Goal: Task Accomplishment & Management: Complete application form

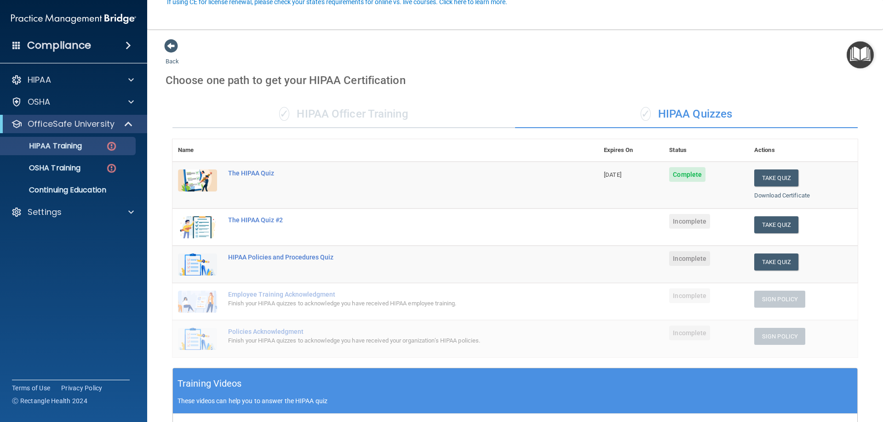
scroll to position [92, 0]
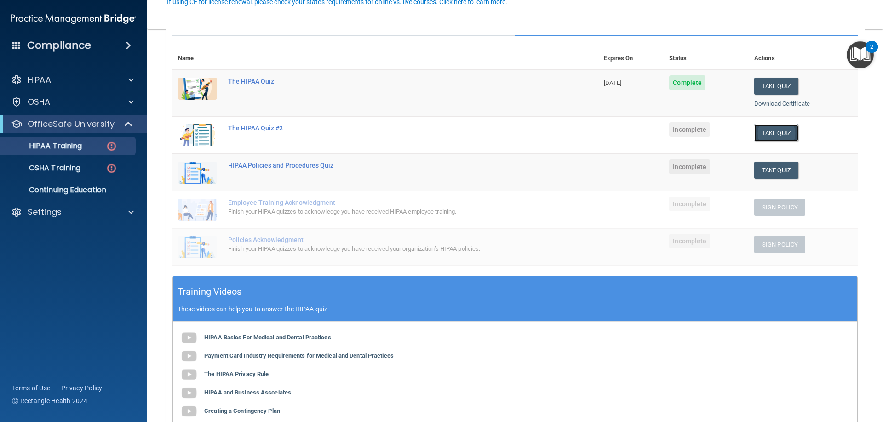
click at [761, 131] on button "Take Quiz" at bounding box center [776, 133] width 44 height 17
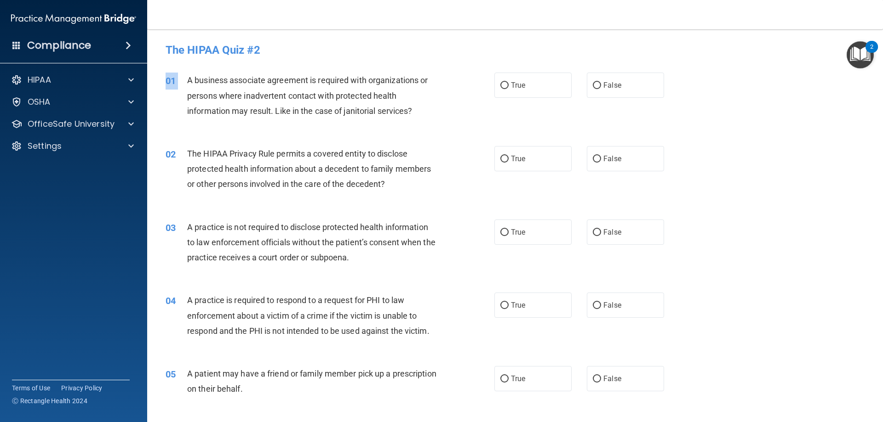
drag, startPoint x: 188, startPoint y: 80, endPoint x: 416, endPoint y: 124, distance: 231.2
click at [416, 124] on div "01 A business associate agreement is required with organizations or persons whe…" at bounding box center [515, 98] width 712 height 74
click at [416, 115] on div "A business associate agreement is required with organizations or persons where …" at bounding box center [315, 96] width 257 height 46
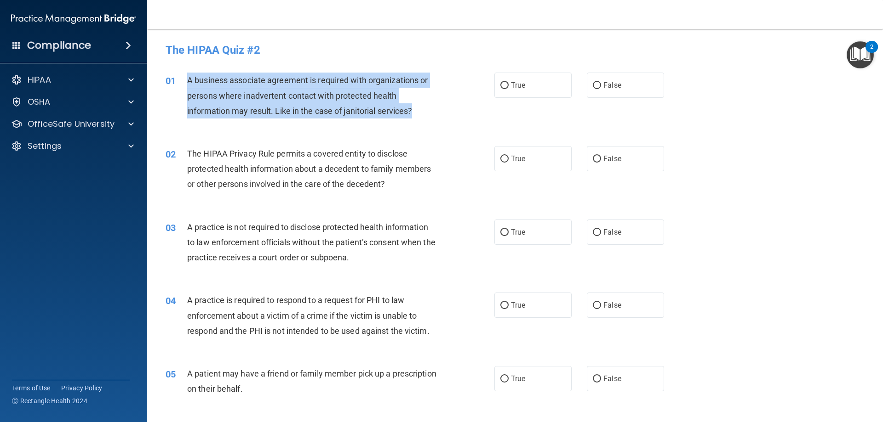
drag, startPoint x: 415, startPoint y: 111, endPoint x: 189, endPoint y: 86, distance: 227.0
click at [189, 86] on div "A business associate agreement is required with organizations or persons where …" at bounding box center [315, 96] width 257 height 46
click at [426, 102] on div "A business associate agreement is required with organizations or persons where …" at bounding box center [315, 96] width 257 height 46
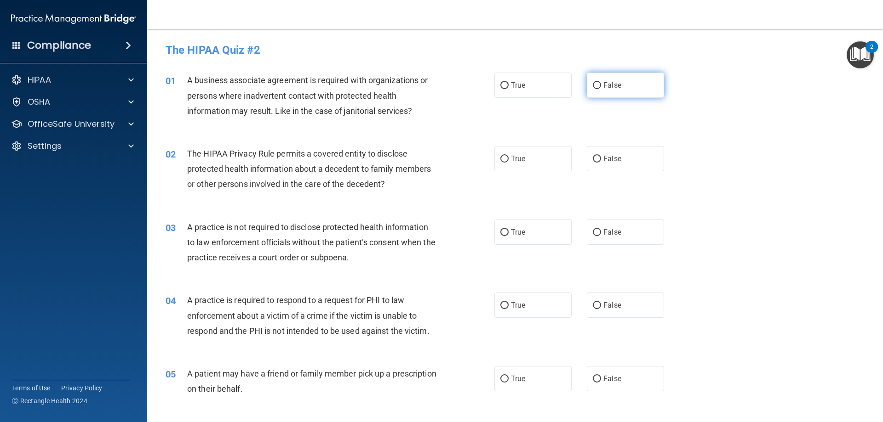
click at [592, 88] on input "False" at bounding box center [596, 85] width 8 height 7
radio input "true"
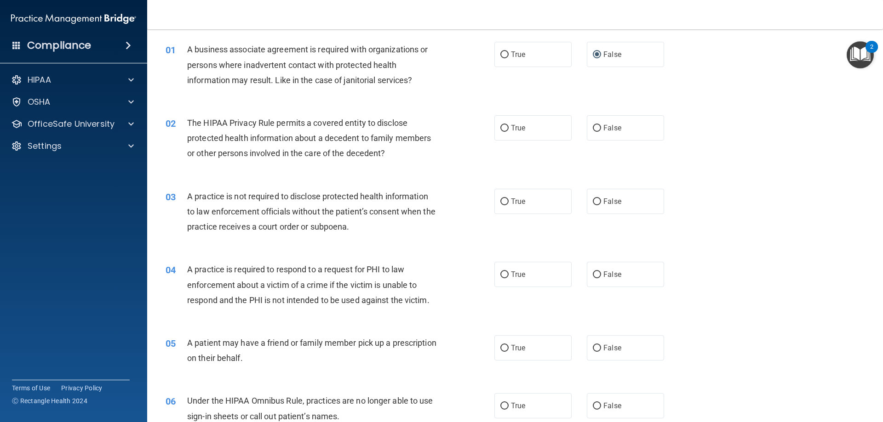
scroll to position [46, 0]
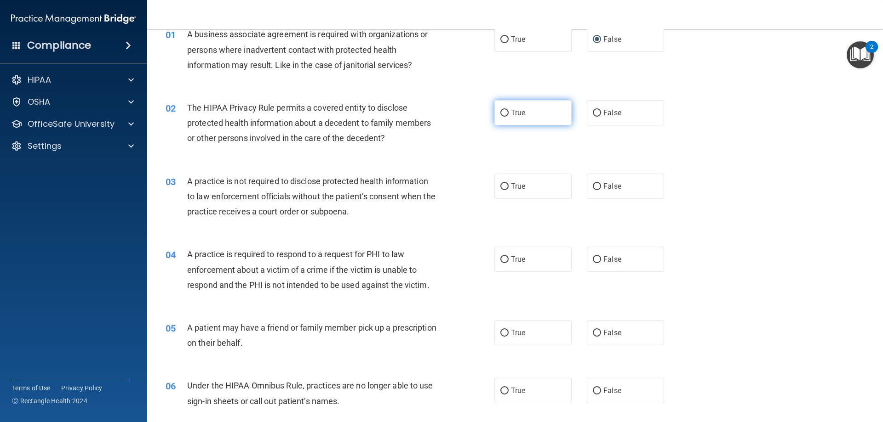
click at [499, 120] on label "True" at bounding box center [532, 112] width 77 height 25
click at [500, 117] on input "True" at bounding box center [504, 113] width 8 height 7
radio input "true"
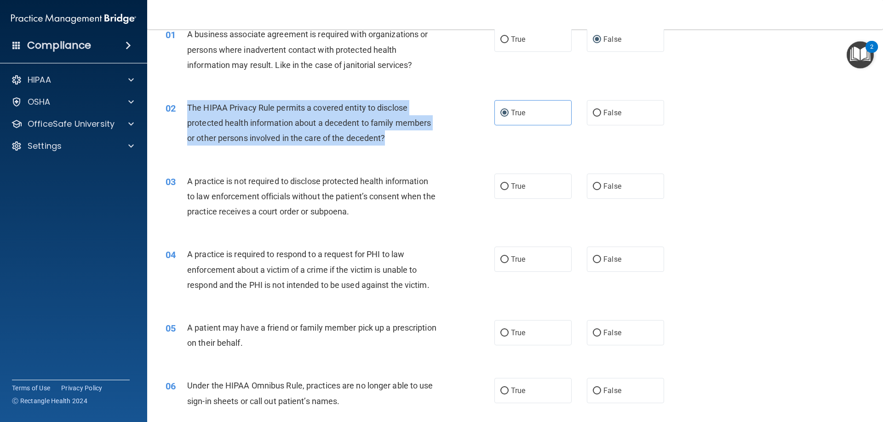
drag, startPoint x: 386, startPoint y: 137, endPoint x: 187, endPoint y: 108, distance: 201.0
click at [187, 108] on div "The HIPAA Privacy Rule permits a covered entity to disclose protected health in…" at bounding box center [315, 123] width 257 height 46
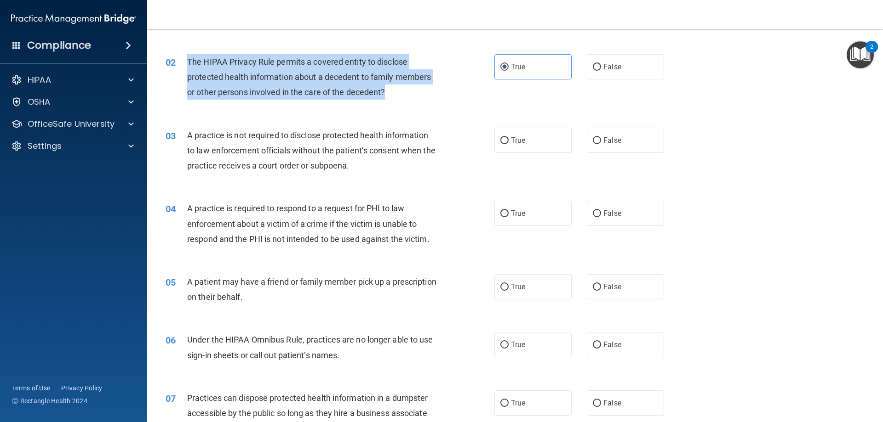
scroll to position [138, 0]
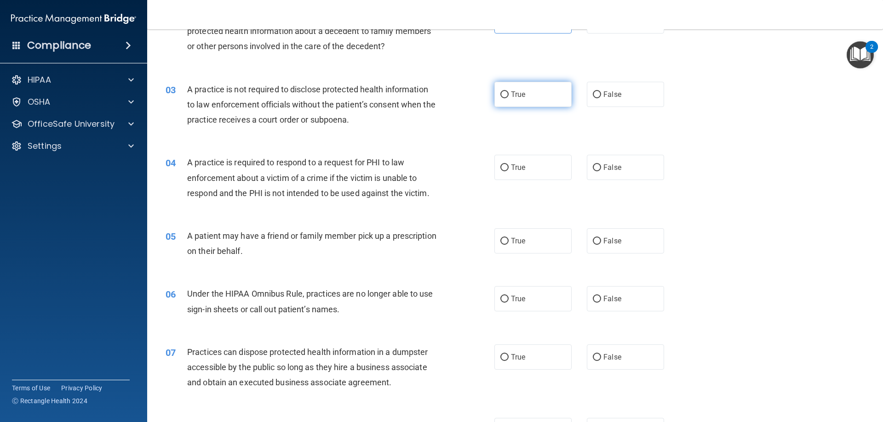
drag, startPoint x: 506, startPoint y: 94, endPoint x: 493, endPoint y: 104, distance: 16.4
click at [506, 94] on label "True" at bounding box center [532, 94] width 77 height 25
click at [506, 94] on input "True" at bounding box center [504, 94] width 8 height 7
radio input "true"
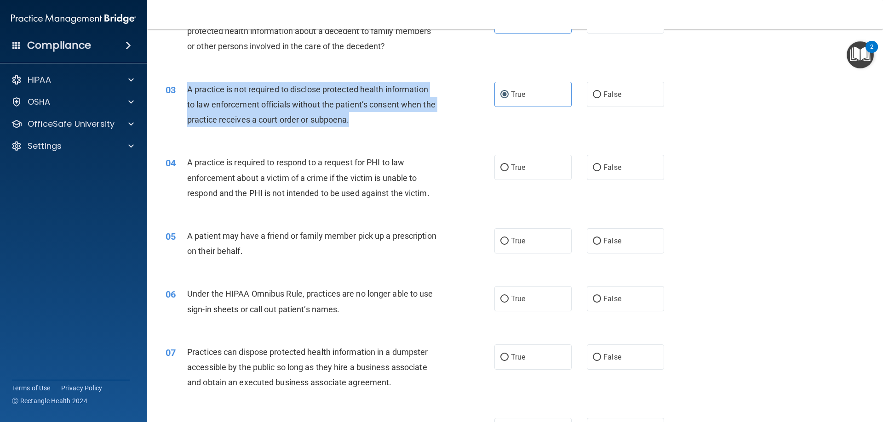
drag, startPoint x: 365, startPoint y: 121, endPoint x: 187, endPoint y: 90, distance: 181.0
click at [187, 90] on div "A practice is not required to disclose protected health information to law enfo…" at bounding box center [315, 105] width 257 height 46
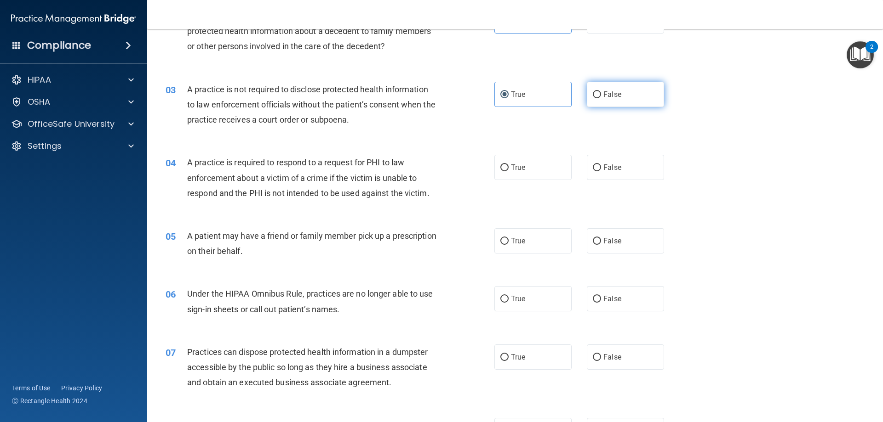
drag, startPoint x: 603, startPoint y: 90, endPoint x: 596, endPoint y: 96, distance: 9.1
click at [603, 90] on label "False" at bounding box center [624, 94] width 77 height 25
click at [601, 91] on input "False" at bounding box center [596, 94] width 8 height 7
radio input "true"
radio input "false"
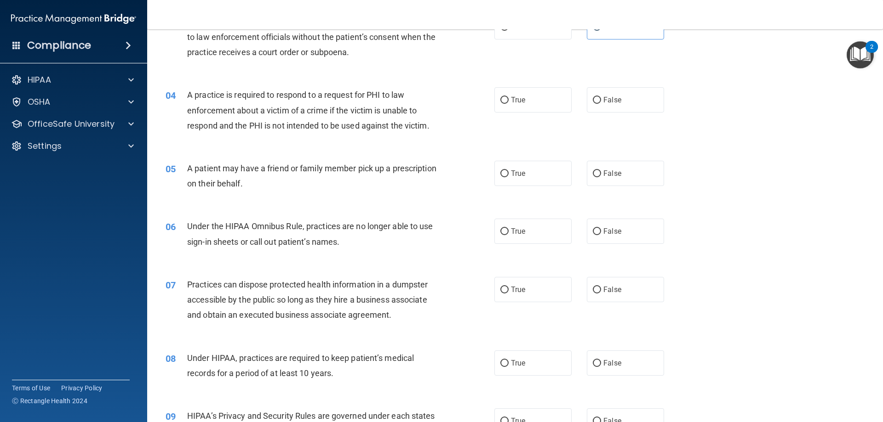
scroll to position [184, 0]
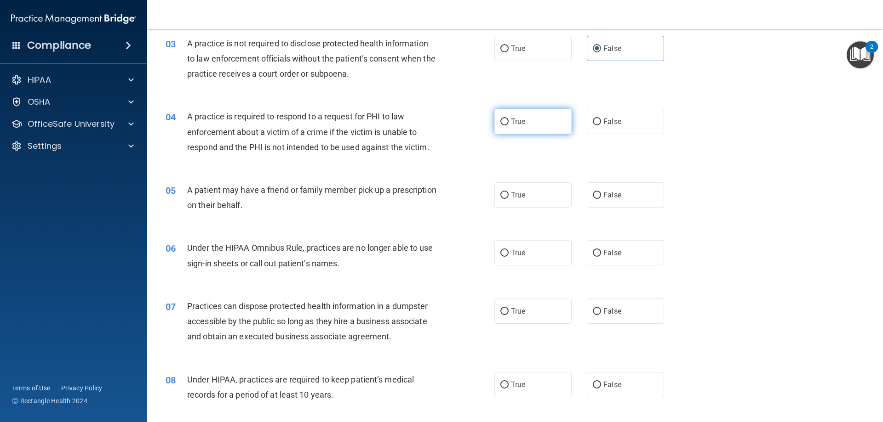
click at [500, 121] on input "True" at bounding box center [504, 122] width 8 height 7
radio input "true"
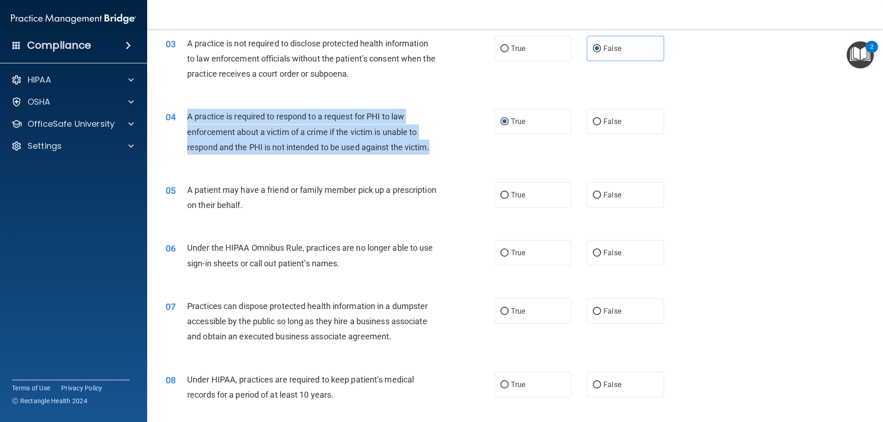
drag, startPoint x: 431, startPoint y: 147, endPoint x: 188, endPoint y: 120, distance: 245.1
click at [188, 120] on div "A practice is required to respond to a request for PHI to law enforcement about…" at bounding box center [315, 132] width 257 height 46
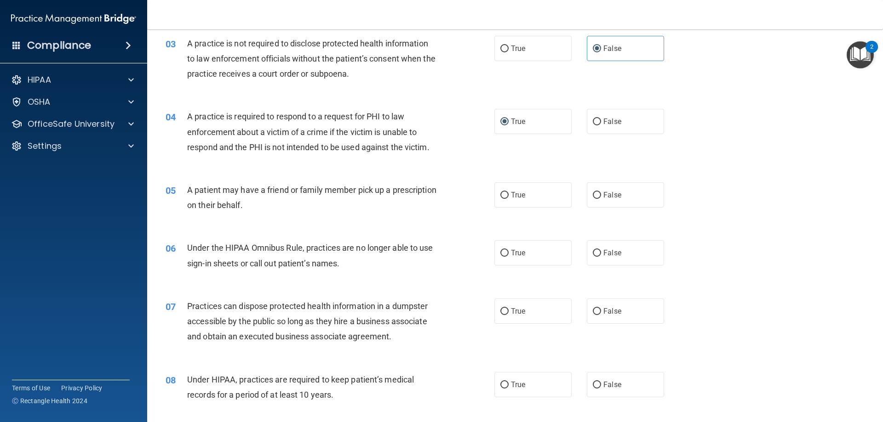
click at [363, 211] on div "A patient may have a friend or family member pick up a prescription on their be…" at bounding box center [315, 197] width 257 height 30
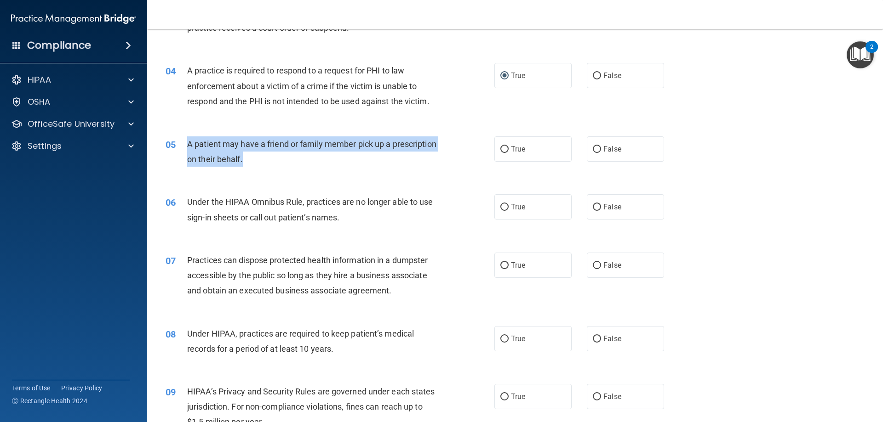
drag, startPoint x: 288, startPoint y: 159, endPoint x: 187, endPoint y: 143, distance: 102.4
click at [187, 143] on span "A patient may have a friend or family member pick up a prescription on their be…" at bounding box center [311, 151] width 249 height 25
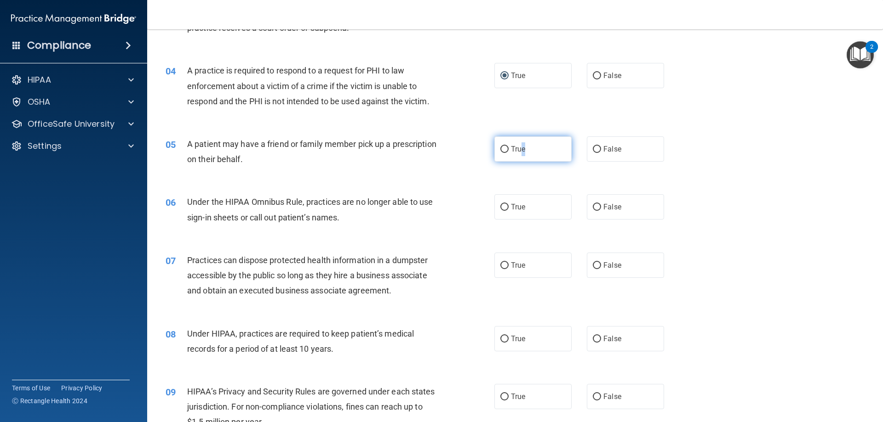
click at [520, 155] on label "True" at bounding box center [532, 149] width 77 height 25
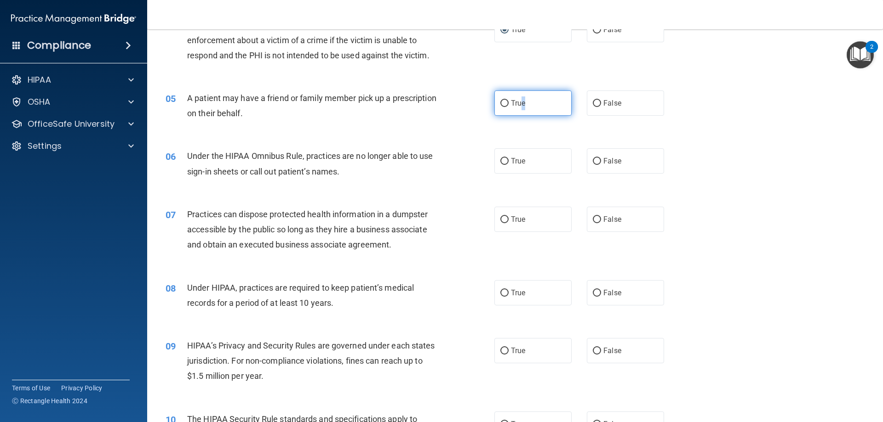
click at [503, 105] on input "True" at bounding box center [504, 103] width 8 height 7
radio input "true"
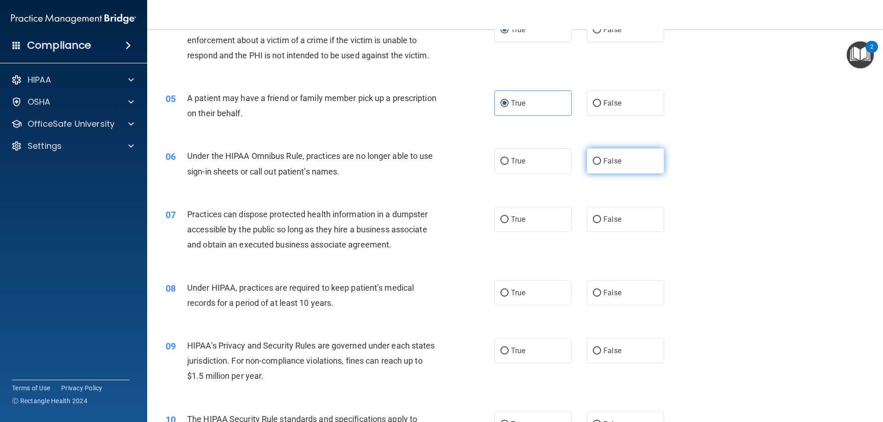
click at [598, 162] on label "False" at bounding box center [624, 160] width 77 height 25
click at [598, 162] on input "False" at bounding box center [596, 161] width 8 height 7
radio input "true"
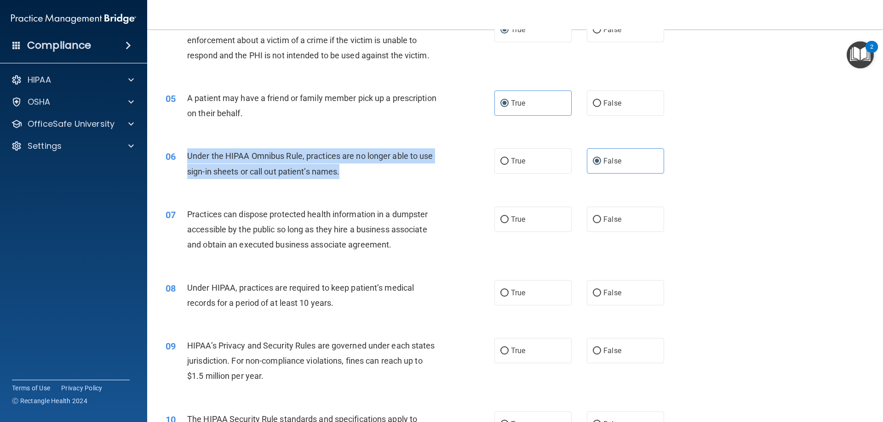
drag, startPoint x: 350, startPoint y: 168, endPoint x: 189, endPoint y: 152, distance: 162.1
click at [189, 152] on div "Under the HIPAA Omnibus Rule, practices are no longer able to use sign-in sheet…" at bounding box center [315, 163] width 257 height 30
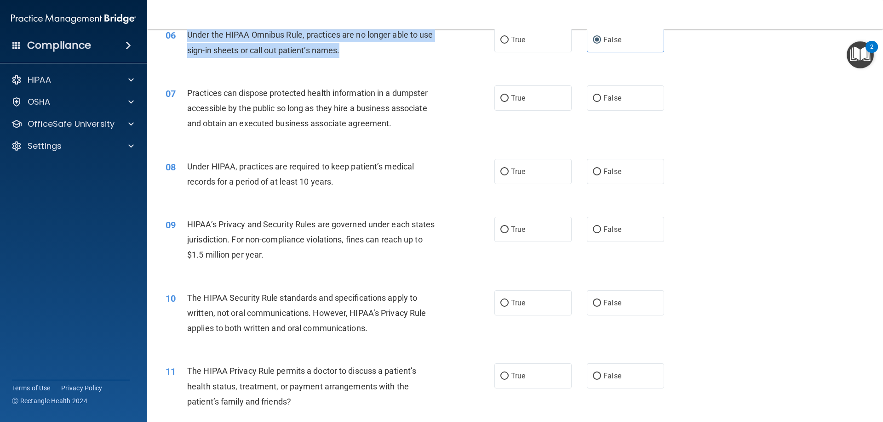
scroll to position [414, 0]
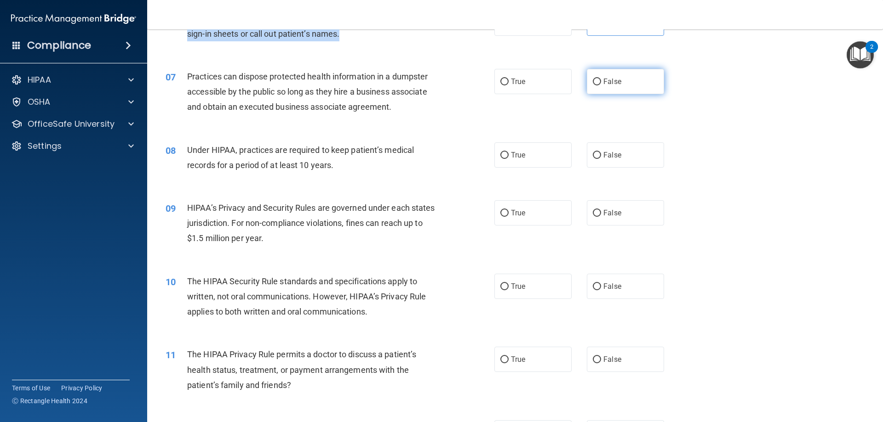
click at [595, 80] on input "False" at bounding box center [596, 82] width 8 height 7
radio input "true"
click at [501, 156] on input "True" at bounding box center [504, 155] width 8 height 7
radio input "true"
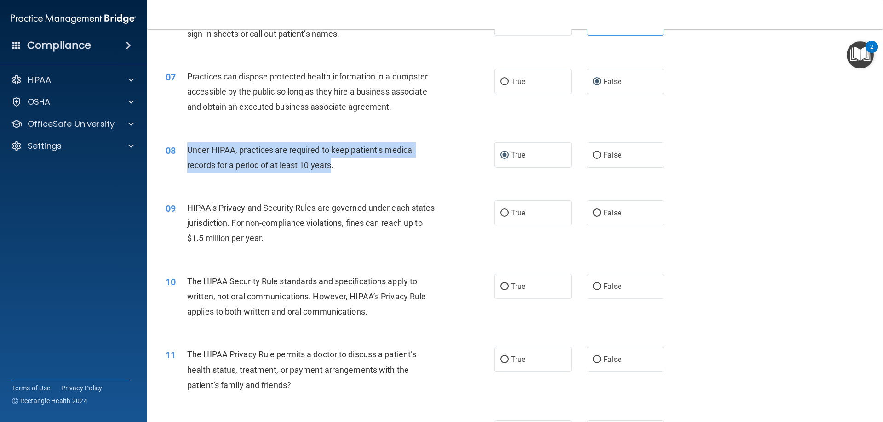
drag, startPoint x: 333, startPoint y: 165, endPoint x: 177, endPoint y: 148, distance: 156.7
click at [177, 148] on div "08 Under HIPAA, practices are required to keep patient’s medical records for a …" at bounding box center [330, 159] width 356 height 35
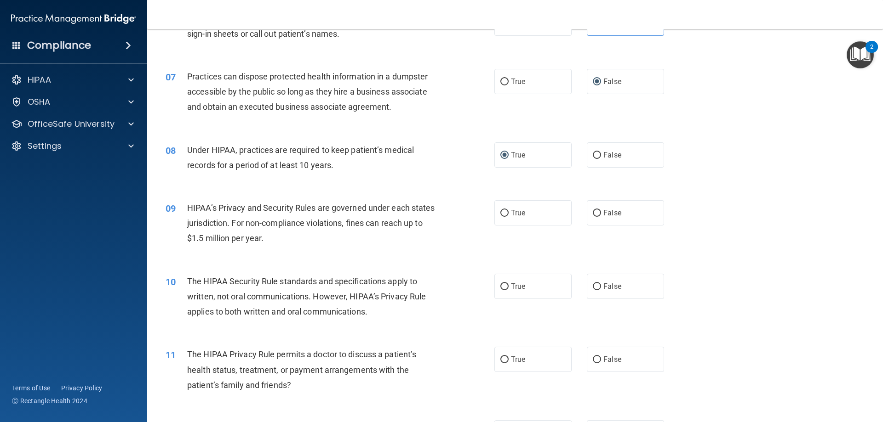
click at [400, 179] on div "08 Under HIPAA, practices are required to keep patient’s medical records for a …" at bounding box center [515, 160] width 712 height 58
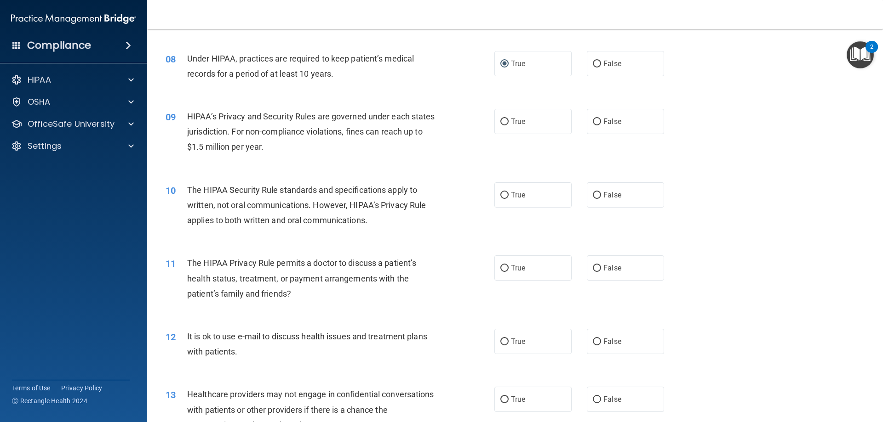
scroll to position [506, 0]
click at [504, 122] on input "True" at bounding box center [504, 121] width 8 height 7
radio input "true"
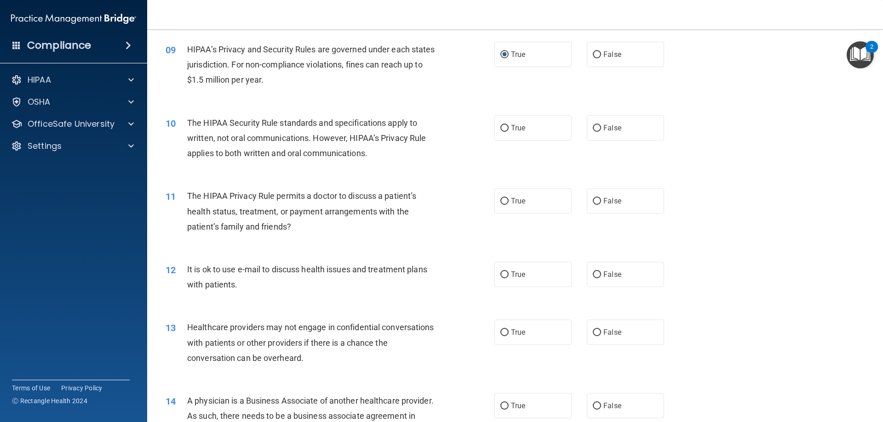
scroll to position [552, 0]
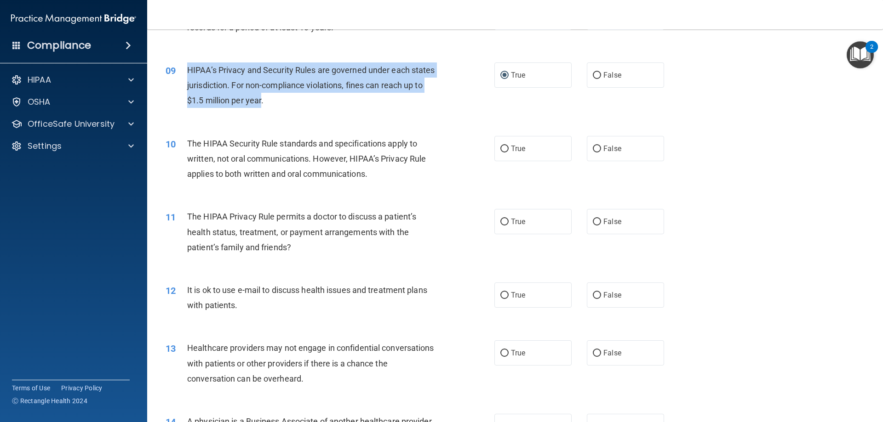
drag, startPoint x: 283, startPoint y: 101, endPoint x: 185, endPoint y: 71, distance: 102.7
click at [185, 71] on div "09 HIPAA’s Privacy and Security Rules are governed under each states jurisdicti…" at bounding box center [330, 88] width 356 height 51
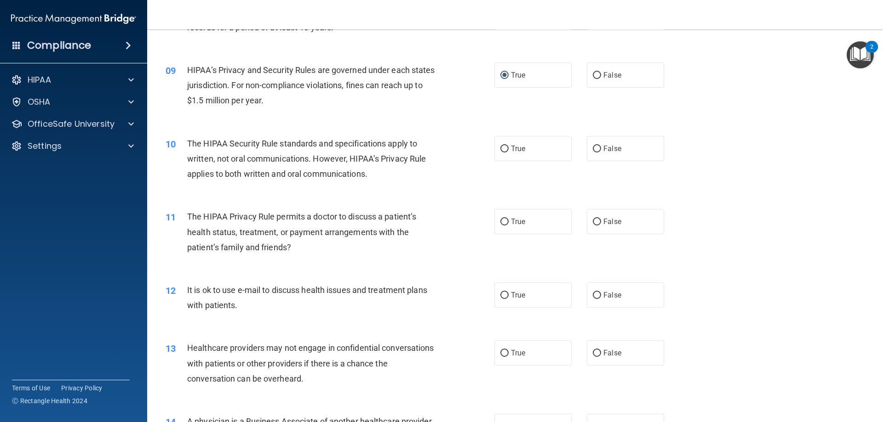
click at [326, 109] on div "09 HIPAA’s Privacy and Security Rules are governed under each states jurisdicti…" at bounding box center [330, 88] width 356 height 51
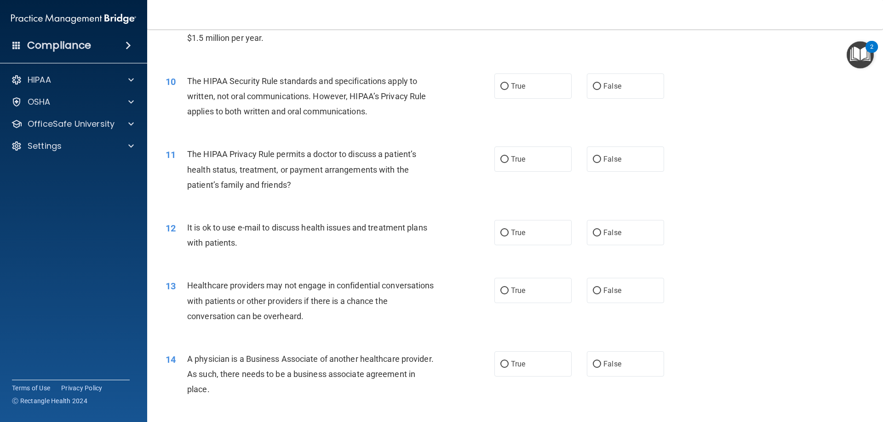
scroll to position [643, 0]
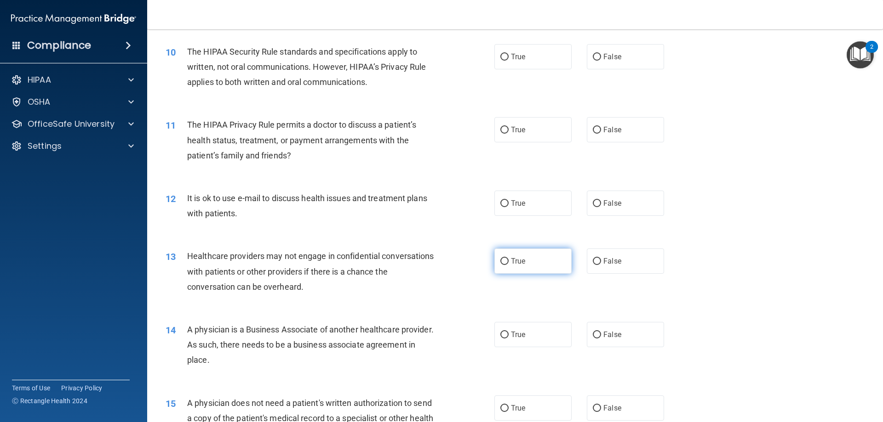
click at [504, 261] on input "True" at bounding box center [504, 261] width 8 height 7
radio input "true"
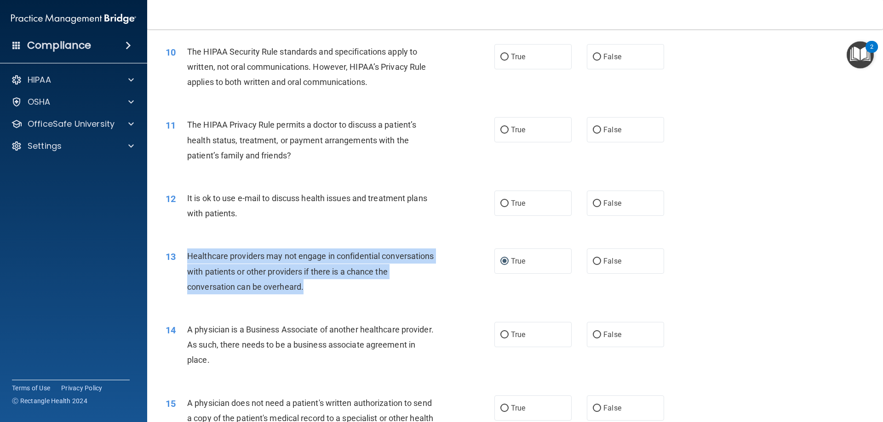
drag, startPoint x: 318, startPoint y: 289, endPoint x: 189, endPoint y: 253, distance: 133.3
click at [189, 253] on div "Healthcare providers may not engage in confidential conversations with patients…" at bounding box center [315, 272] width 257 height 46
click at [592, 263] on input "False" at bounding box center [596, 261] width 8 height 7
radio input "true"
radio input "false"
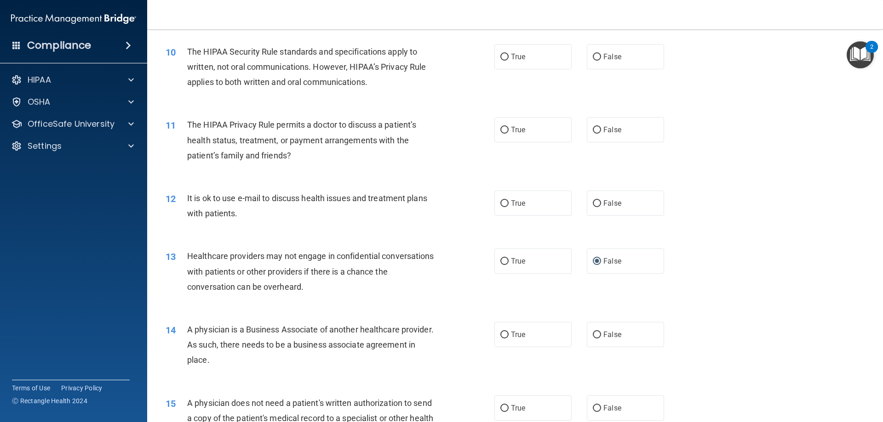
click at [327, 223] on div "12 It is ok to use e-mail to discuss health issues and treatment plans with pat…" at bounding box center [330, 208] width 356 height 35
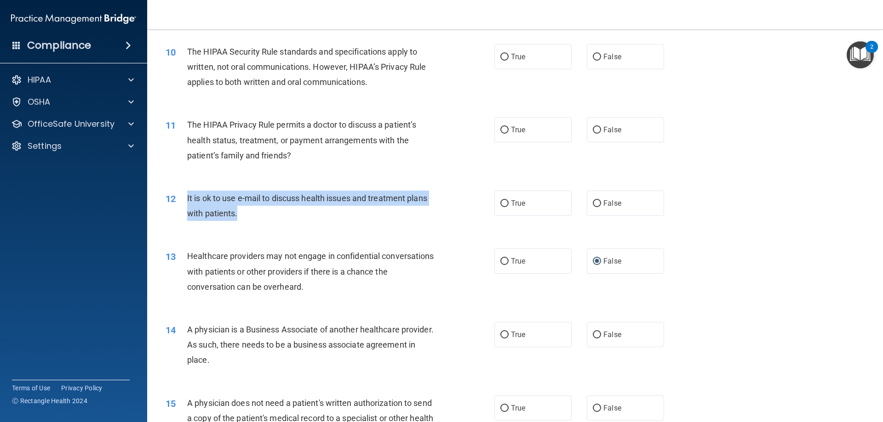
drag, startPoint x: 236, startPoint y: 214, endPoint x: 177, endPoint y: 197, distance: 61.8
click at [177, 197] on div "12 It is ok to use e-mail to discuss health issues and treatment plans with pat…" at bounding box center [330, 208] width 356 height 35
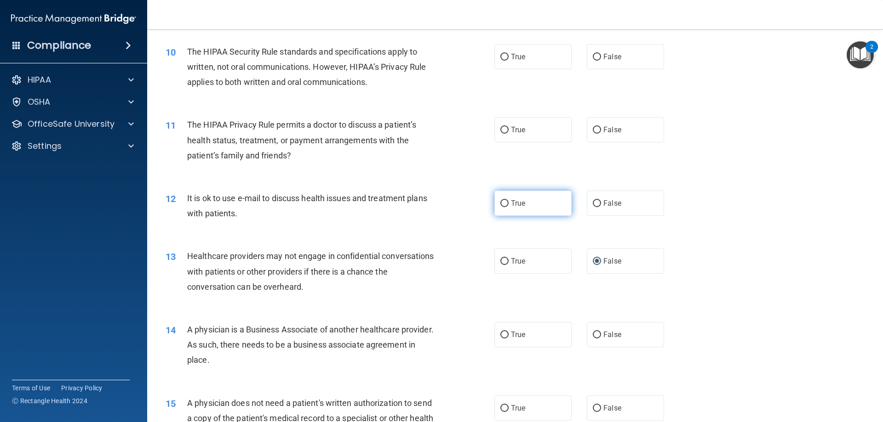
drag, startPoint x: 494, startPoint y: 202, endPoint x: 490, endPoint y: 194, distance: 8.9
click at [494, 201] on label "True" at bounding box center [532, 203] width 77 height 25
click at [500, 201] on input "True" at bounding box center [504, 203] width 8 height 7
radio input "true"
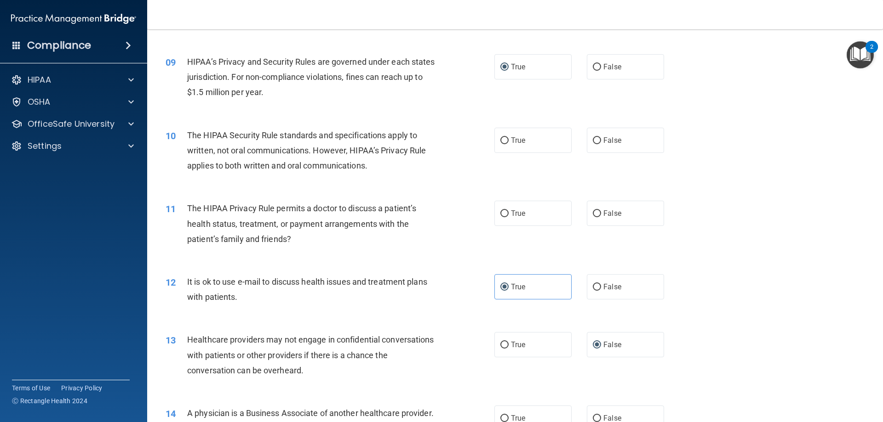
scroll to position [552, 0]
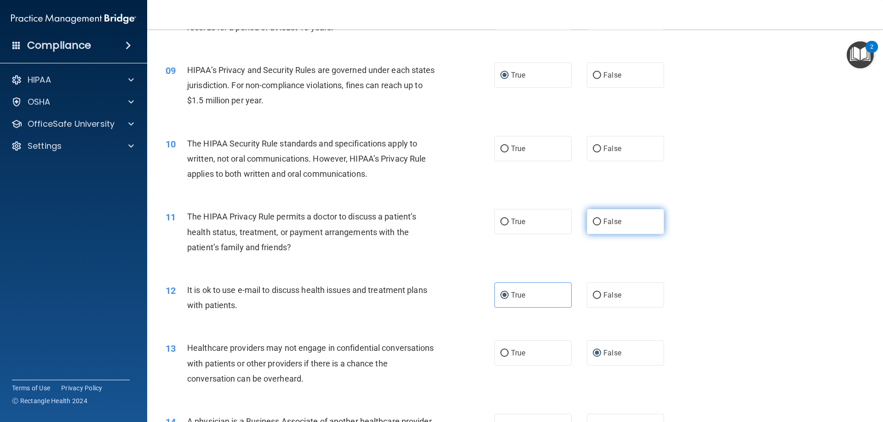
click at [595, 222] on input "False" at bounding box center [596, 222] width 8 height 7
radio input "true"
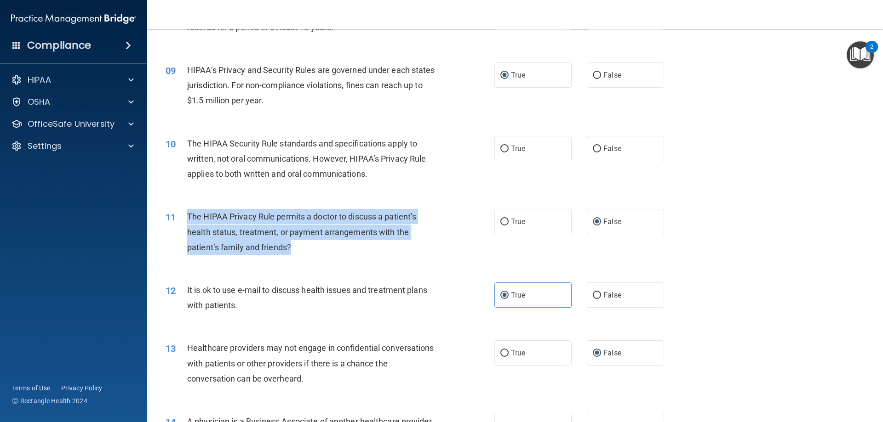
drag, startPoint x: 290, startPoint y: 250, endPoint x: 209, endPoint y: 218, distance: 87.3
click at [187, 217] on span "The HIPAA Privacy Rule permits a doctor to discuss a patient’s health status, t…" at bounding box center [301, 232] width 229 height 40
click at [500, 221] on input "True" at bounding box center [504, 222] width 8 height 7
radio input "true"
radio input "false"
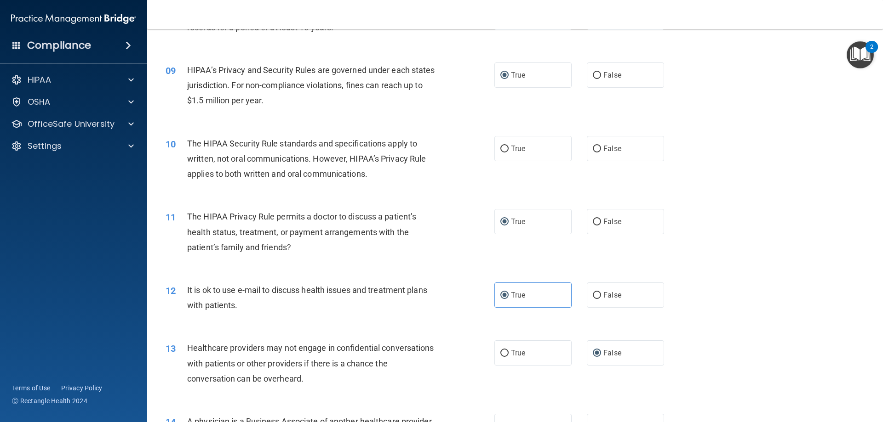
click at [396, 167] on div "The HIPAA Security Rule standards and specifications apply to written, not oral…" at bounding box center [315, 159] width 257 height 46
click at [504, 150] on input "True" at bounding box center [504, 149] width 8 height 7
radio input "true"
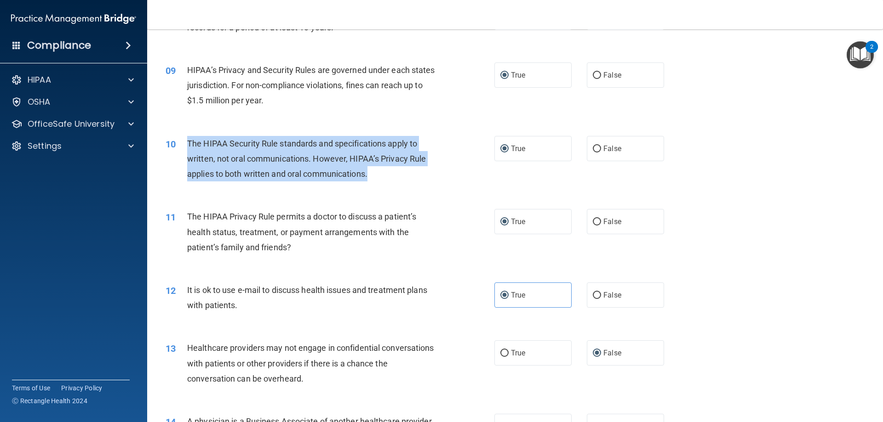
drag, startPoint x: 373, startPoint y: 176, endPoint x: 185, endPoint y: 138, distance: 191.7
click at [185, 138] on div "10 The HIPAA Security Rule standards and specifications apply to written, not o…" at bounding box center [330, 161] width 356 height 51
click at [429, 169] on div "The HIPAA Security Rule standards and specifications apply to written, not oral…" at bounding box center [315, 159] width 257 height 46
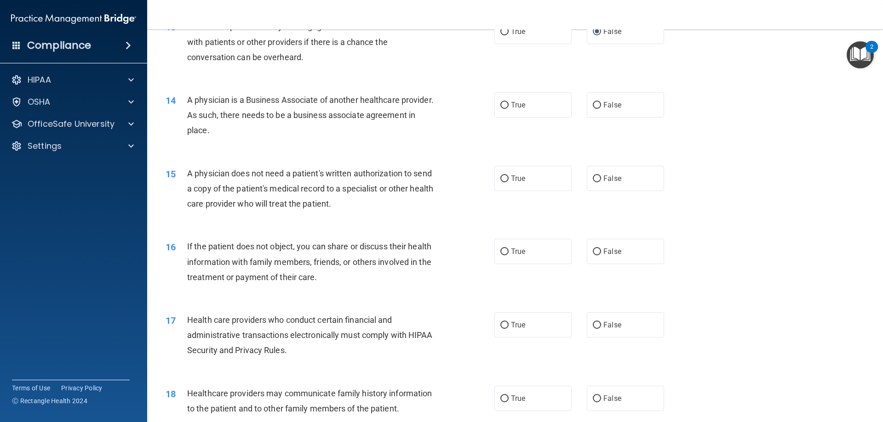
scroll to position [919, 0]
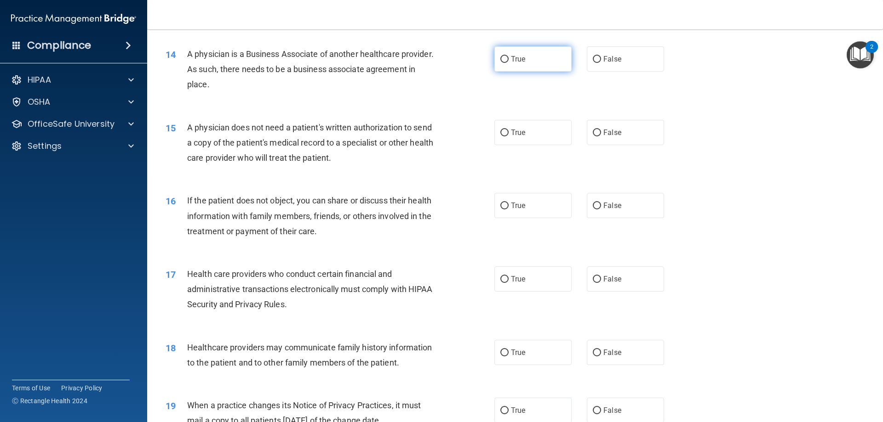
click at [503, 58] on input "True" at bounding box center [504, 59] width 8 height 7
radio input "true"
drag, startPoint x: 261, startPoint y: 85, endPoint x: 190, endPoint y: 58, distance: 75.6
click at [189, 57] on div "A physician is a Business Associate of another healthcare provider. As such, th…" at bounding box center [315, 69] width 257 height 46
click at [494, 49] on label "True" at bounding box center [532, 58] width 77 height 25
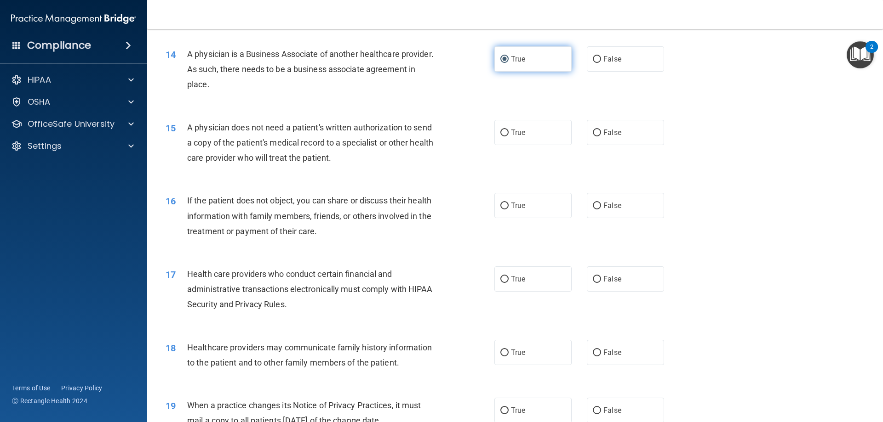
click at [500, 56] on input "True" at bounding box center [504, 59] width 8 height 7
click at [593, 59] on input "False" at bounding box center [596, 59] width 8 height 7
radio input "true"
radio input "false"
click at [592, 136] on input "False" at bounding box center [596, 133] width 8 height 7
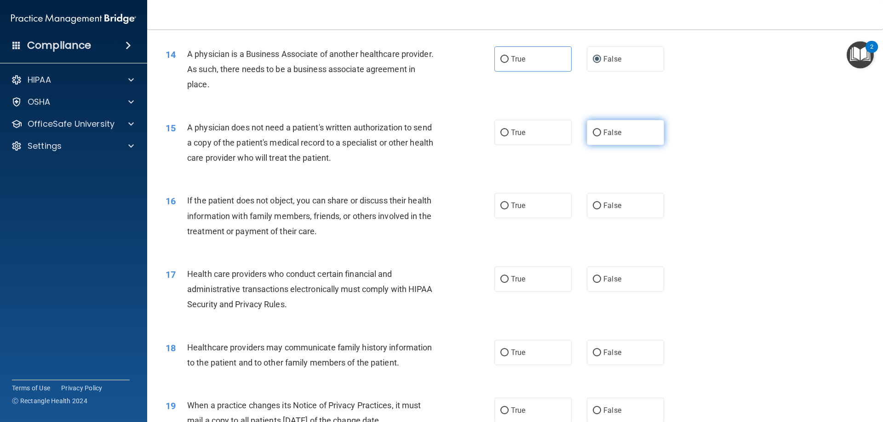
radio input "true"
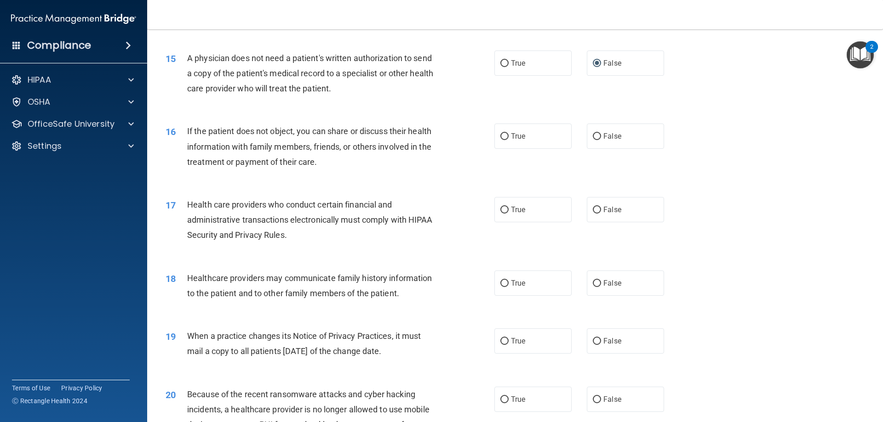
scroll to position [1011, 0]
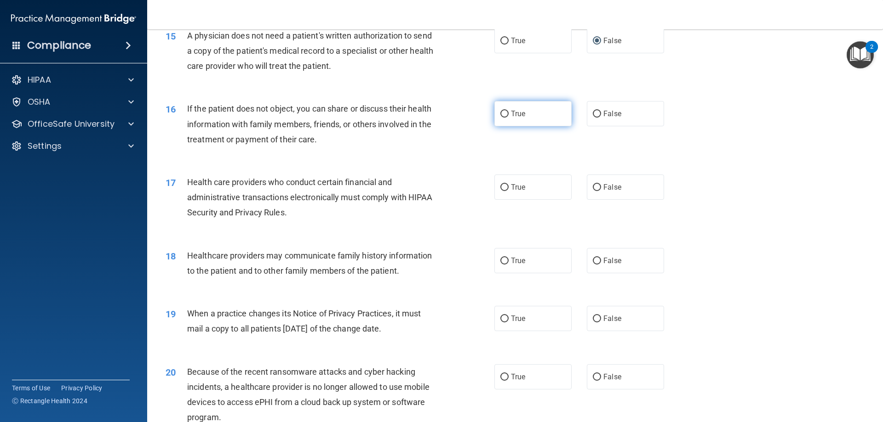
click at [502, 116] on input "True" at bounding box center [504, 114] width 8 height 7
radio input "true"
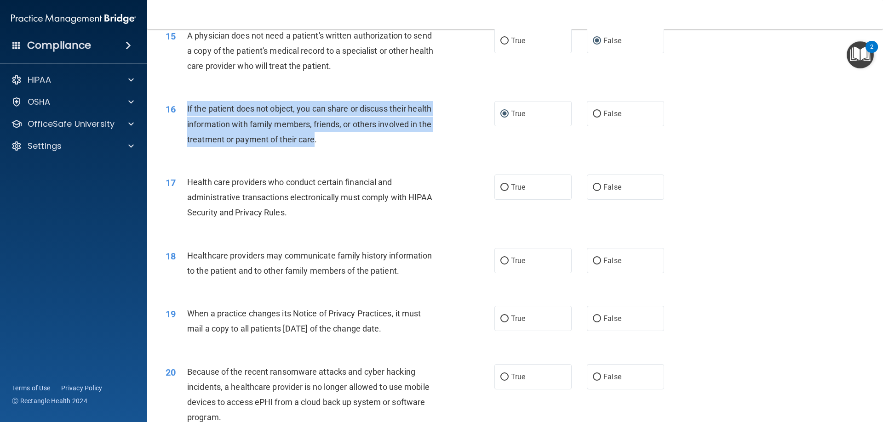
drag, startPoint x: 313, startPoint y: 140, endPoint x: 187, endPoint y: 107, distance: 131.0
click at [187, 107] on span "If the patient does not object, you can share or discuss their health informati…" at bounding box center [309, 124] width 244 height 40
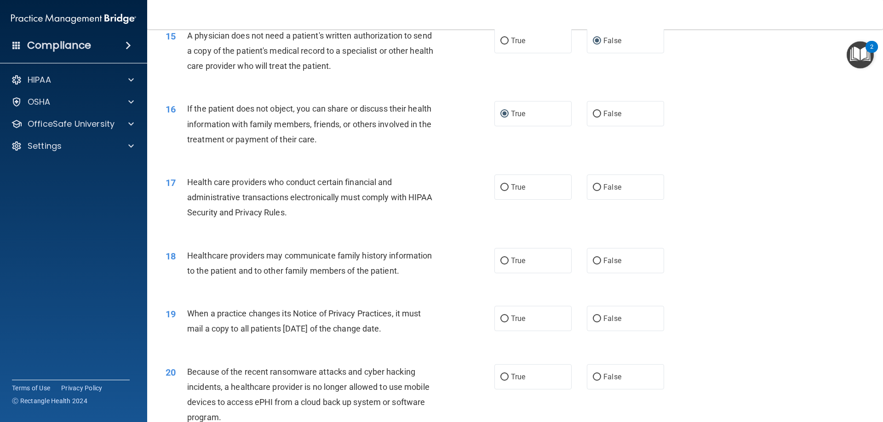
click at [269, 210] on span "Health care providers who conduct certain financial and administrative transact…" at bounding box center [309, 197] width 245 height 40
click at [500, 191] on input "True" at bounding box center [504, 187] width 8 height 7
radio input "true"
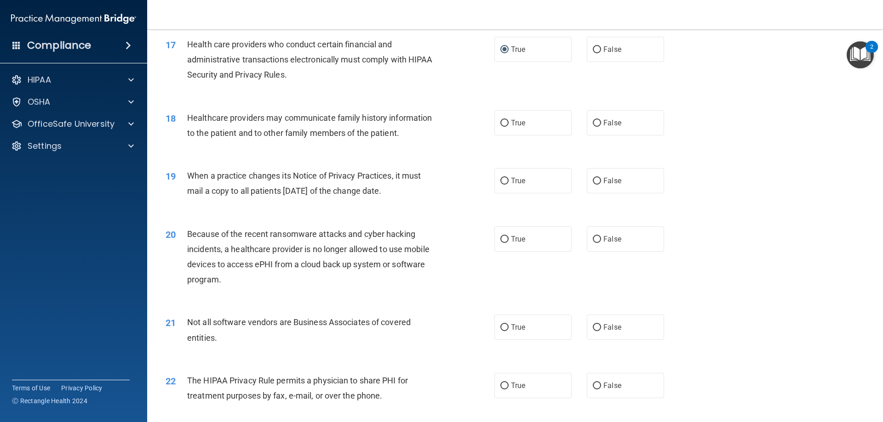
scroll to position [1195, 0]
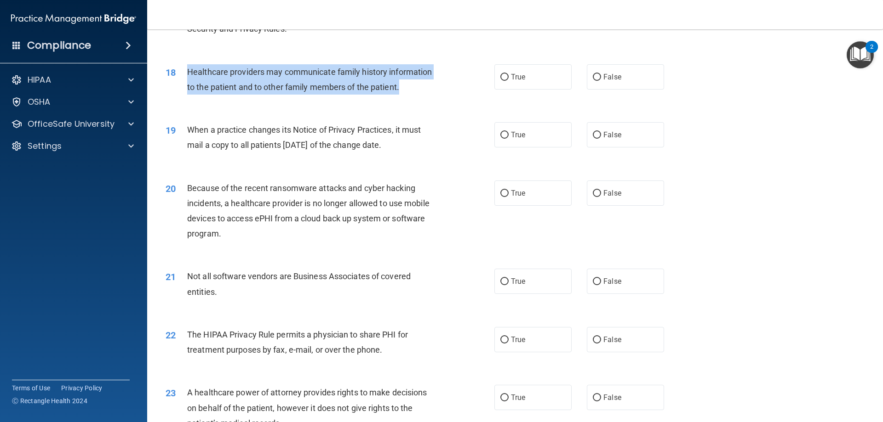
drag, startPoint x: 399, startPoint y: 87, endPoint x: 188, endPoint y: 72, distance: 211.0
click at [188, 72] on span "Healthcare providers may communicate family history information to the patient …" at bounding box center [309, 79] width 245 height 25
click at [501, 78] on input "True" at bounding box center [504, 77] width 8 height 7
radio input "true"
click at [596, 136] on input "False" at bounding box center [596, 135] width 8 height 7
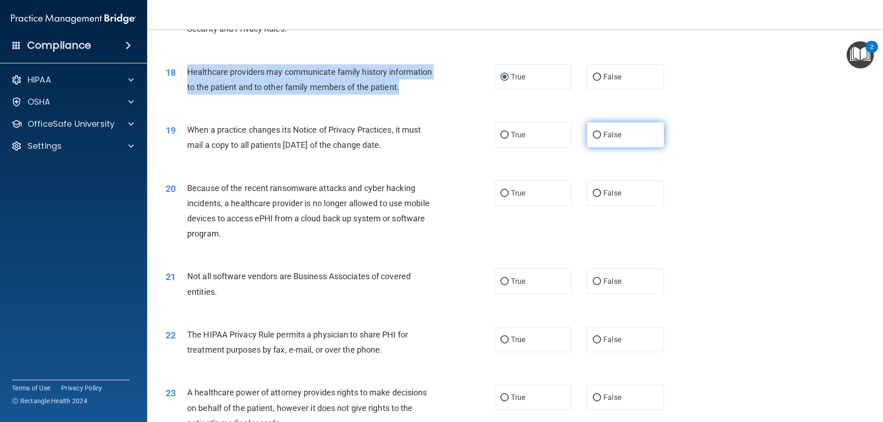
radio input "true"
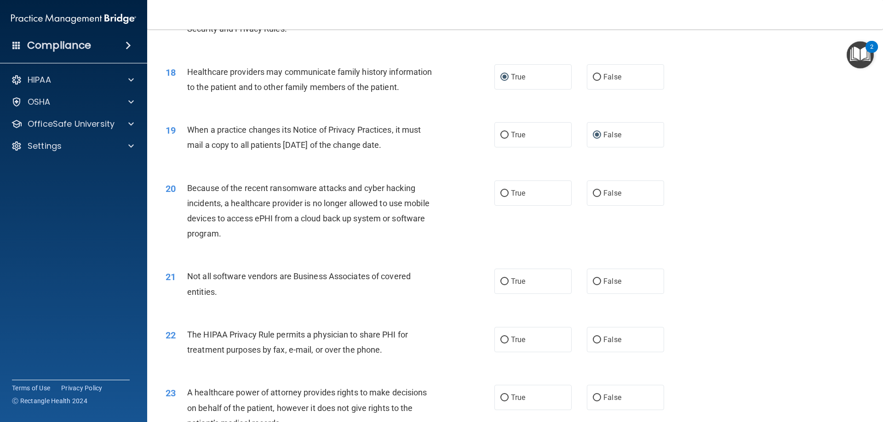
click at [466, 104] on div "18 Healthcare providers may communicate family history information to the patie…" at bounding box center [515, 82] width 712 height 58
drag, startPoint x: 410, startPoint y: 147, endPoint x: 214, endPoint y: 126, distance: 196.4
click at [188, 127] on span "When a practice changes its Notice of Privacy Practices, it must mail a copy to…" at bounding box center [303, 137] width 233 height 25
click at [472, 167] on div "19 When a practice changes its Notice of Privacy Practices, it must mail a copy…" at bounding box center [515, 140] width 712 height 58
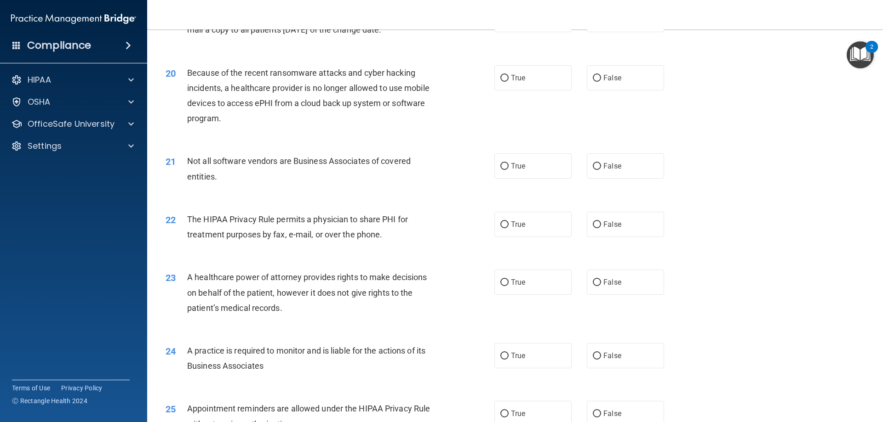
scroll to position [1333, 0]
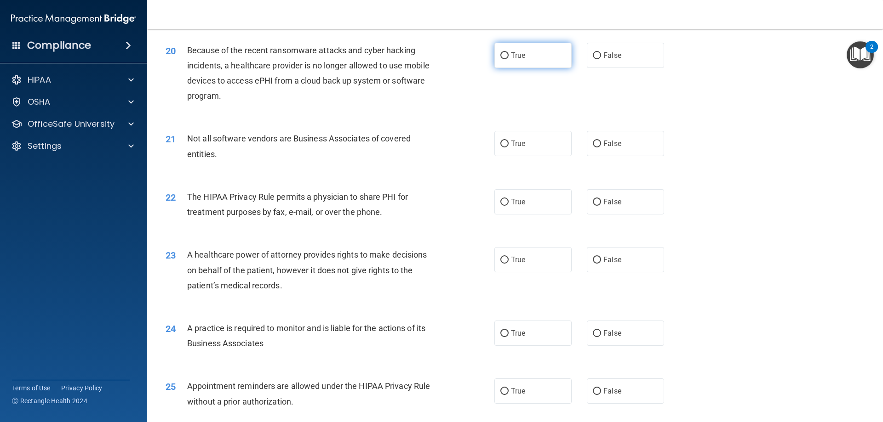
click at [501, 56] on input "True" at bounding box center [504, 55] width 8 height 7
radio input "true"
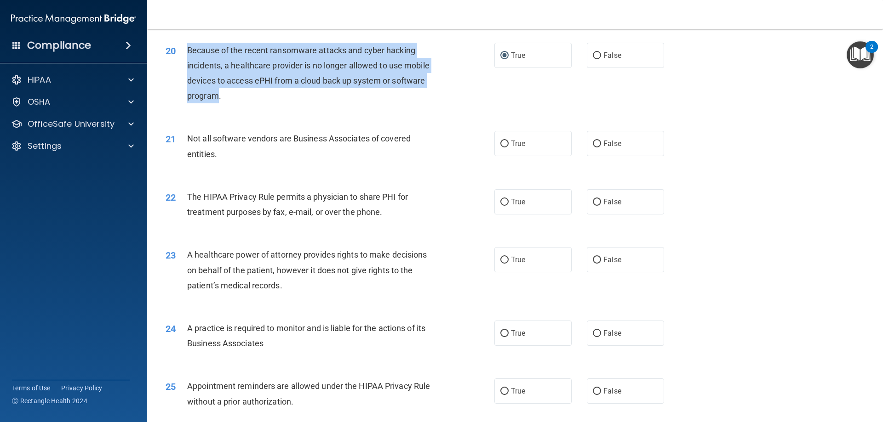
drag, startPoint x: 219, startPoint y: 97, endPoint x: 188, endPoint y: 48, distance: 57.9
click at [188, 48] on span "Because of the recent ransomware attacks and cyber hacking incidents, a healthc…" at bounding box center [308, 74] width 242 height 56
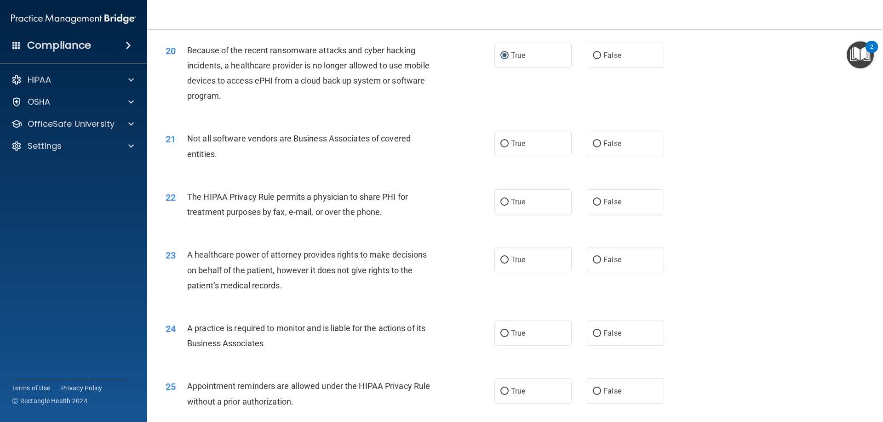
click at [352, 102] on div "Because of the recent ransomware attacks and cyber hacking incidents, a healthc…" at bounding box center [315, 73] width 257 height 61
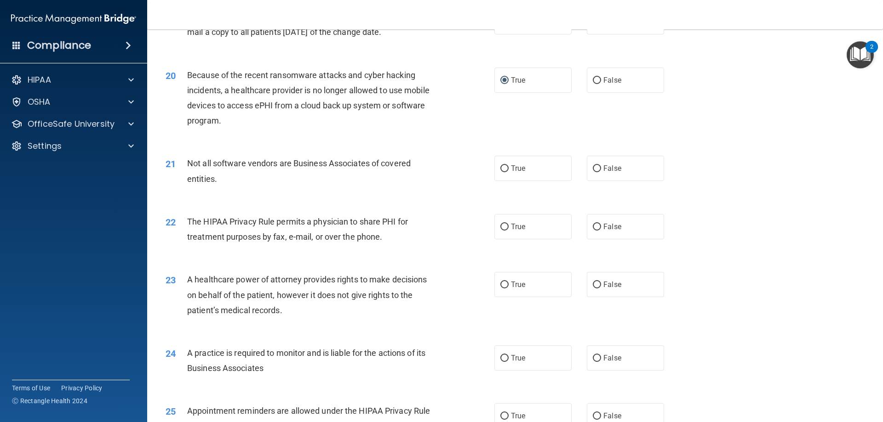
scroll to position [1287, 0]
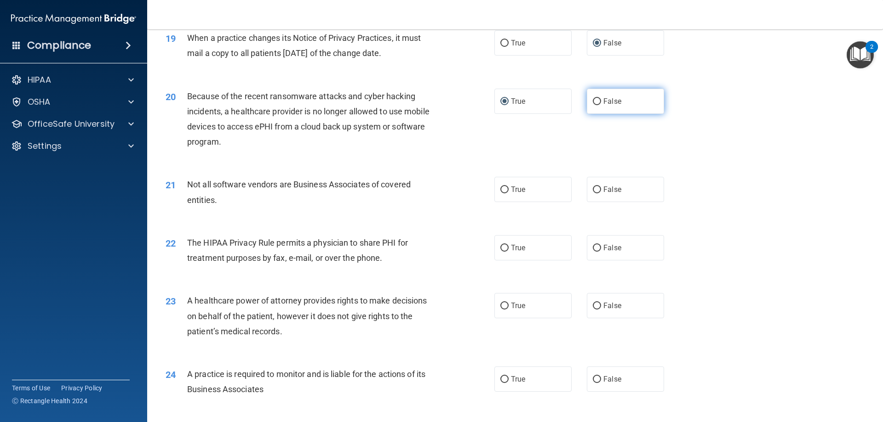
click at [594, 102] on input "False" at bounding box center [596, 101] width 8 height 7
radio input "true"
click at [500, 101] on input "True" at bounding box center [504, 101] width 8 height 7
radio input "true"
radio input "false"
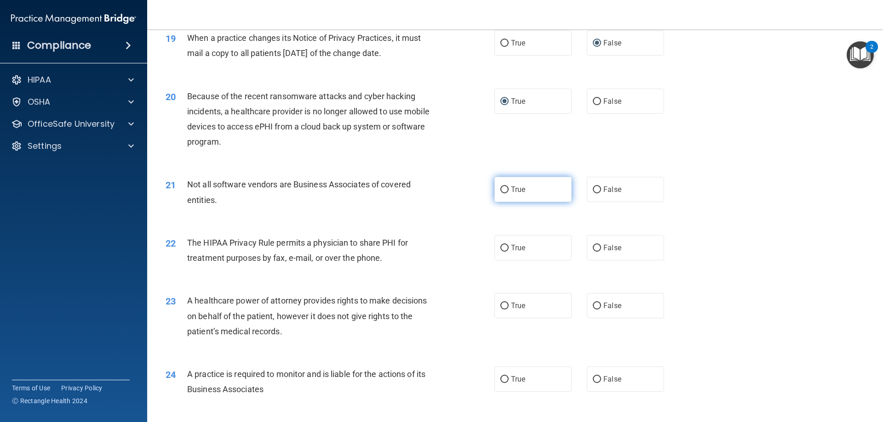
click at [500, 192] on input "True" at bounding box center [504, 190] width 8 height 7
radio input "true"
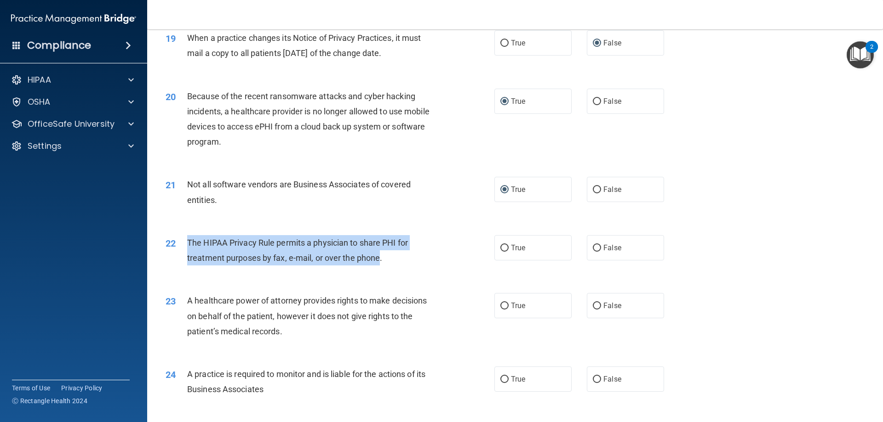
drag, startPoint x: 380, startPoint y: 259, endPoint x: 192, endPoint y: 244, distance: 188.6
click at [188, 245] on span "The HIPAA Privacy Rule permits a physician to share PHI for treatment purposes …" at bounding box center [297, 250] width 221 height 25
click at [501, 247] on input "True" at bounding box center [504, 248] width 8 height 7
radio input "true"
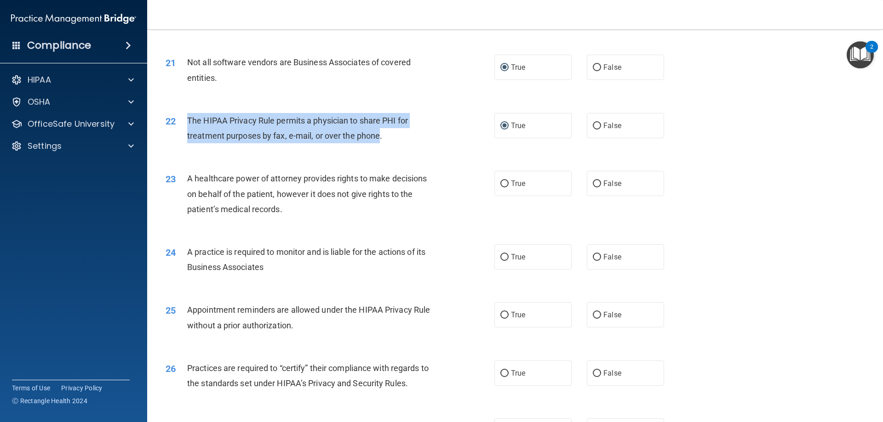
scroll to position [1425, 0]
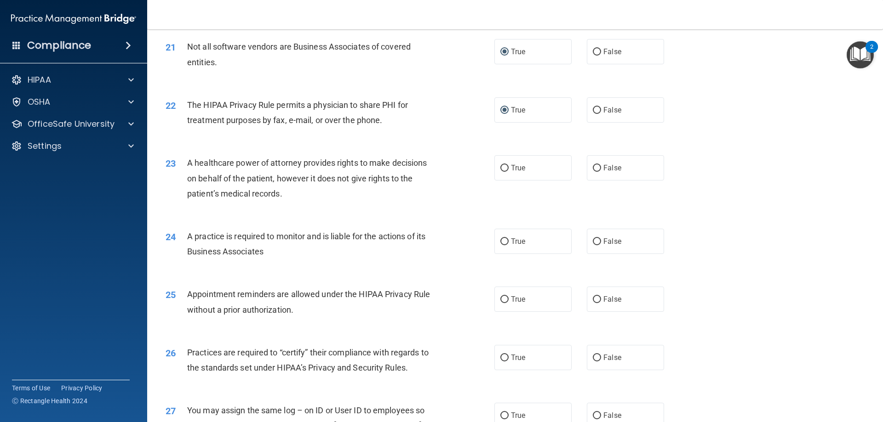
click at [325, 193] on div "A healthcare power of attorney provides rights to make decisions on behalf of t…" at bounding box center [315, 178] width 257 height 46
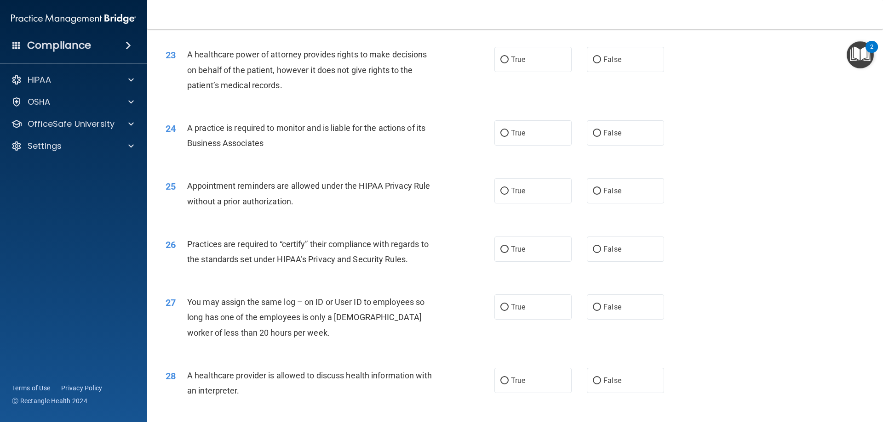
scroll to position [1517, 0]
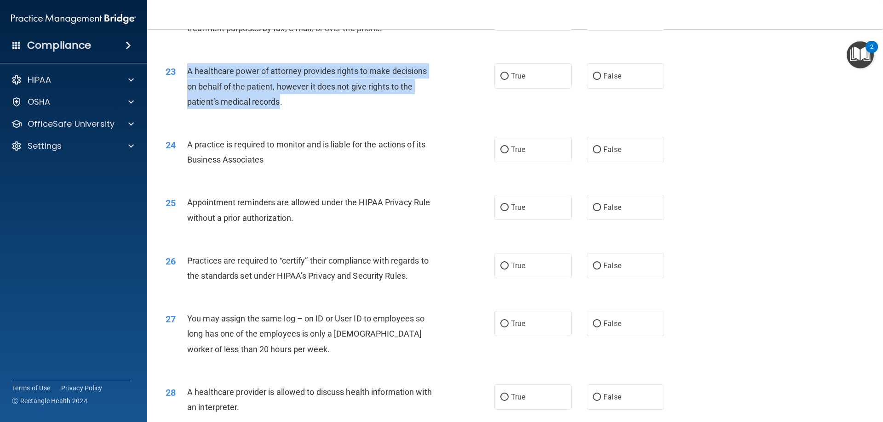
drag, startPoint x: 281, startPoint y: 100, endPoint x: 196, endPoint y: 73, distance: 89.3
click at [190, 69] on span "A healthcare power of attorney provides rights to make decisions on behalf of t…" at bounding box center [306, 86] width 239 height 40
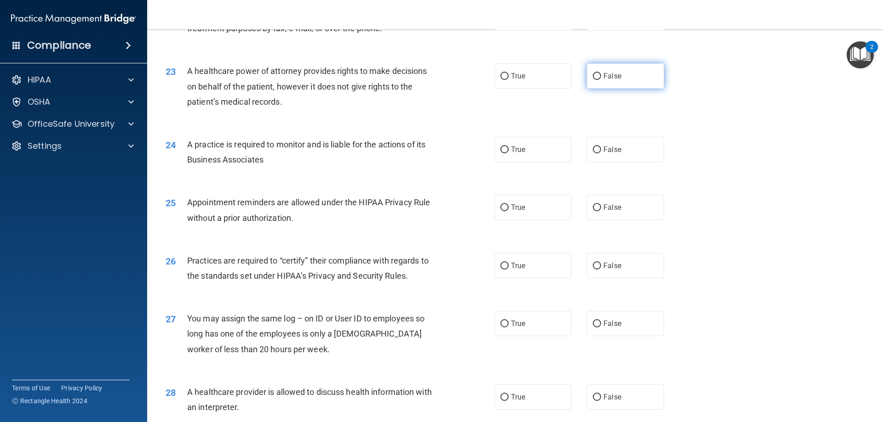
click at [597, 76] on label "False" at bounding box center [624, 75] width 77 height 25
click at [597, 76] on input "False" at bounding box center [596, 76] width 8 height 7
radio input "true"
click at [500, 152] on input "True" at bounding box center [504, 150] width 8 height 7
radio input "true"
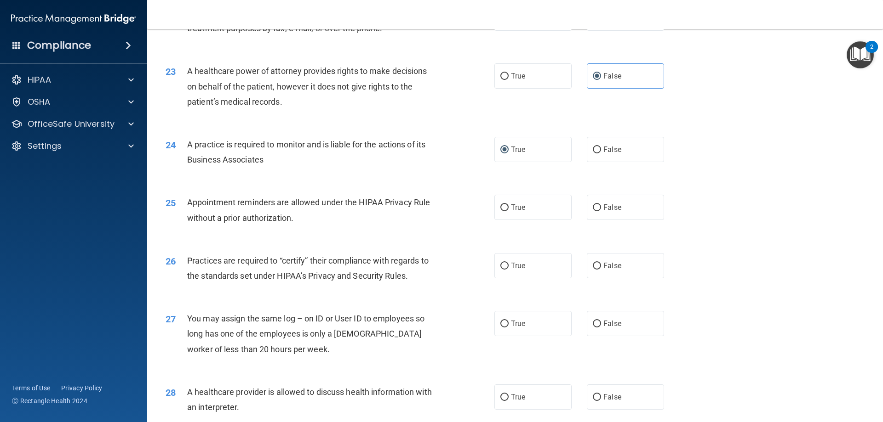
click at [348, 104] on div "A healthcare power of attorney provides rights to make decisions on behalf of t…" at bounding box center [315, 86] width 257 height 46
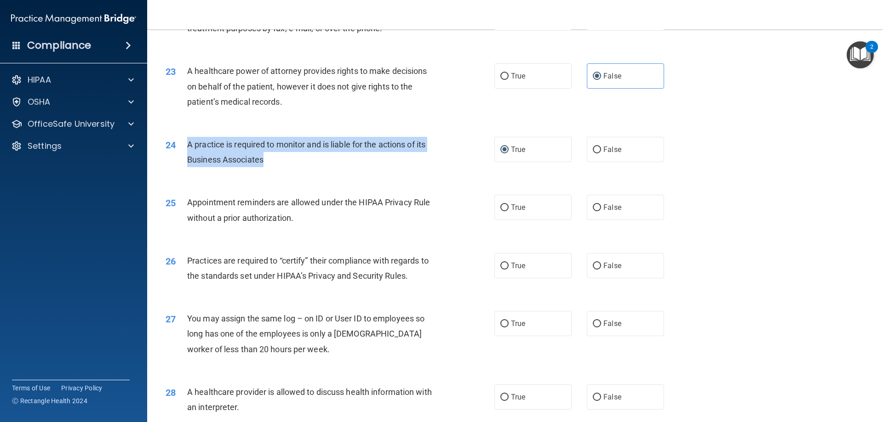
drag, startPoint x: 266, startPoint y: 159, endPoint x: 205, endPoint y: 146, distance: 62.6
click at [184, 142] on div "24 A practice is required to monitor and is liable for the actions of its Busin…" at bounding box center [330, 154] width 356 height 35
click at [296, 168] on div "24 A practice is required to monitor and is liable for the actions of its Busin…" at bounding box center [330, 154] width 356 height 35
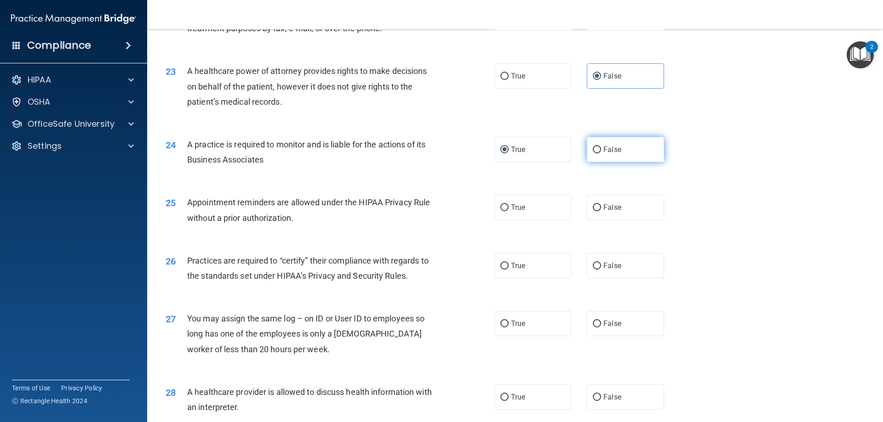
click at [594, 150] on input "False" at bounding box center [596, 150] width 8 height 7
radio input "true"
radio input "false"
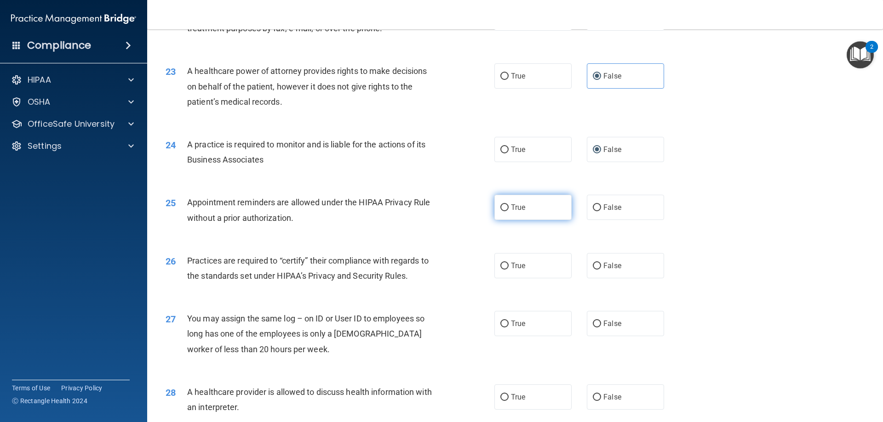
click at [498, 212] on label "True" at bounding box center [532, 207] width 77 height 25
click at [500, 211] on input "True" at bounding box center [504, 208] width 8 height 7
radio input "true"
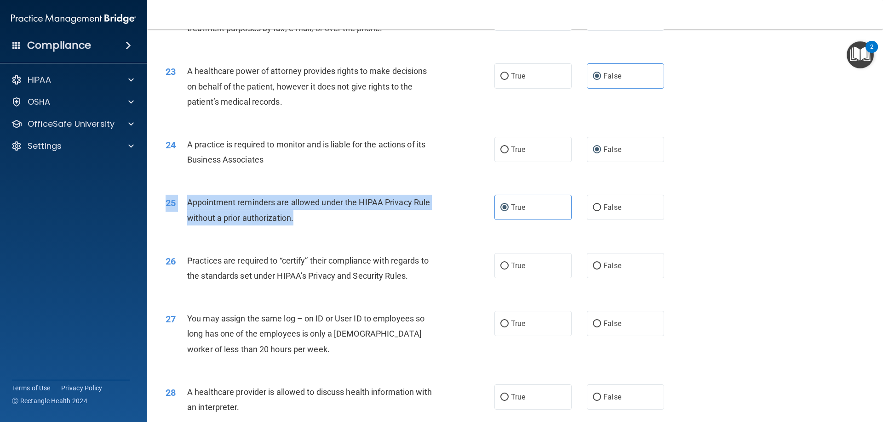
drag, startPoint x: 294, startPoint y: 219, endPoint x: 194, endPoint y: 193, distance: 103.2
click at [194, 193] on div "25 Appointment reminders are allowed under the HIPAA Privacy Rule without a pri…" at bounding box center [515, 212] width 712 height 58
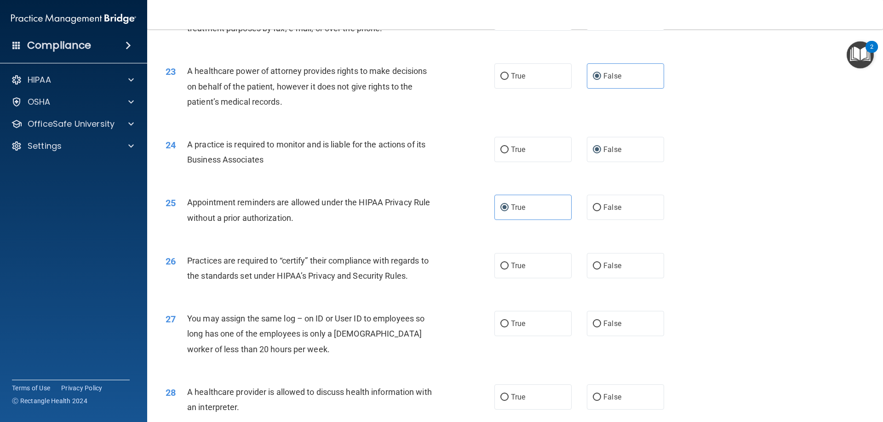
click at [196, 194] on div "25 Appointment reminders are allowed under the HIPAA Privacy Rule without a pri…" at bounding box center [515, 212] width 712 height 58
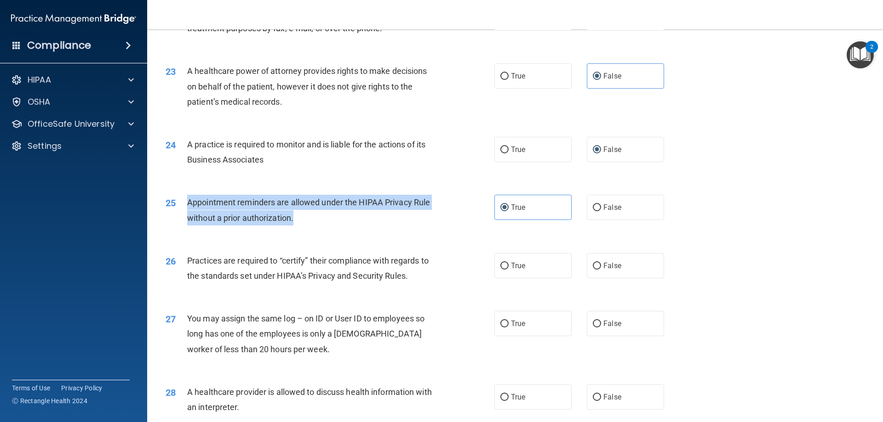
drag, startPoint x: 294, startPoint y: 219, endPoint x: 188, endPoint y: 204, distance: 107.8
click at [188, 204] on div "Appointment reminders are allowed under the HIPAA Privacy Rule without a prior …" at bounding box center [315, 210] width 257 height 30
click at [403, 224] on div "Appointment reminders are allowed under the HIPAA Privacy Rule without a prior …" at bounding box center [315, 210] width 257 height 30
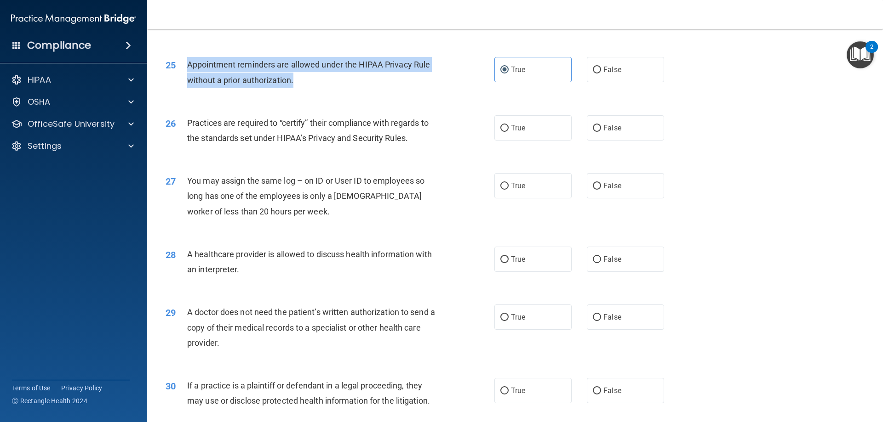
scroll to position [1701, 0]
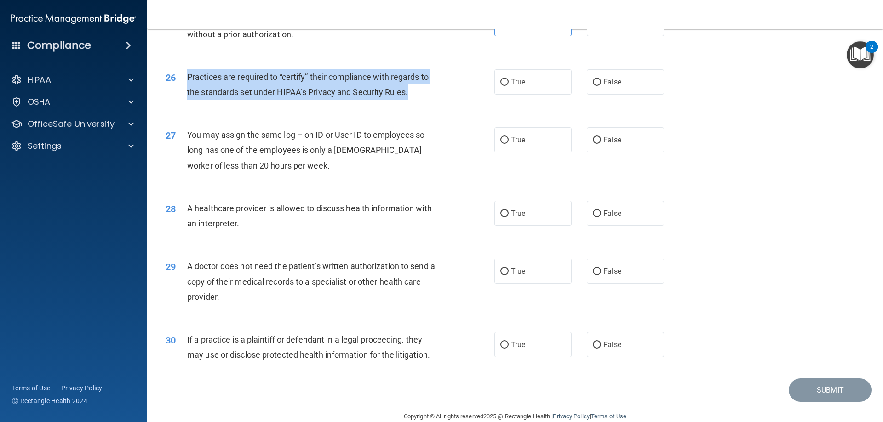
drag, startPoint x: 408, startPoint y: 93, endPoint x: 188, endPoint y: 79, distance: 221.1
click at [188, 79] on div "Practices are required to “certify” their compliance with regards to the standa…" at bounding box center [315, 84] width 257 height 30
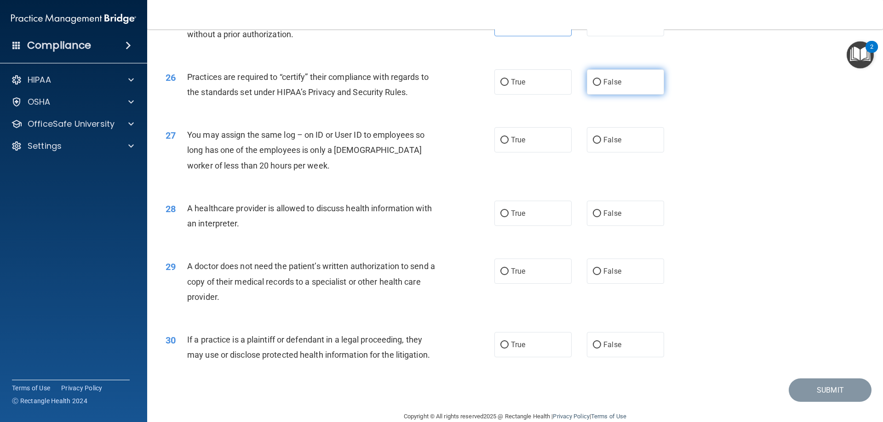
click at [592, 86] on label "False" at bounding box center [624, 81] width 77 height 25
click at [592, 86] on input "False" at bounding box center [596, 82] width 8 height 7
radio input "true"
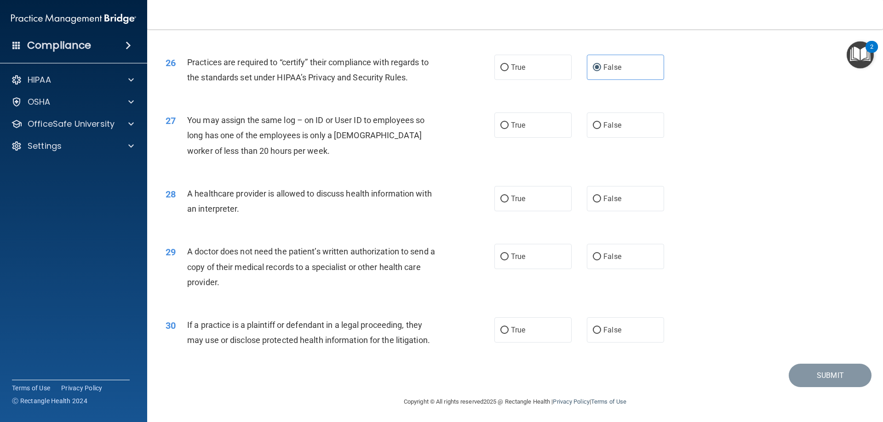
scroll to position [1717, 0]
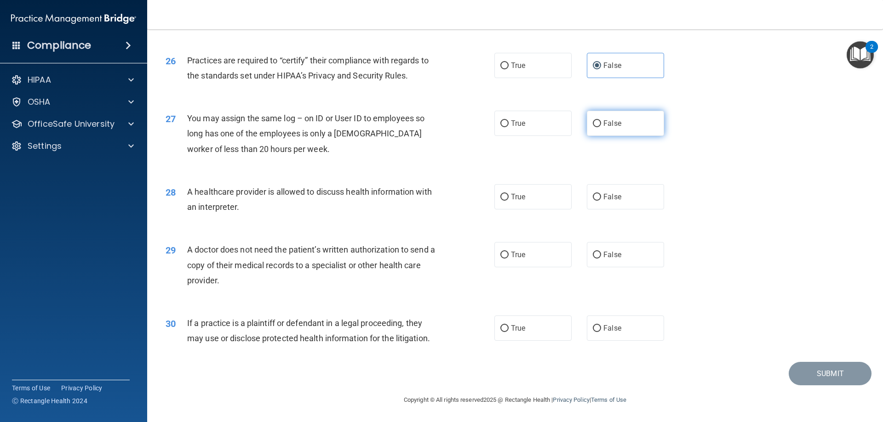
click at [595, 124] on input "False" at bounding box center [596, 123] width 8 height 7
radio input "true"
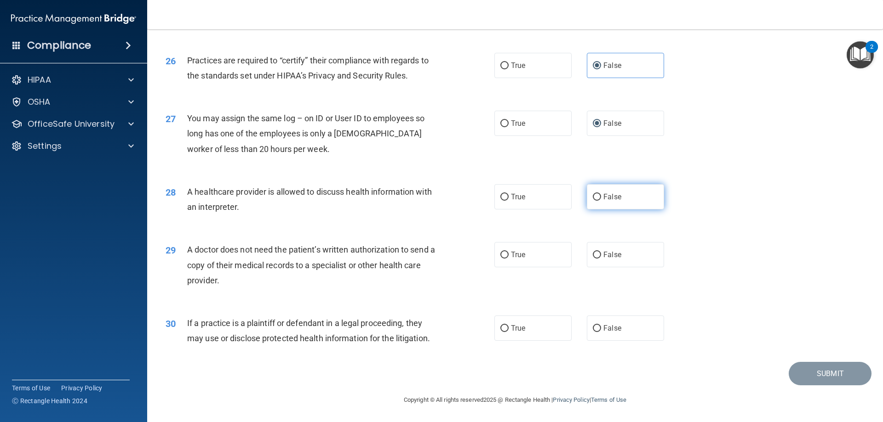
click at [595, 197] on input "False" at bounding box center [596, 197] width 8 height 7
radio input "true"
drag, startPoint x: 219, startPoint y: 281, endPoint x: 195, endPoint y: 250, distance: 39.4
click at [183, 249] on div "29 A doctor does not need the patient’s written authorization to send a copy of…" at bounding box center [330, 267] width 356 height 51
click at [355, 294] on div "29 A doctor does not need the patient’s written authorization to send a copy of…" at bounding box center [515, 268] width 712 height 74
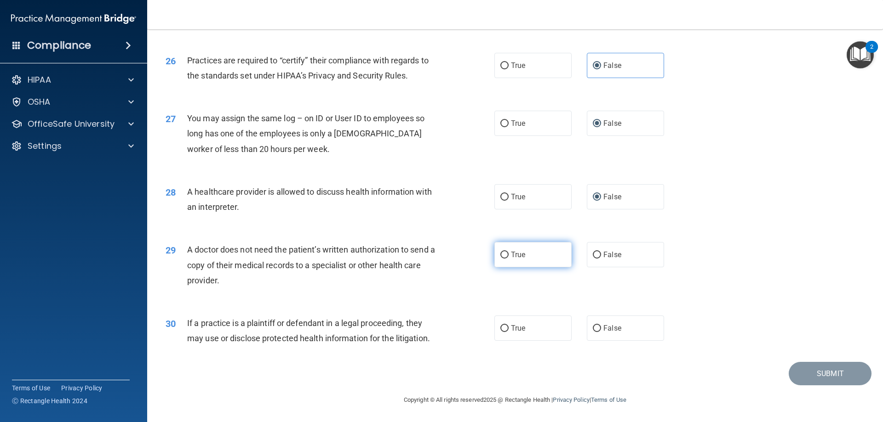
click at [500, 259] on input "True" at bounding box center [504, 255] width 8 height 7
radio input "true"
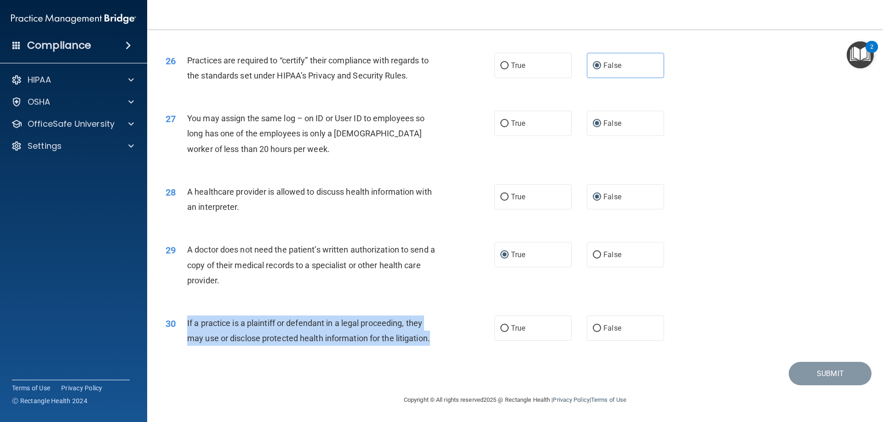
drag, startPoint x: 435, startPoint y: 337, endPoint x: 186, endPoint y: 322, distance: 249.6
click at [186, 322] on div "30 If a practice is a plaintiff or defendant in a legal proceeding, they may us…" at bounding box center [330, 333] width 356 height 35
click at [501, 330] on input "True" at bounding box center [504, 328] width 8 height 7
radio input "true"
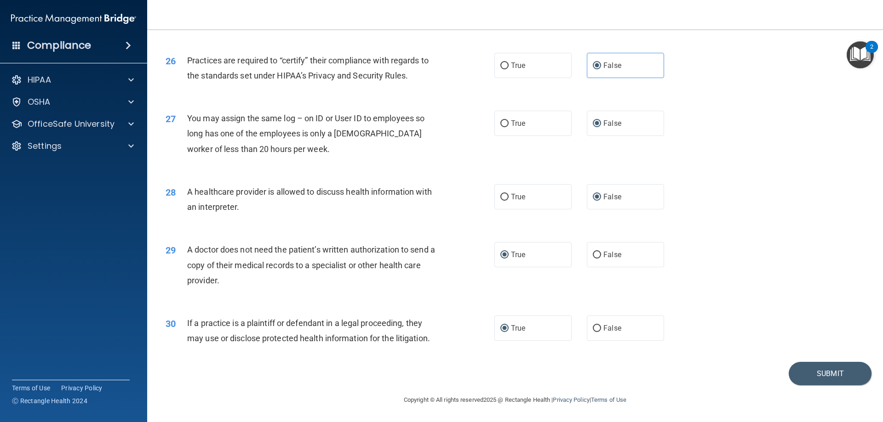
click at [683, 188] on div "28 A healthcare provider is allowed to discuss health information with an inter…" at bounding box center [515, 202] width 712 height 58
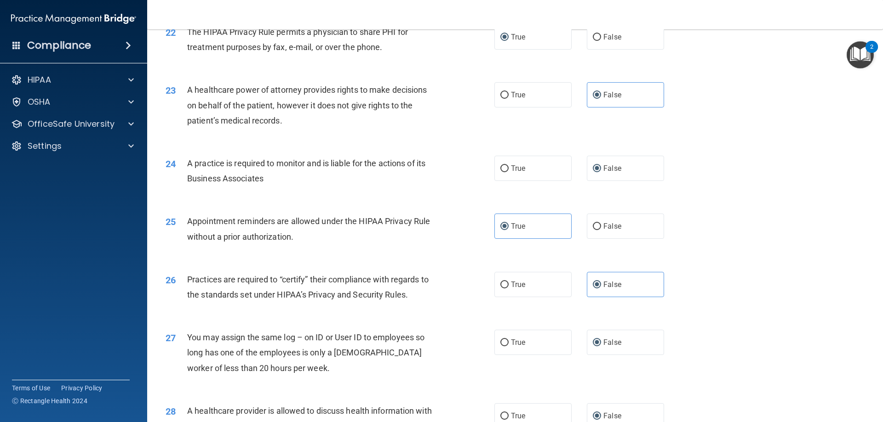
scroll to position [1395, 0]
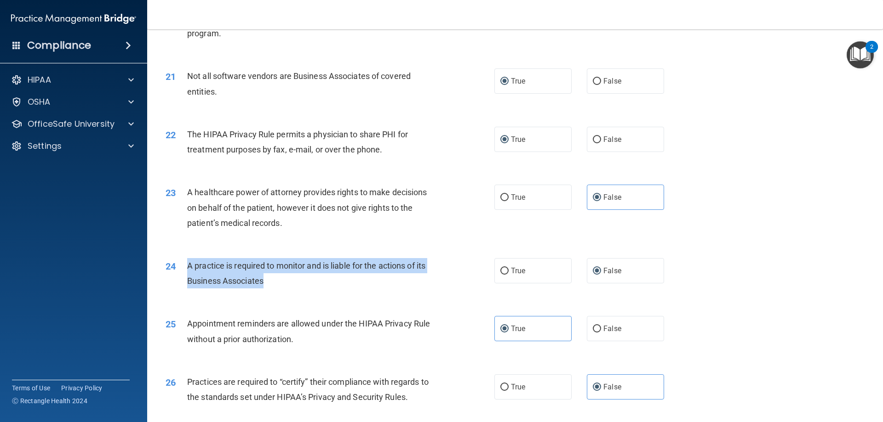
drag, startPoint x: 264, startPoint y: 282, endPoint x: 185, endPoint y: 264, distance: 81.5
click at [185, 264] on div "24 A practice is required to monitor and is liable for the actions of its Busin…" at bounding box center [330, 275] width 356 height 35
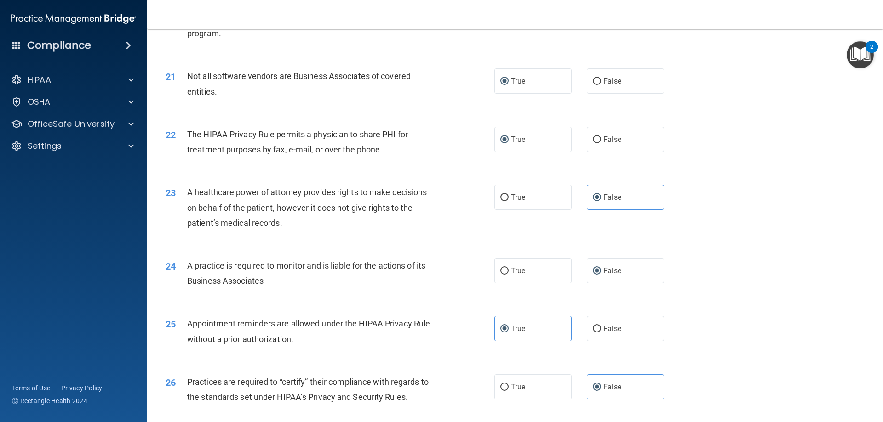
click at [364, 240] on div "23 A healthcare power of attorney provides rights to make decisions on behalf o…" at bounding box center [515, 210] width 712 height 74
click at [503, 270] on input "True" at bounding box center [504, 271] width 8 height 7
radio input "true"
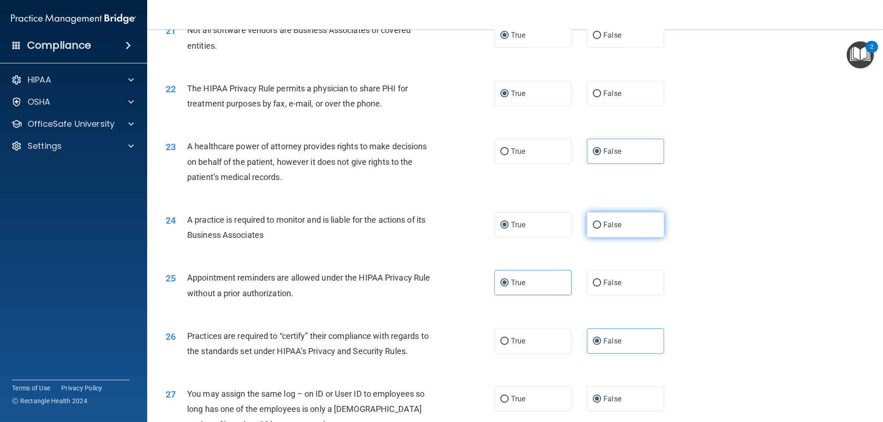
click at [593, 225] on input "False" at bounding box center [596, 225] width 8 height 7
radio input "true"
radio input "false"
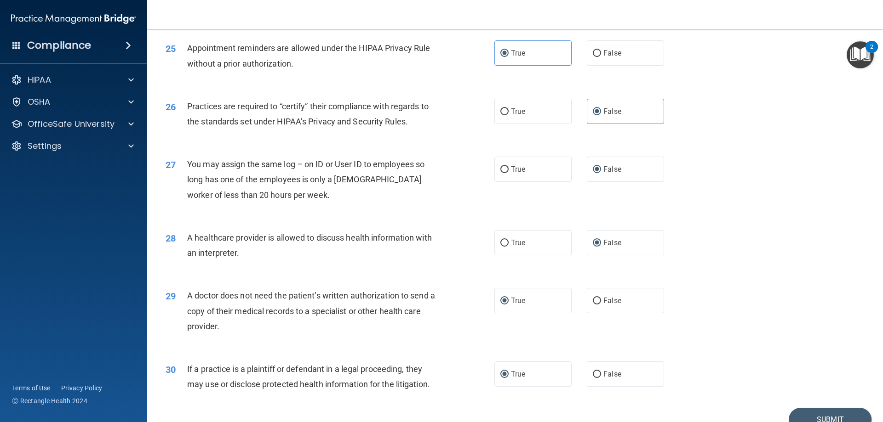
scroll to position [1717, 0]
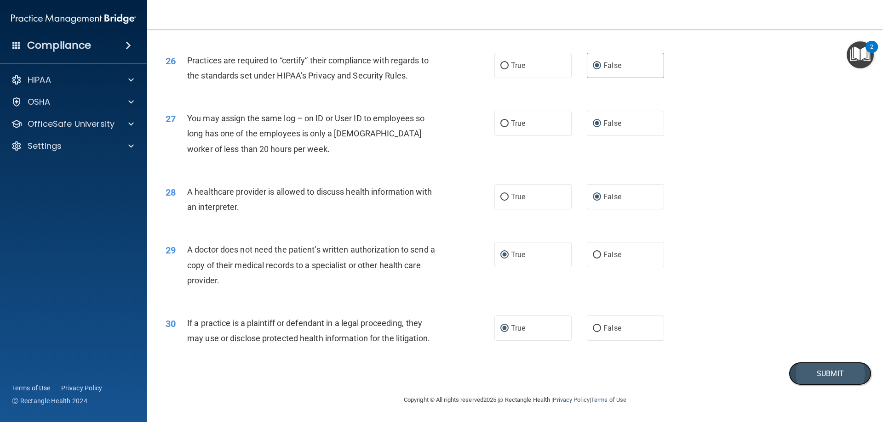
click at [806, 370] on button "Submit" at bounding box center [829, 373] width 83 height 23
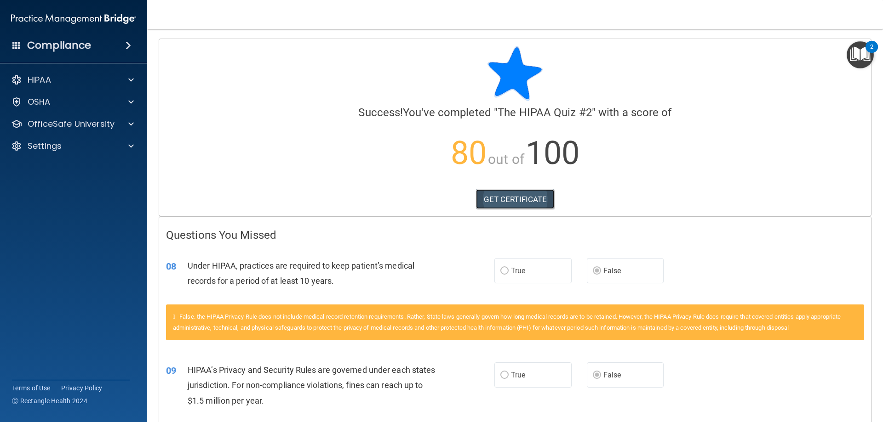
click at [501, 199] on link "GET CERTIFICATE" at bounding box center [515, 199] width 79 height 20
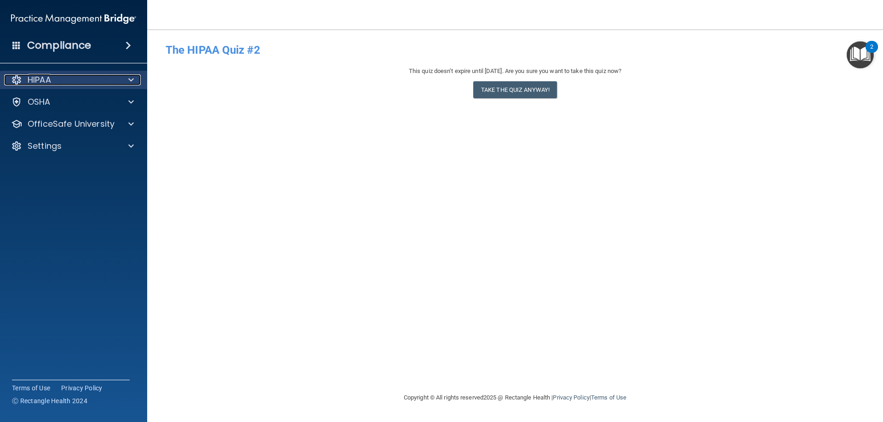
click at [40, 80] on p "HIPAA" at bounding box center [39, 79] width 23 height 11
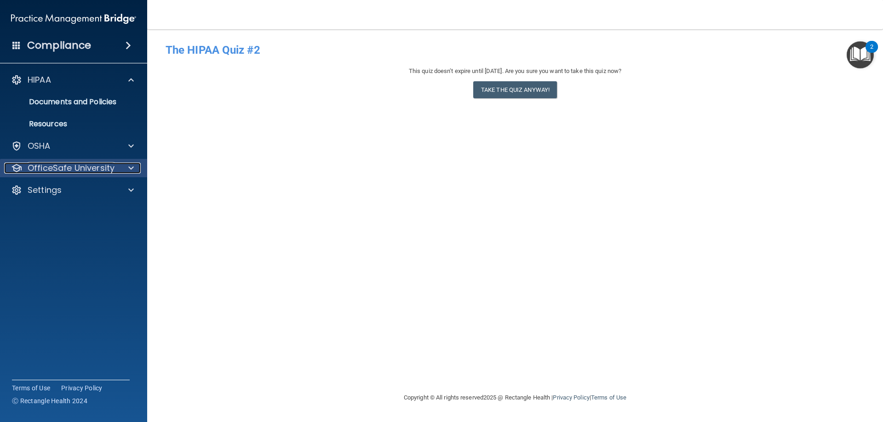
click at [65, 168] on p "OfficeSafe University" at bounding box center [71, 168] width 87 height 11
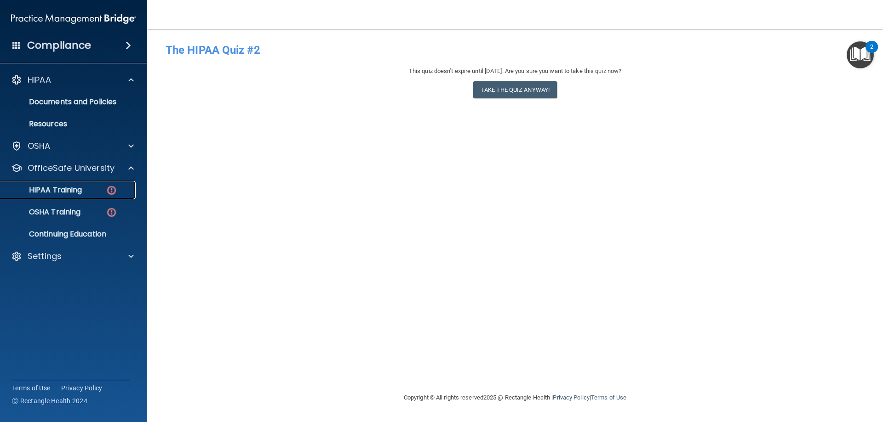
click at [84, 195] on link "HIPAA Training" at bounding box center [63, 190] width 145 height 18
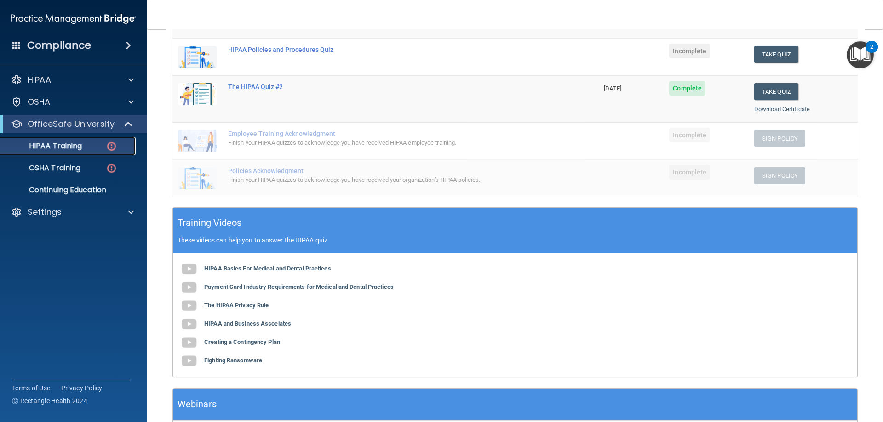
scroll to position [184, 0]
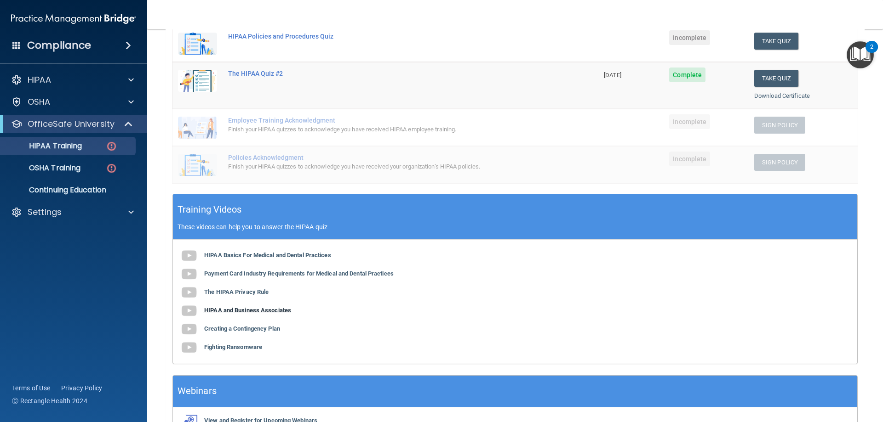
click at [246, 314] on b "HIPAA and Business Associates" at bounding box center [247, 310] width 87 height 7
click at [238, 294] on b "The HIPAA Privacy Rule" at bounding box center [236, 292] width 64 height 7
click at [233, 309] on b "HIPAA and Business Associates" at bounding box center [247, 310] width 87 height 7
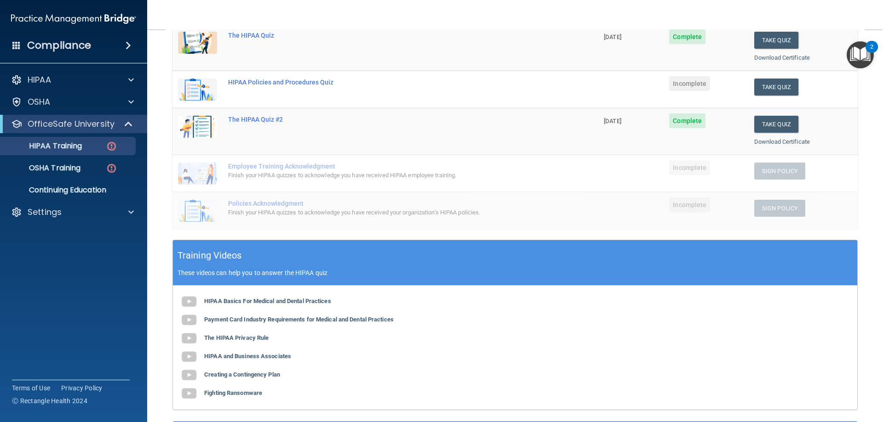
scroll to position [92, 0]
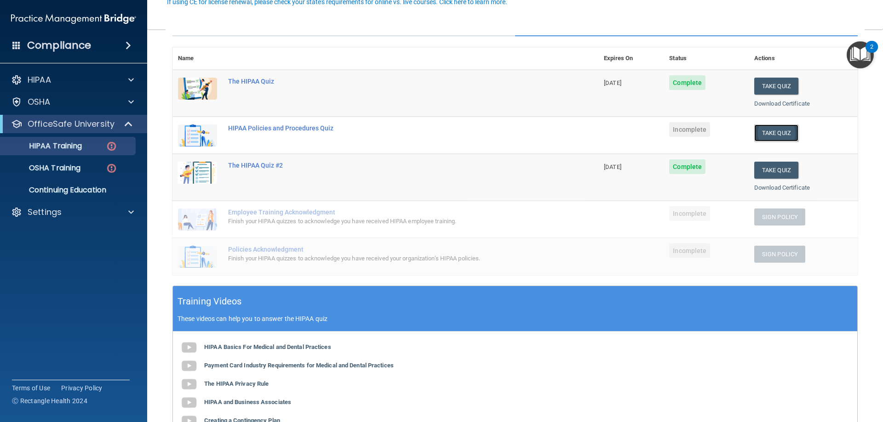
click at [761, 134] on button "Take Quiz" at bounding box center [776, 133] width 44 height 17
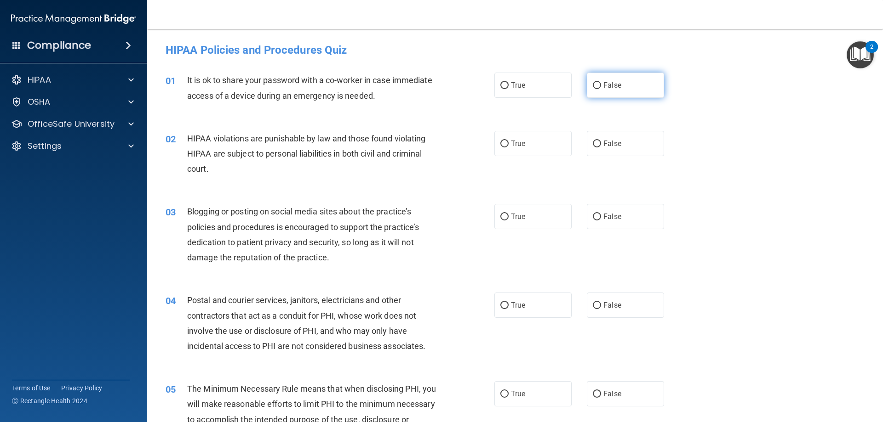
click at [592, 84] on input "False" at bounding box center [596, 85] width 8 height 7
radio input "true"
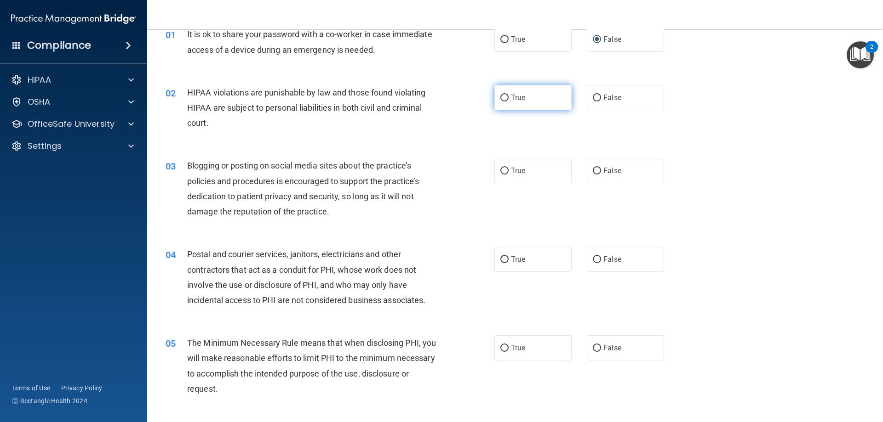
click at [500, 100] on input "True" at bounding box center [504, 98] width 8 height 7
radio input "true"
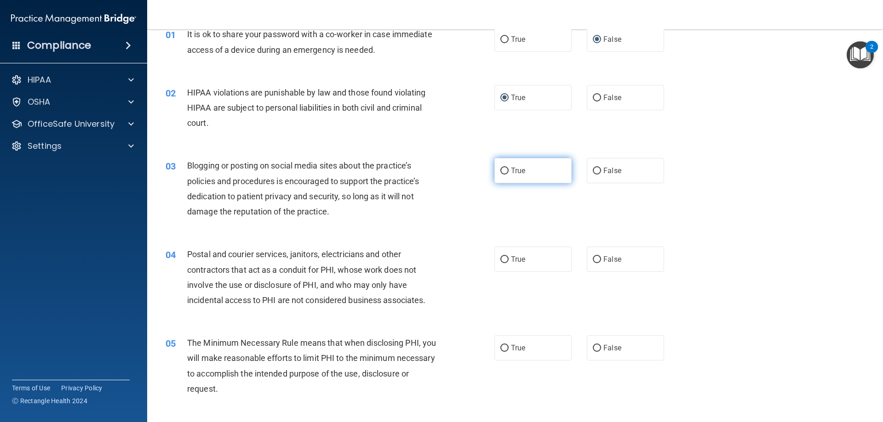
click at [505, 173] on label "True" at bounding box center [532, 170] width 77 height 25
click at [505, 173] on input "True" at bounding box center [504, 171] width 8 height 7
radio input "true"
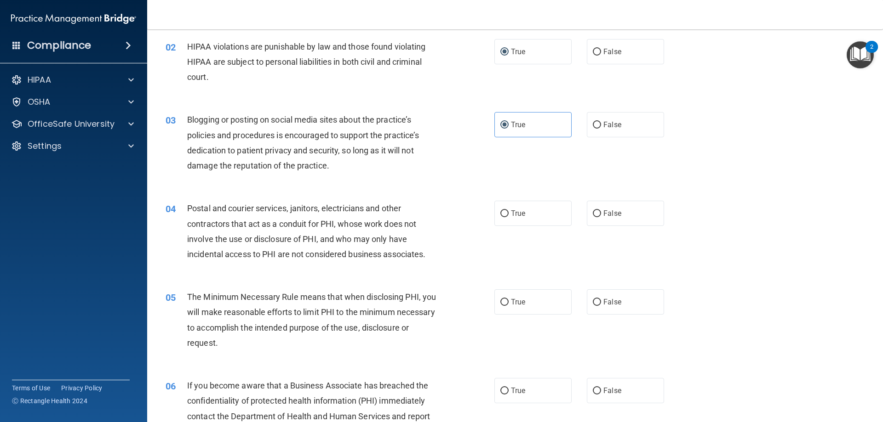
scroll to position [138, 0]
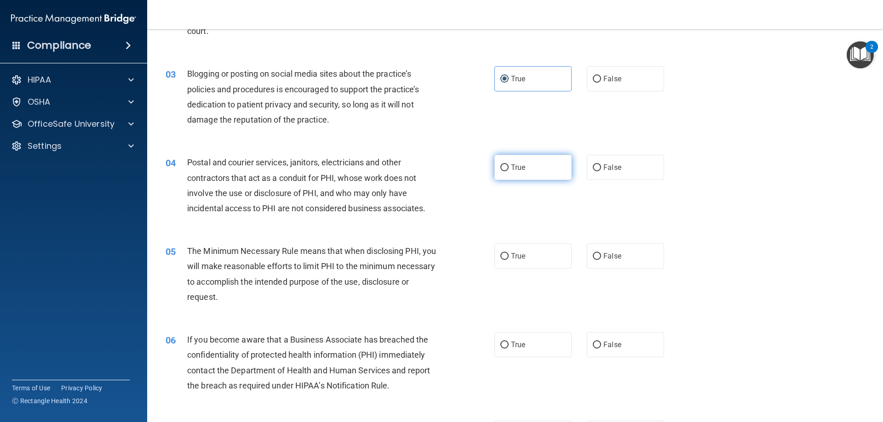
click at [502, 170] on input "True" at bounding box center [504, 168] width 8 height 7
radio input "true"
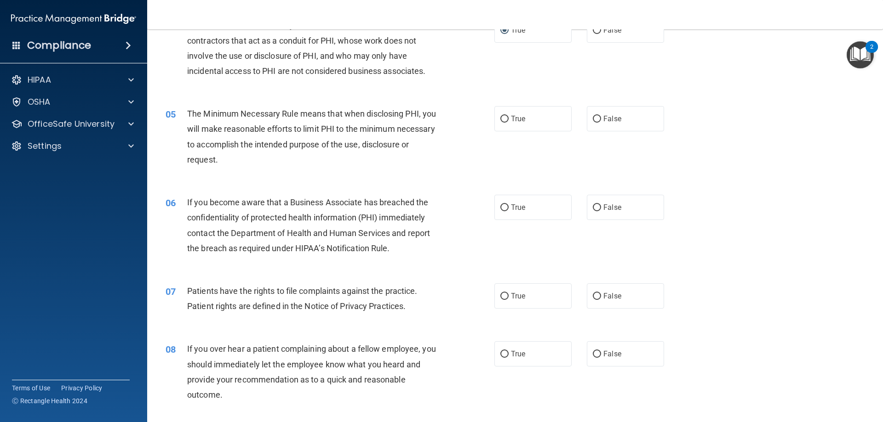
scroll to position [276, 0]
click at [511, 117] on span "True" at bounding box center [518, 118] width 14 height 9
click at [507, 117] on input "True" at bounding box center [504, 118] width 8 height 7
radio input "true"
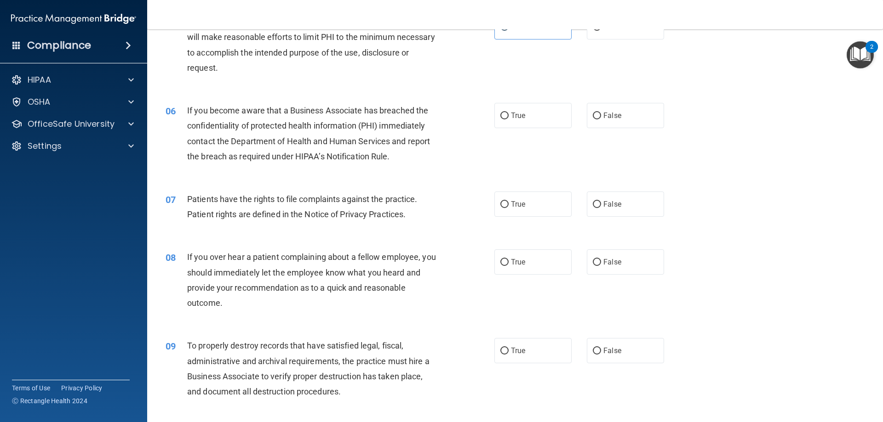
scroll to position [368, 0]
click at [501, 115] on input "True" at bounding box center [504, 115] width 8 height 7
radio input "true"
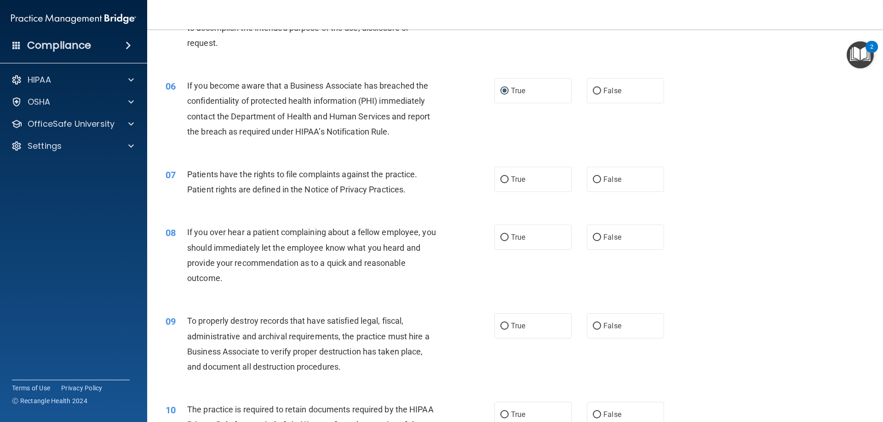
scroll to position [414, 0]
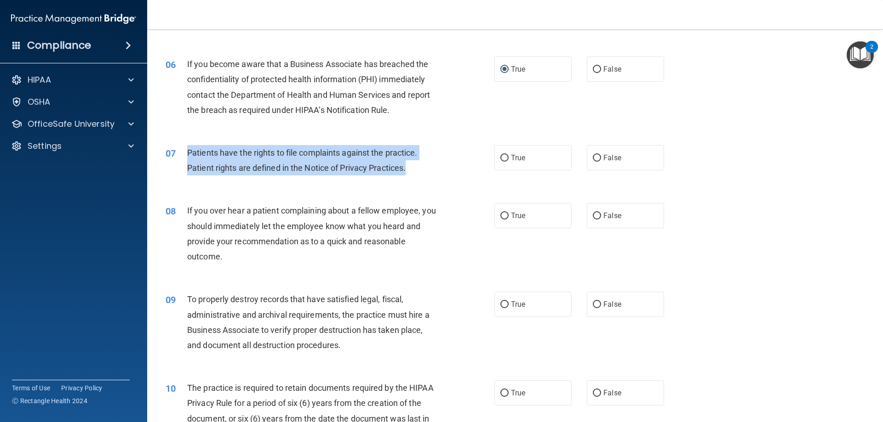
drag, startPoint x: 407, startPoint y: 167, endPoint x: 186, endPoint y: 146, distance: 222.1
click at [186, 146] on div "07 Patients have the rights to file complaints against the practice. Patient ri…" at bounding box center [330, 162] width 356 height 35
click at [500, 159] on input "True" at bounding box center [504, 158] width 8 height 7
radio input "true"
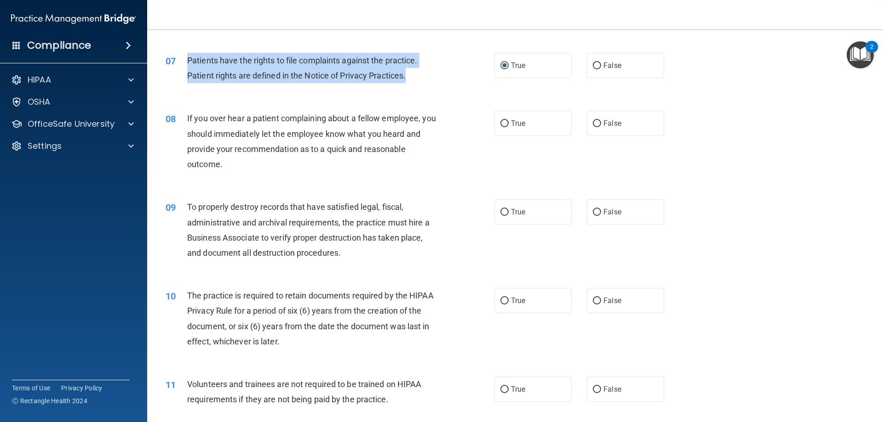
scroll to position [552, 0]
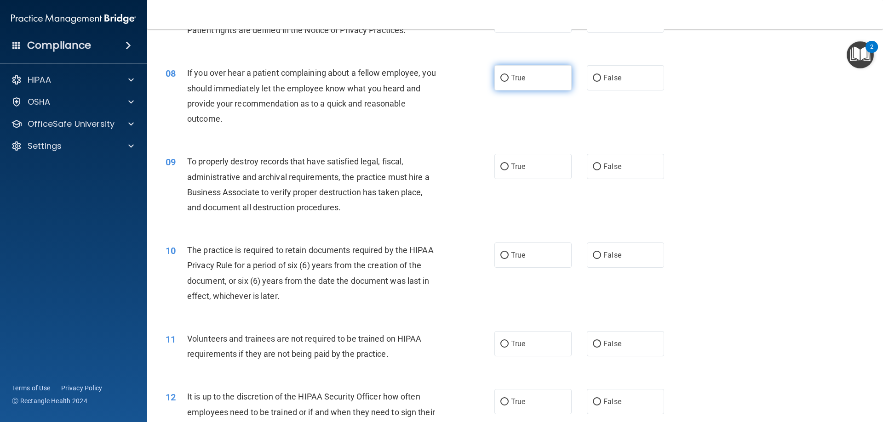
click at [495, 79] on label "True" at bounding box center [532, 77] width 77 height 25
click at [500, 79] on input "True" at bounding box center [504, 78] width 8 height 7
radio input "true"
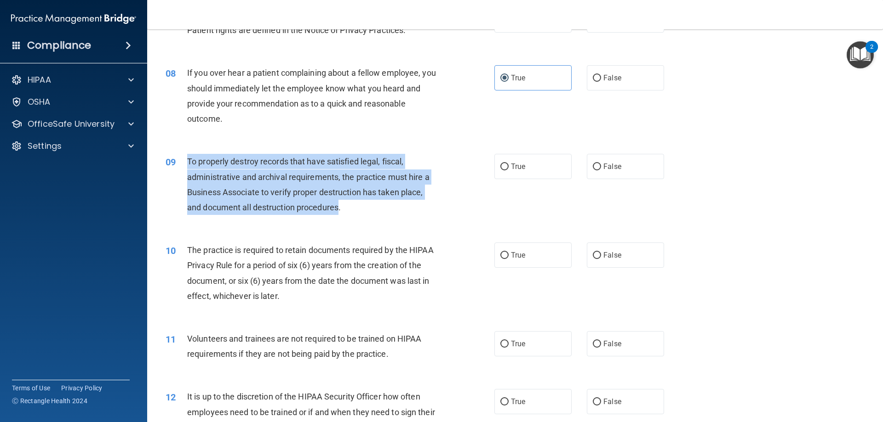
drag, startPoint x: 340, startPoint y: 209, endPoint x: 188, endPoint y: 159, distance: 159.9
click at [188, 159] on span "To properly destroy records that have satisfied legal, fiscal, administrative a…" at bounding box center [308, 185] width 242 height 56
click at [593, 168] on input "False" at bounding box center [596, 167] width 8 height 7
radio input "true"
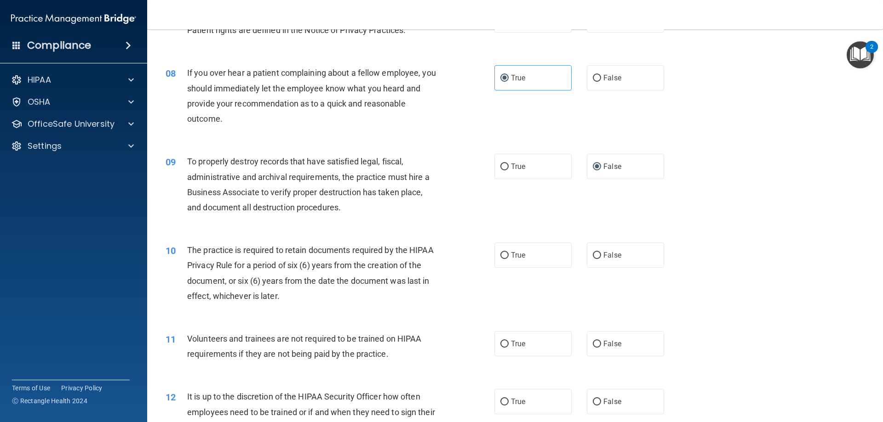
click at [466, 219] on div "09 To properly destroy records that have satisfied legal, fiscal, administrativ…" at bounding box center [330, 187] width 356 height 66
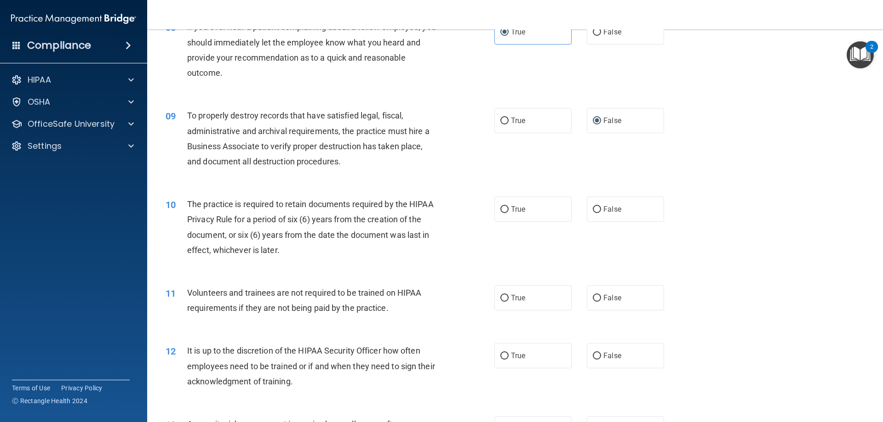
scroll to position [643, 0]
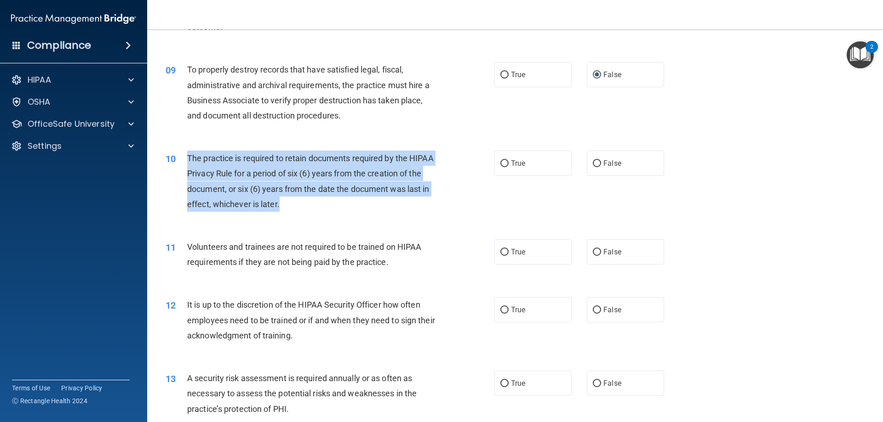
drag, startPoint x: 280, startPoint y: 205, endPoint x: 186, endPoint y: 158, distance: 105.7
click at [186, 158] on div "10 The practice is required to retain documents required by the HIPAA Privacy R…" at bounding box center [330, 184] width 356 height 66
click at [505, 165] on input "True" at bounding box center [504, 163] width 8 height 7
radio input "true"
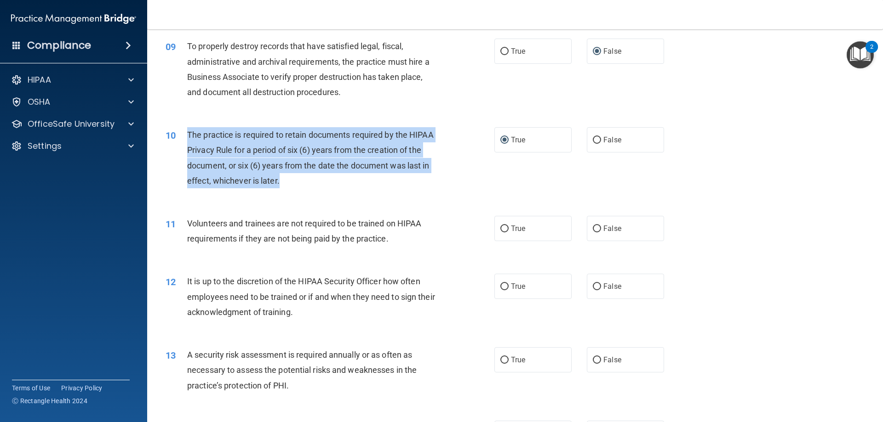
scroll to position [689, 0]
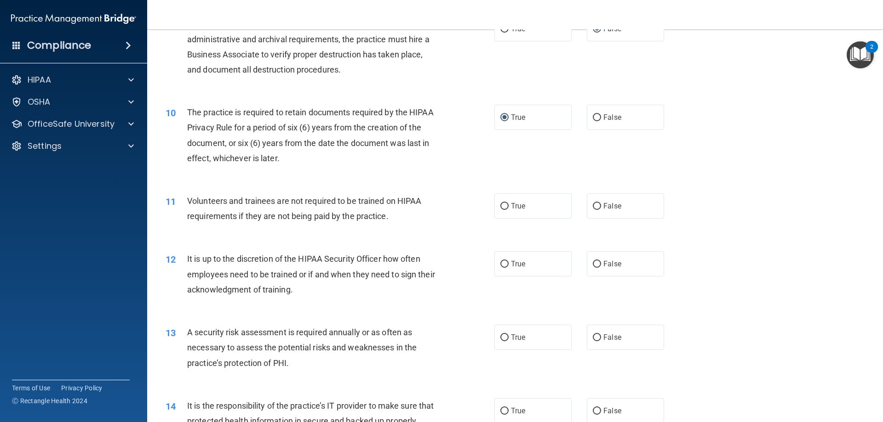
click at [393, 218] on div "Volunteers and trainees are not required to be trained on HIPAA requirements if…" at bounding box center [315, 209] width 257 height 30
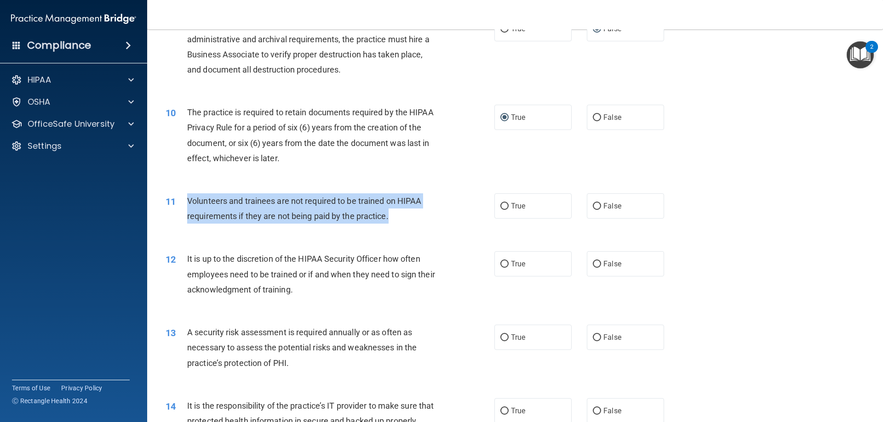
drag, startPoint x: 389, startPoint y: 216, endPoint x: 186, endPoint y: 201, distance: 203.7
click at [186, 201] on div "11 Volunteers and trainees are not required to be trained on HIPAA requirements…" at bounding box center [330, 211] width 356 height 35
click at [593, 206] on input "False" at bounding box center [596, 206] width 8 height 7
radio input "true"
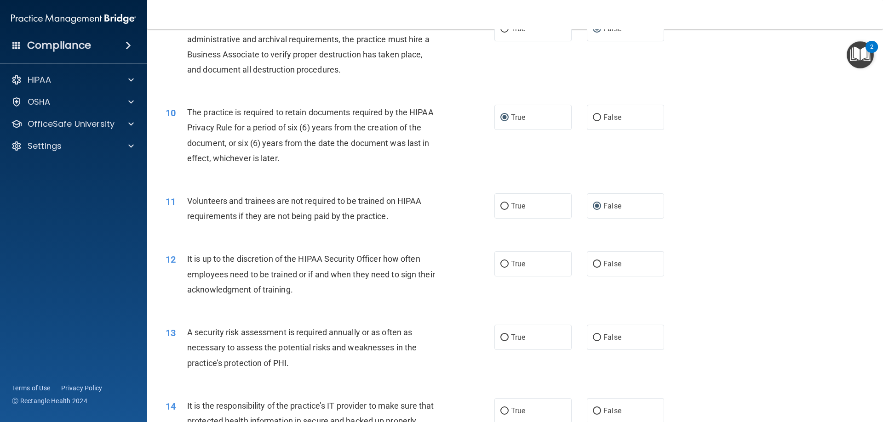
click at [438, 276] on div "It is up to the discretion of the HIPAA Security Officer how often employees ne…" at bounding box center [315, 274] width 257 height 46
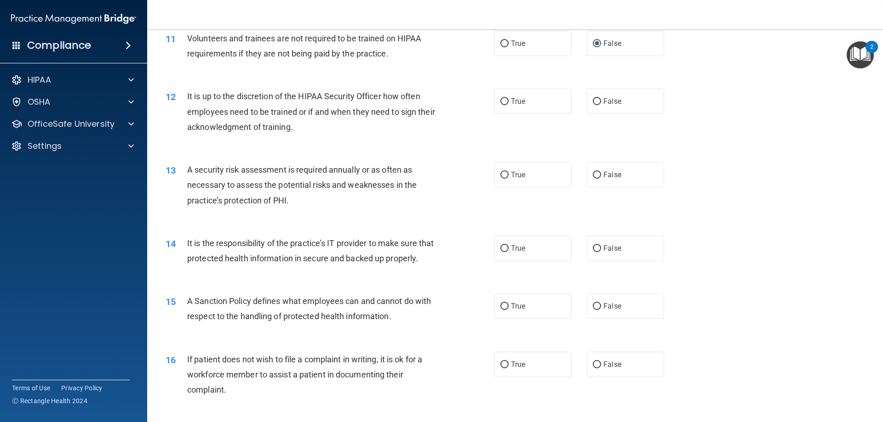
scroll to position [873, 0]
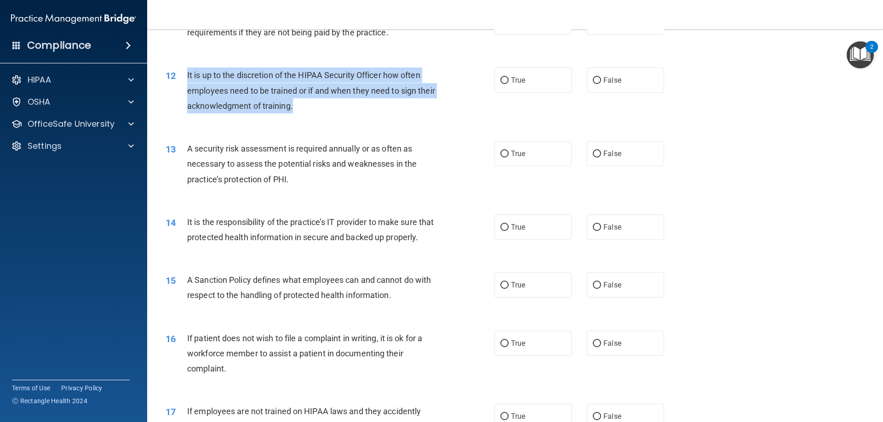
drag, startPoint x: 313, startPoint y: 105, endPoint x: 187, endPoint y: 70, distance: 130.1
click at [187, 70] on div "It is up to the discretion of the HIPAA Security Officer how often employees ne…" at bounding box center [315, 91] width 257 height 46
click at [500, 82] on input "True" at bounding box center [504, 80] width 8 height 7
radio input "true"
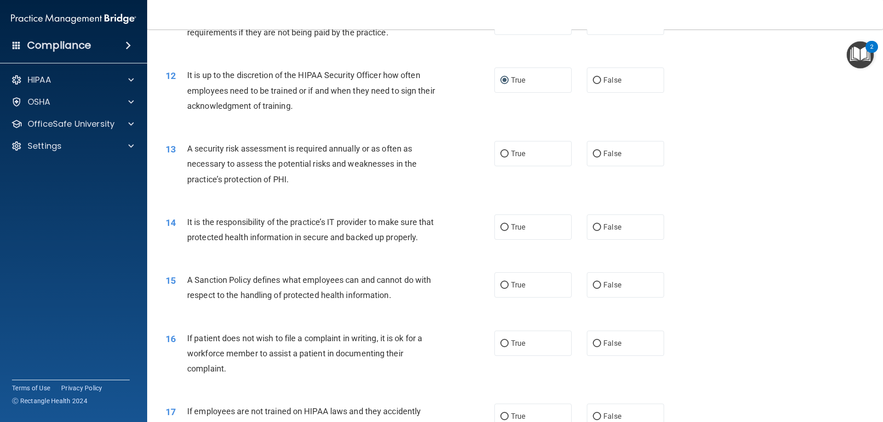
click at [458, 146] on div "13 A security risk assessment is required annually or as often as necessary to …" at bounding box center [330, 166] width 356 height 51
click at [502, 155] on input "True" at bounding box center [504, 154] width 8 height 7
radio input "true"
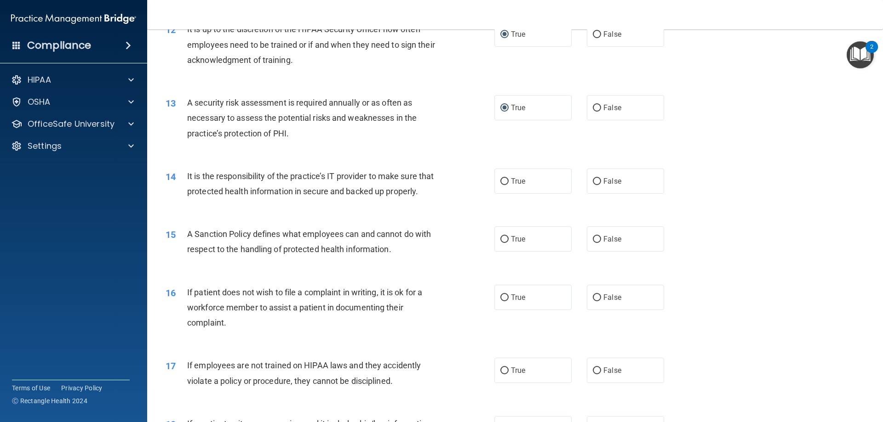
scroll to position [965, 0]
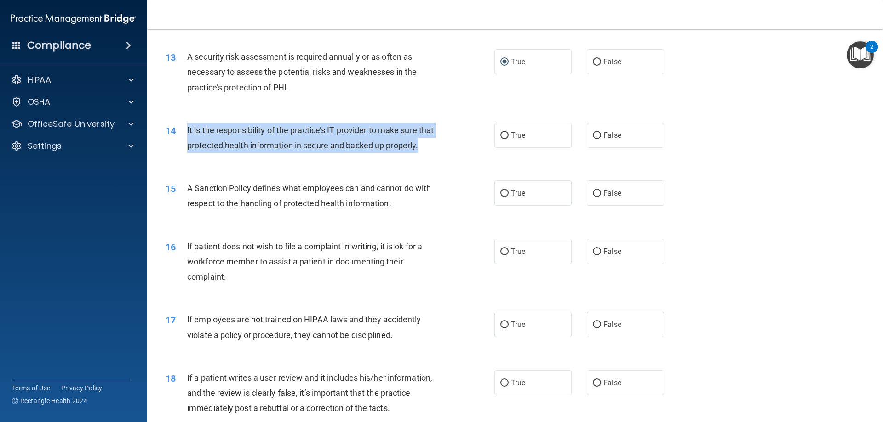
drag, startPoint x: 221, startPoint y: 163, endPoint x: 186, endPoint y: 130, distance: 47.8
click at [186, 130] on div "14 It is the responsibility of the practice’s IT provider to make sure that pro…" at bounding box center [330, 140] width 356 height 35
click at [503, 134] on input "True" at bounding box center [504, 135] width 8 height 7
radio input "true"
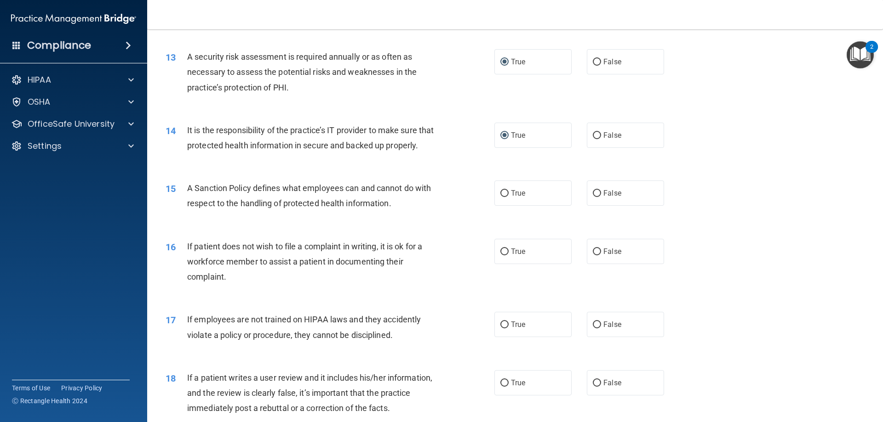
click at [416, 227] on div "15 A Sanction Policy defines what employees can and cannot do with respect to t…" at bounding box center [515, 198] width 712 height 58
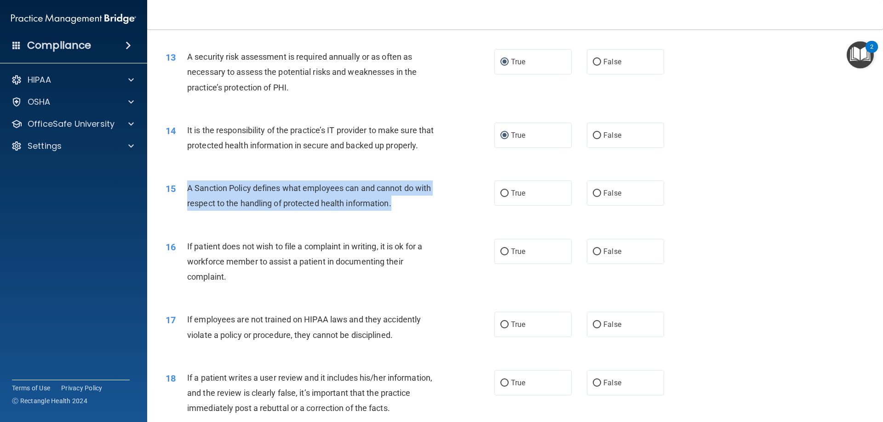
drag, startPoint x: 394, startPoint y: 219, endPoint x: 191, endPoint y: 201, distance: 204.0
click at [188, 200] on div "A Sanction Policy defines what employees can and cannot do with respect to the …" at bounding box center [315, 196] width 257 height 30
click at [502, 197] on input "True" at bounding box center [504, 193] width 8 height 7
radio input "true"
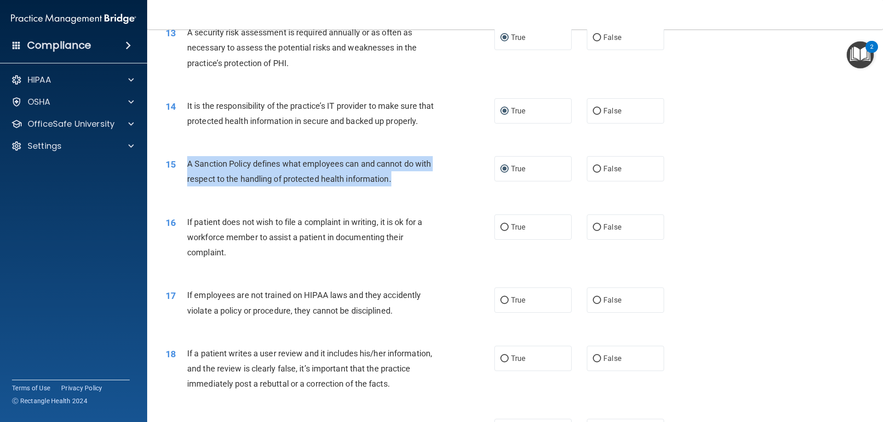
scroll to position [1011, 0]
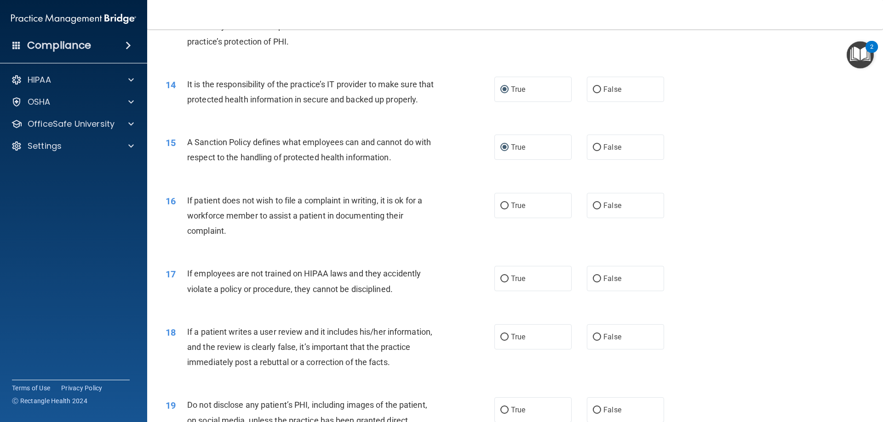
click at [227, 239] on div "If patient does not wish to file a complaint in writing, it is ok for a workfor…" at bounding box center [315, 216] width 257 height 46
drag, startPoint x: 501, startPoint y: 221, endPoint x: 493, endPoint y: 226, distance: 8.9
click at [501, 210] on input "True" at bounding box center [504, 206] width 8 height 7
radio input "true"
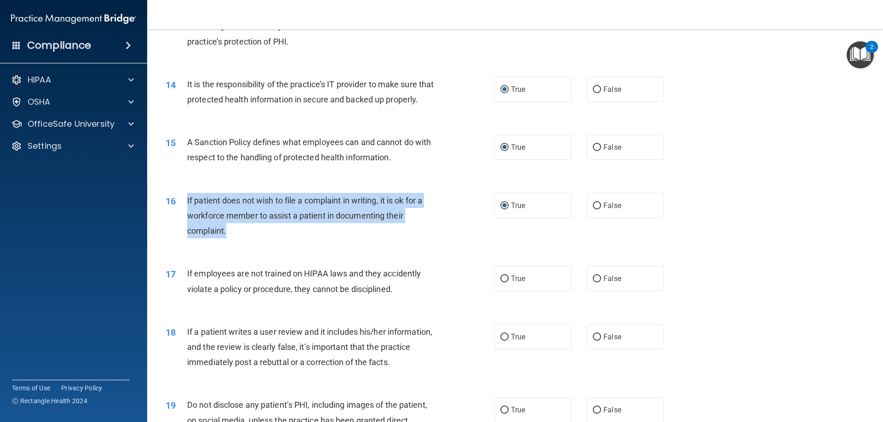
drag, startPoint x: 239, startPoint y: 248, endPoint x: 186, endPoint y: 220, distance: 60.5
click at [186, 220] on div "16 If patient does not wish to file a complaint in writing, it is ok for a work…" at bounding box center [330, 218] width 356 height 51
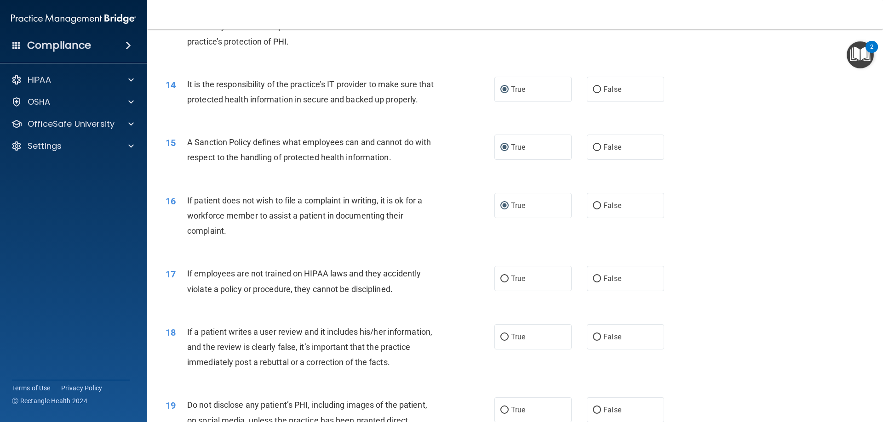
click at [314, 255] on div "16 If patient does not wish to file a complaint in writing, it is ok for a work…" at bounding box center [515, 219] width 712 height 74
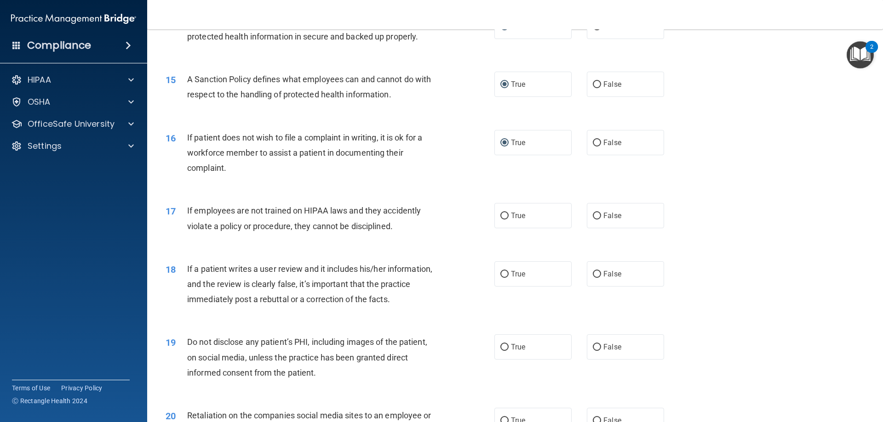
scroll to position [1103, 0]
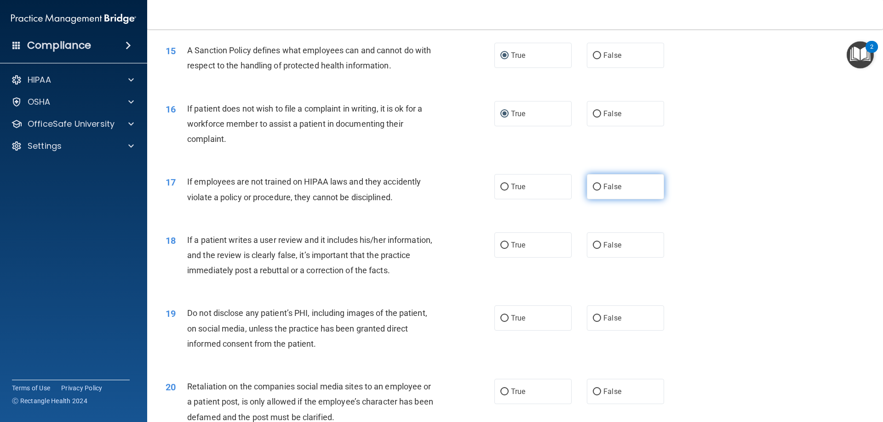
click at [593, 191] on input "False" at bounding box center [596, 187] width 8 height 7
radio input "true"
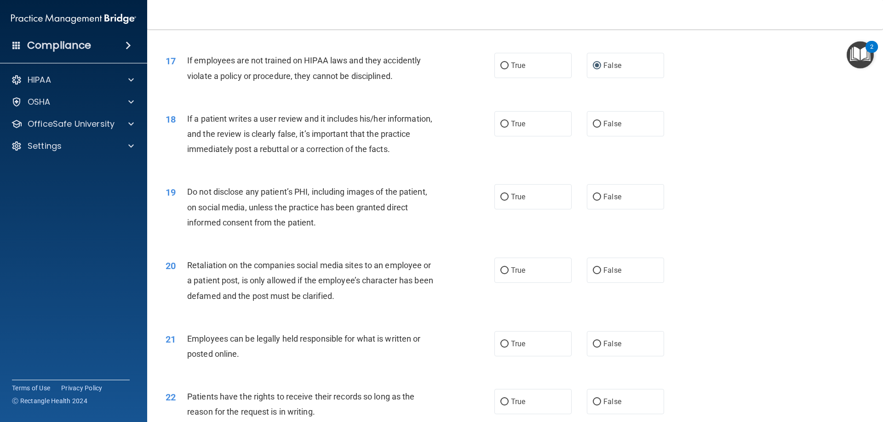
scroll to position [1241, 0]
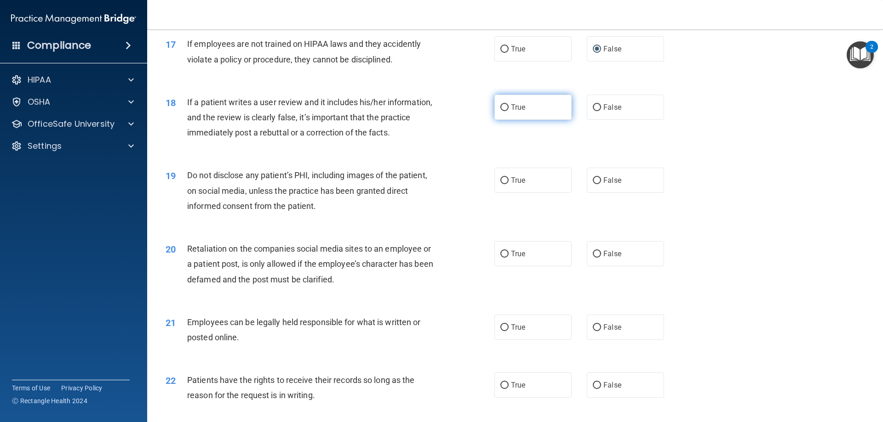
click at [504, 111] on input "True" at bounding box center [504, 107] width 8 height 7
radio input "true"
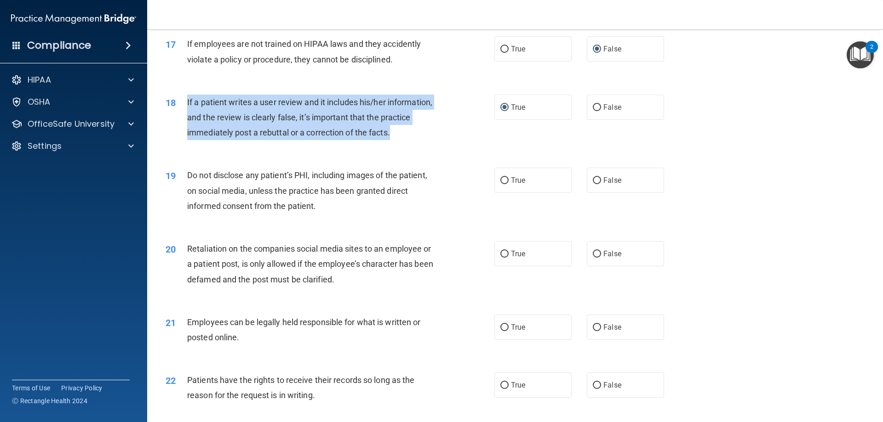
drag, startPoint x: 395, startPoint y: 147, endPoint x: 187, endPoint y: 123, distance: 210.0
click at [184, 123] on div "18 If a patient writes a user review and it includes his/her information, and t…" at bounding box center [330, 120] width 356 height 51
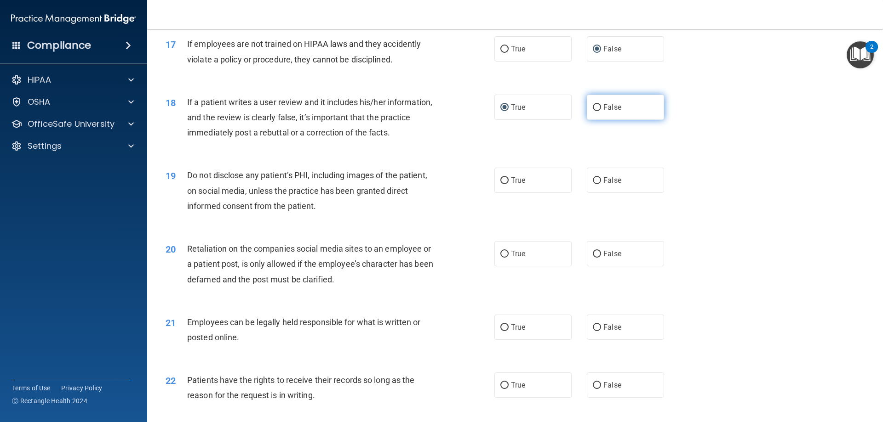
click at [598, 120] on label "False" at bounding box center [624, 107] width 77 height 25
click at [598, 111] on input "False" at bounding box center [596, 107] width 8 height 7
radio input "true"
radio input "false"
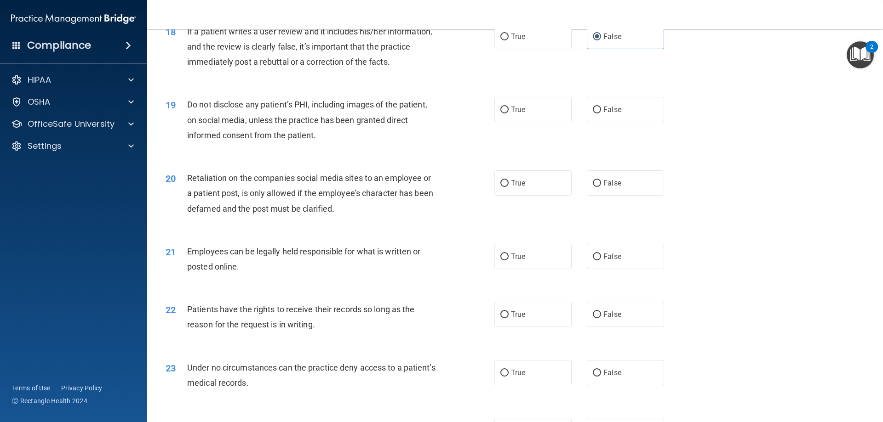
scroll to position [1333, 0]
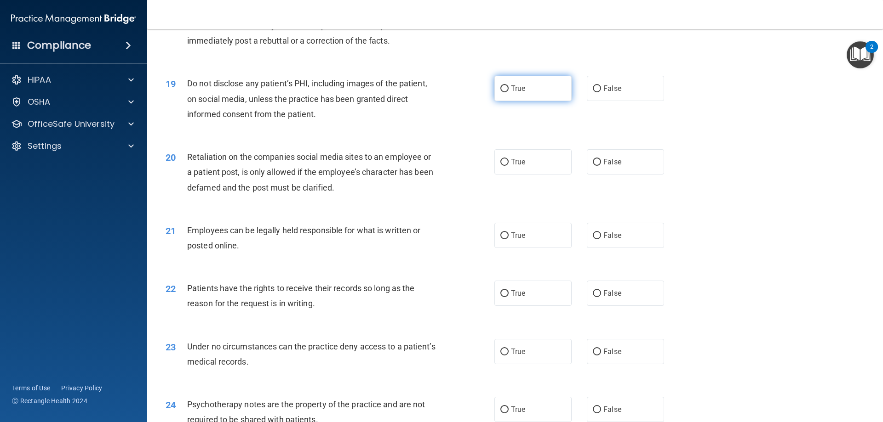
click at [501, 92] on input "True" at bounding box center [504, 88] width 8 height 7
radio input "true"
click at [501, 239] on input "True" at bounding box center [504, 236] width 8 height 7
radio input "true"
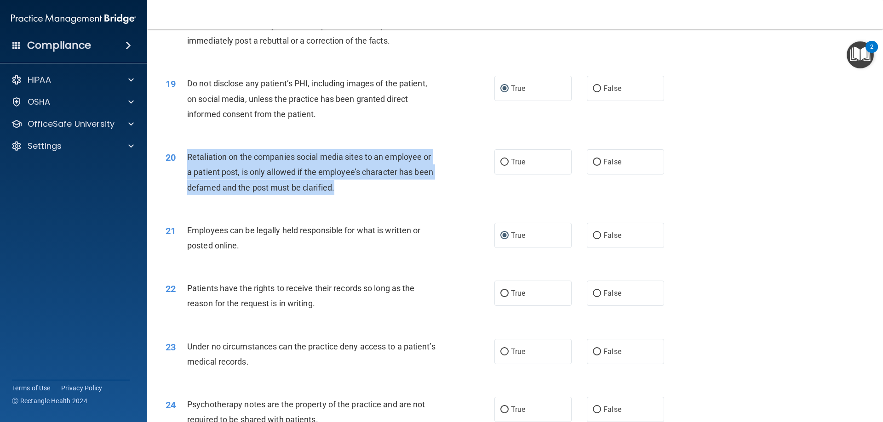
drag, startPoint x: 331, startPoint y: 203, endPoint x: 184, endPoint y: 173, distance: 150.4
click at [184, 173] on div "20 Retaliation on the companies social media sites to an employee or a patient …" at bounding box center [330, 174] width 356 height 51
click at [339, 200] on div "20 Retaliation on the companies social media sites to an employee or a patient …" at bounding box center [330, 174] width 356 height 51
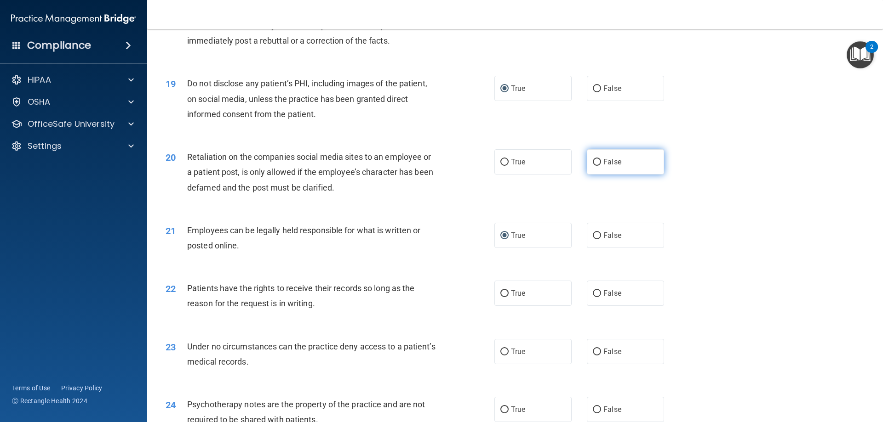
click at [593, 166] on input "False" at bounding box center [596, 162] width 8 height 7
radio input "true"
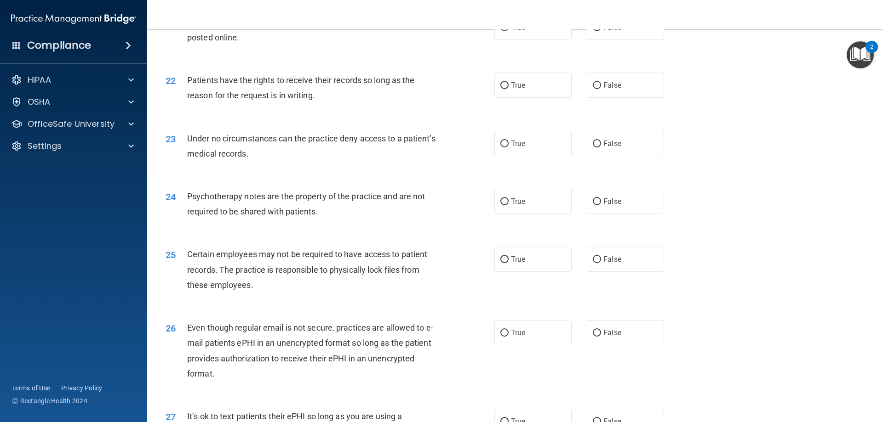
scroll to position [1563, 0]
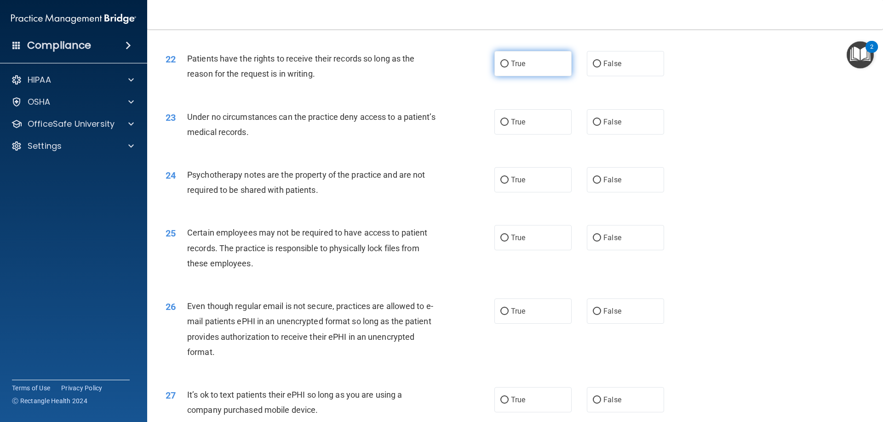
click at [503, 68] on input "True" at bounding box center [504, 64] width 8 height 7
radio input "true"
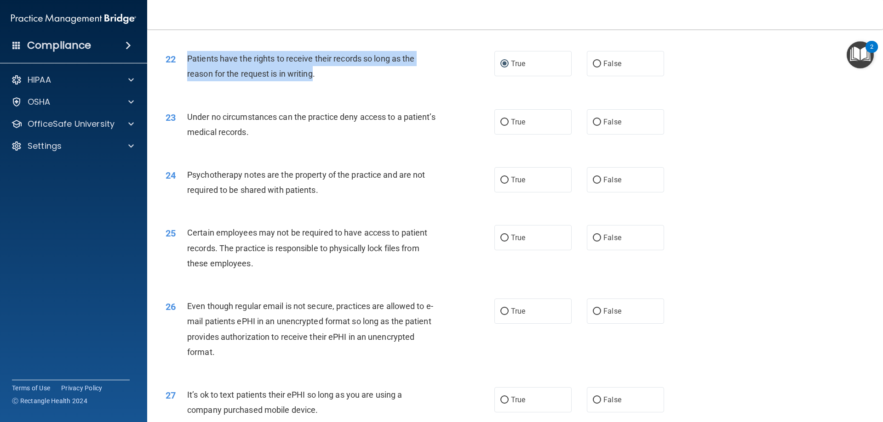
drag, startPoint x: 313, startPoint y: 90, endPoint x: 189, endPoint y: 72, distance: 125.4
click at [188, 72] on span "Patients have the rights to receive their records so long as the reason for the…" at bounding box center [300, 66] width 227 height 25
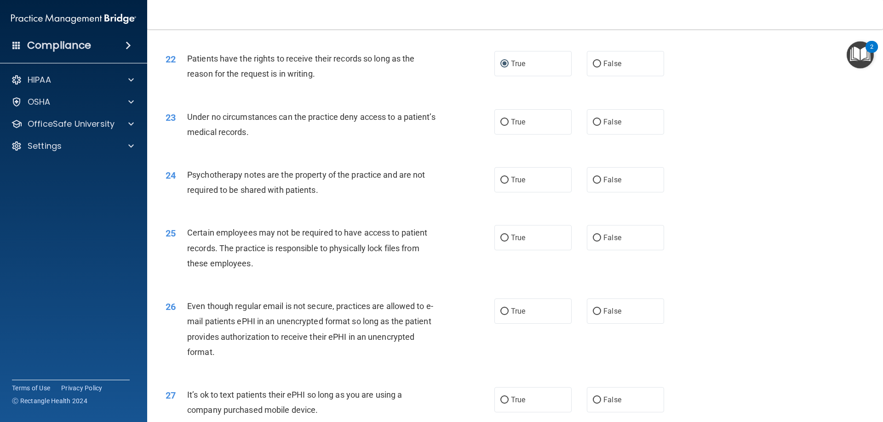
click at [429, 81] on div "Patients have the rights to receive their records so long as the reason for the…" at bounding box center [315, 66] width 257 height 30
click at [594, 68] on input "False" at bounding box center [596, 64] width 8 height 7
radio input "true"
radio input "false"
click at [500, 126] on input "True" at bounding box center [504, 122] width 8 height 7
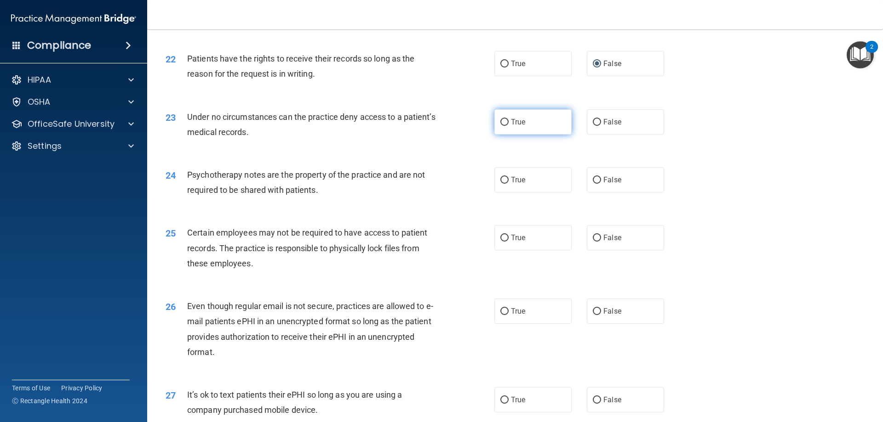
radio input "true"
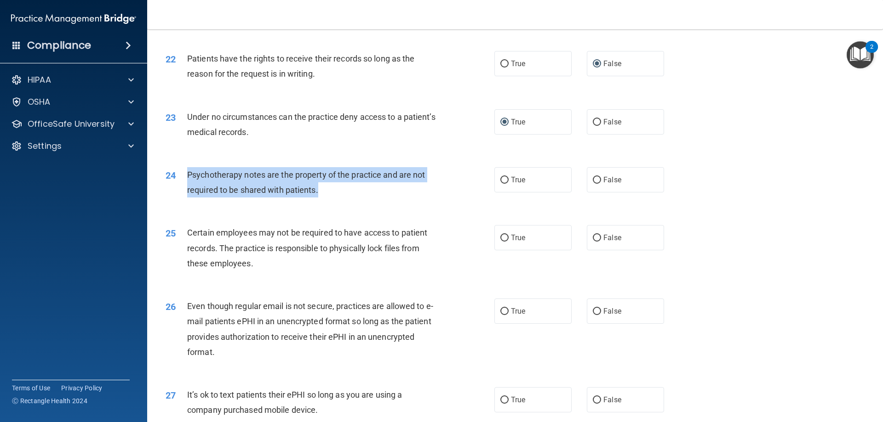
drag, startPoint x: 309, startPoint y: 202, endPoint x: 187, endPoint y: 188, distance: 122.6
click at [187, 188] on span "Psychotherapy notes are the property of the practice and are not required to be…" at bounding box center [306, 182] width 238 height 25
drag, startPoint x: 226, startPoint y: 192, endPoint x: 593, endPoint y: 198, distance: 367.3
click at [593, 184] on input "False" at bounding box center [596, 180] width 8 height 7
radio input "true"
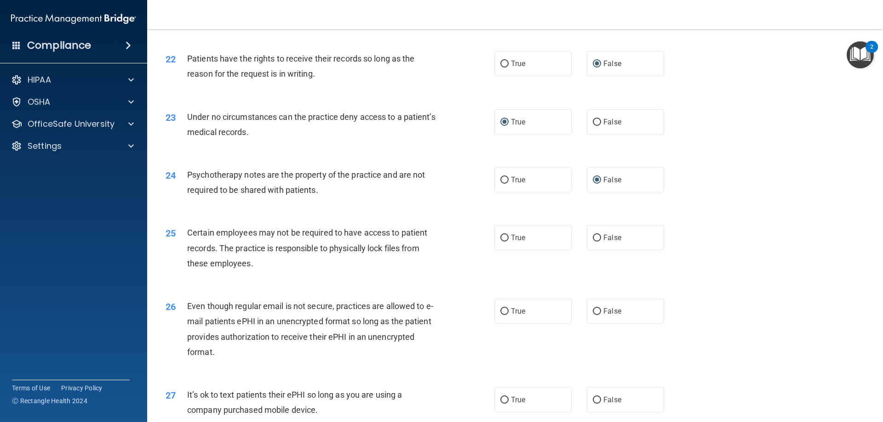
click at [376, 214] on div "24 Psychotherapy notes are the property of the practice and are not required to…" at bounding box center [515, 185] width 712 height 58
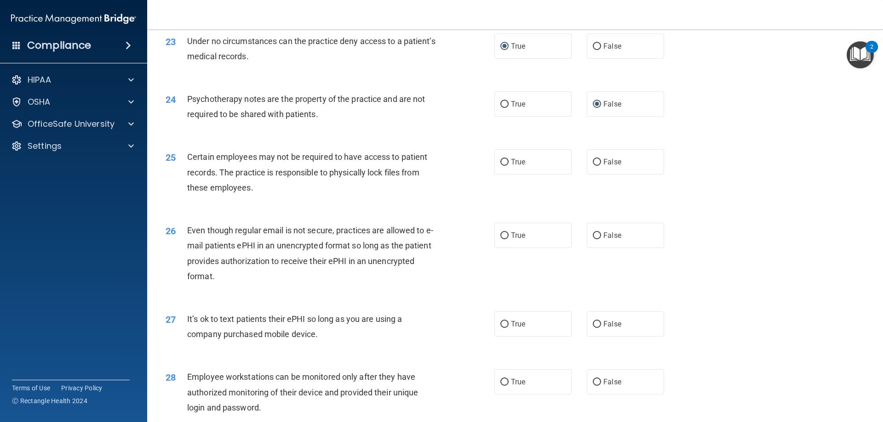
scroll to position [1655, 0]
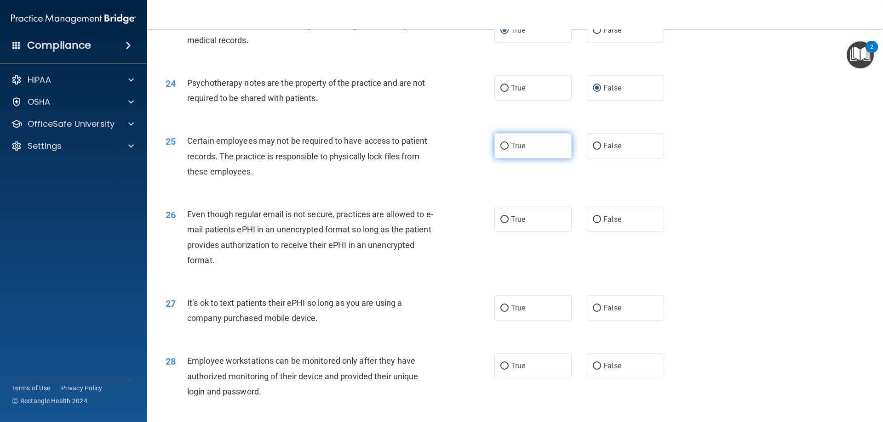
click at [503, 150] on input "True" at bounding box center [504, 146] width 8 height 7
radio input "true"
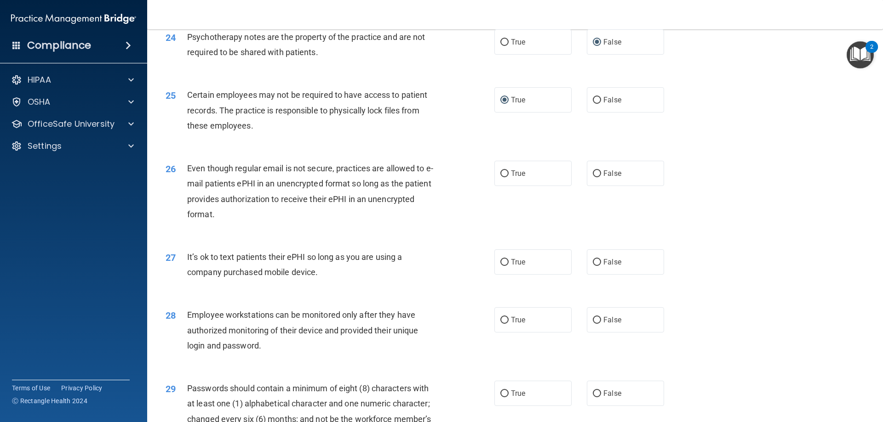
scroll to position [1747, 0]
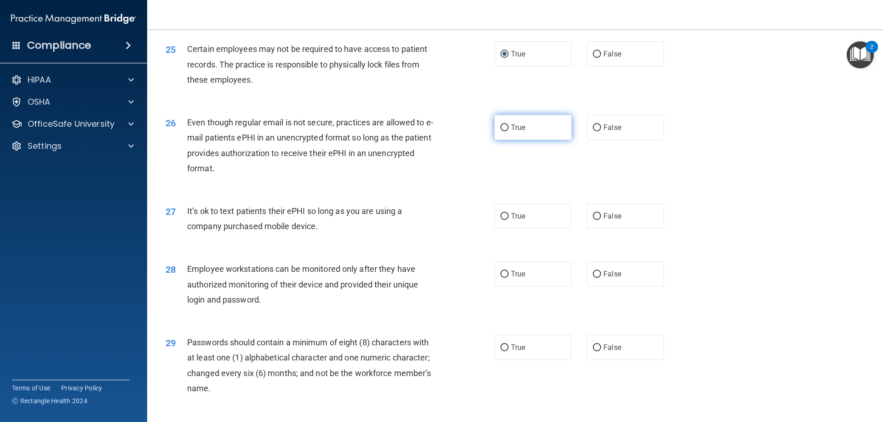
click at [503, 131] on input "True" at bounding box center [504, 128] width 8 height 7
radio input "true"
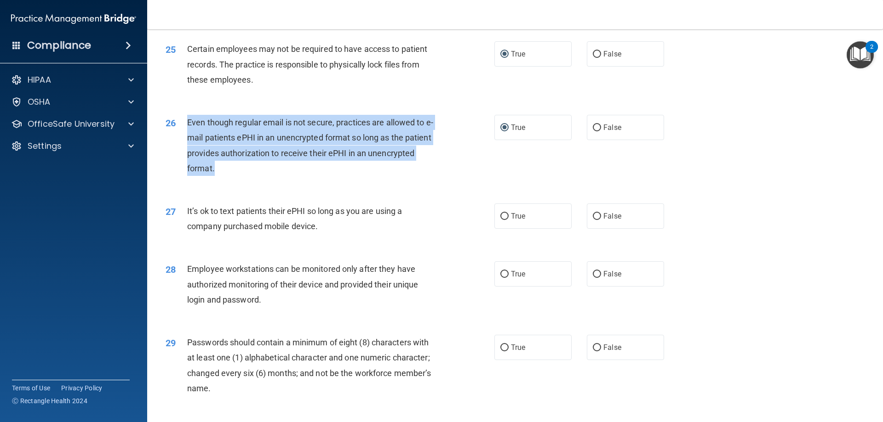
drag, startPoint x: 214, startPoint y: 183, endPoint x: 185, endPoint y: 137, distance: 54.1
click at [185, 137] on div "26 Even though regular email is not secure, practices are allowed to e-mail pat…" at bounding box center [330, 148] width 356 height 66
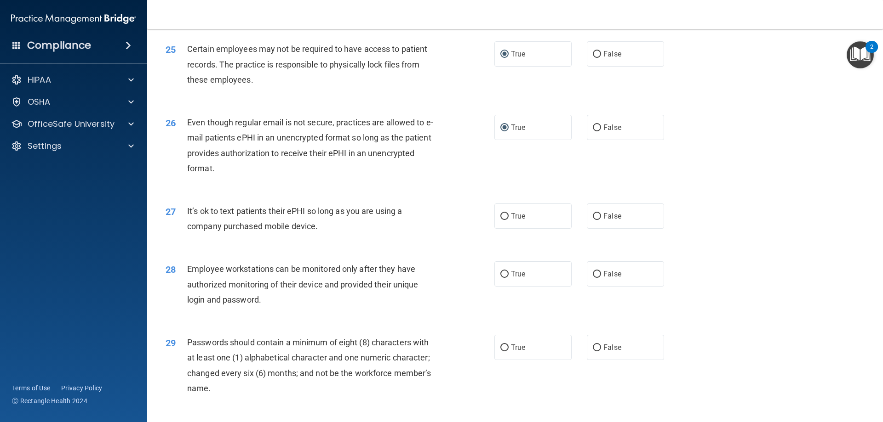
click at [310, 192] on div "26 Even though regular email is not secure, practices are allowed to e-mail pat…" at bounding box center [515, 147] width 712 height 89
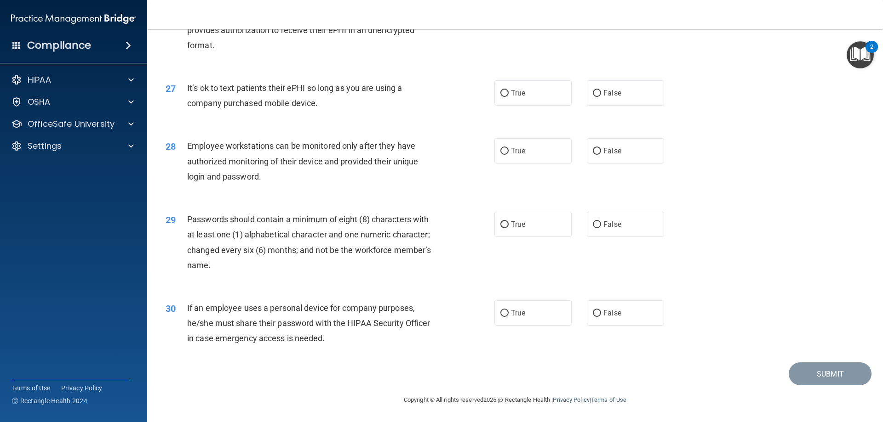
scroll to position [1885, 0]
click at [593, 96] on input "False" at bounding box center [596, 93] width 8 height 7
radio input "true"
click at [501, 152] on input "True" at bounding box center [504, 151] width 8 height 7
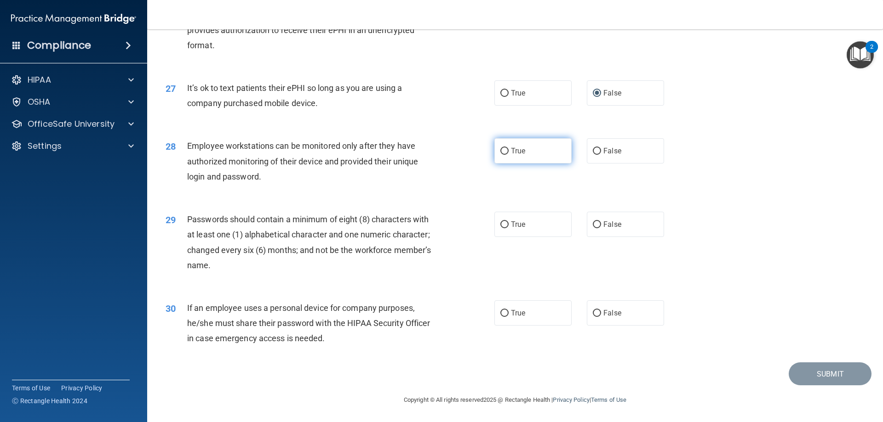
radio input "true"
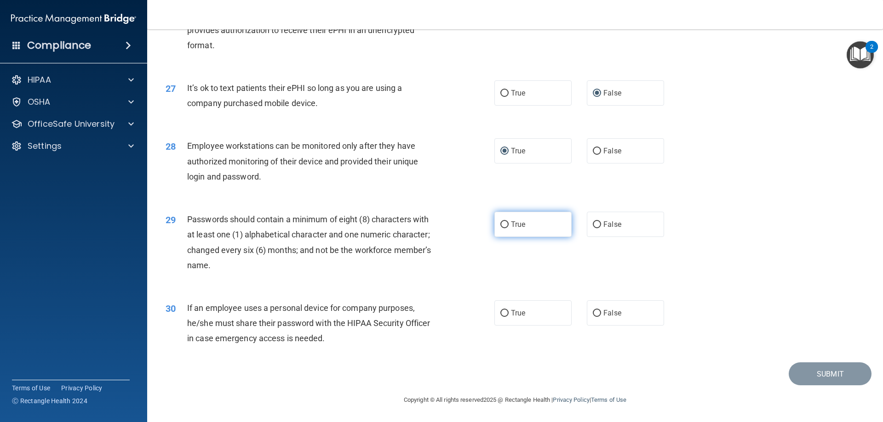
click at [500, 223] on input "True" at bounding box center [504, 225] width 8 height 7
radio input "true"
click at [501, 313] on input "True" at bounding box center [504, 313] width 8 height 7
radio input "true"
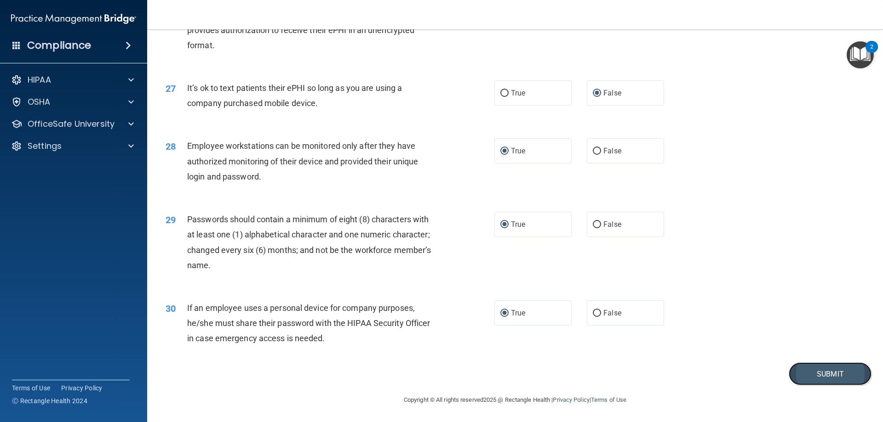
click at [803, 382] on button "Submit" at bounding box center [829, 374] width 83 height 23
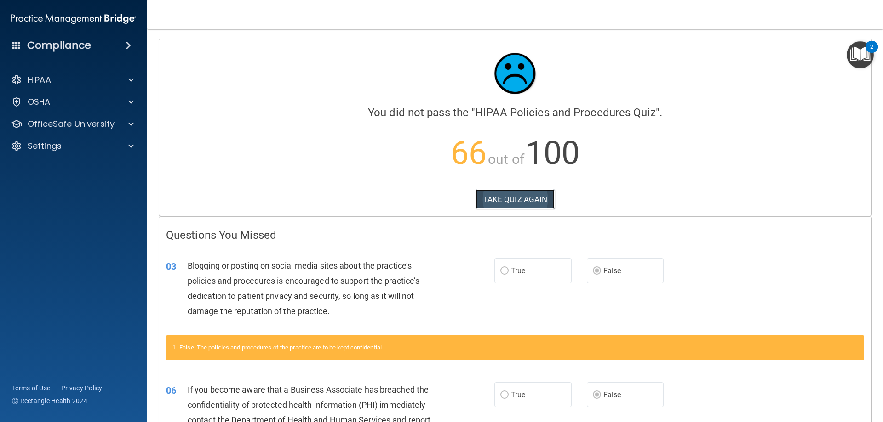
click at [489, 189] on button "TAKE QUIZ AGAIN" at bounding box center [515, 199] width 80 height 20
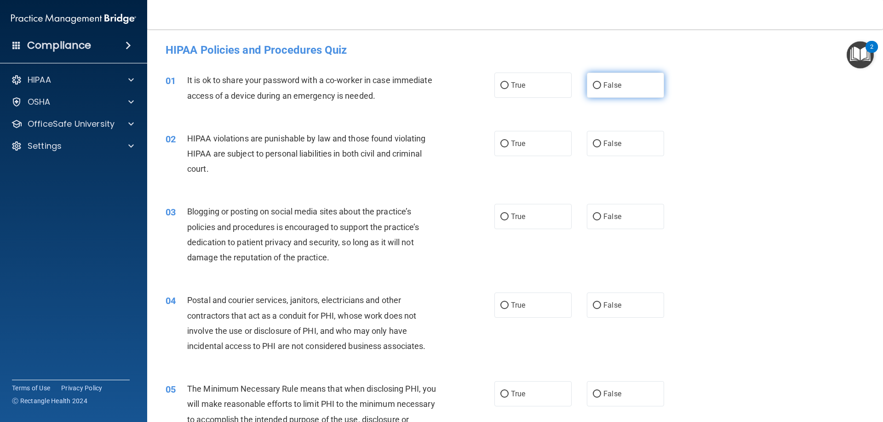
drag, startPoint x: 592, startPoint y: 85, endPoint x: 595, endPoint y: 91, distance: 7.0
click at [593, 85] on input "False" at bounding box center [596, 85] width 8 height 7
radio input "true"
click at [500, 147] on input "True" at bounding box center [504, 144] width 8 height 7
radio input "true"
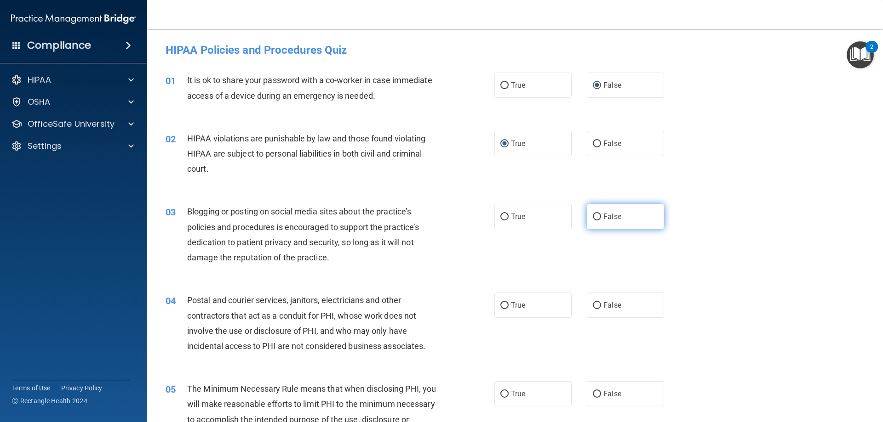
click at [591, 224] on label "False" at bounding box center [624, 216] width 77 height 25
click at [592, 221] on input "False" at bounding box center [596, 217] width 8 height 7
radio input "true"
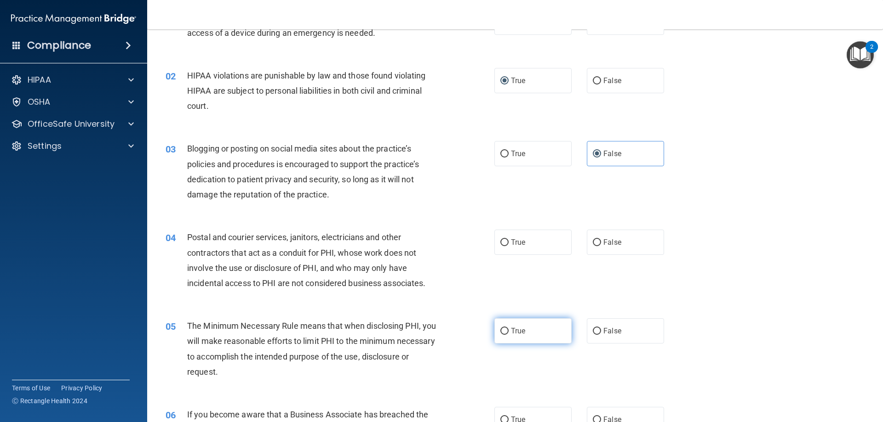
scroll to position [184, 0]
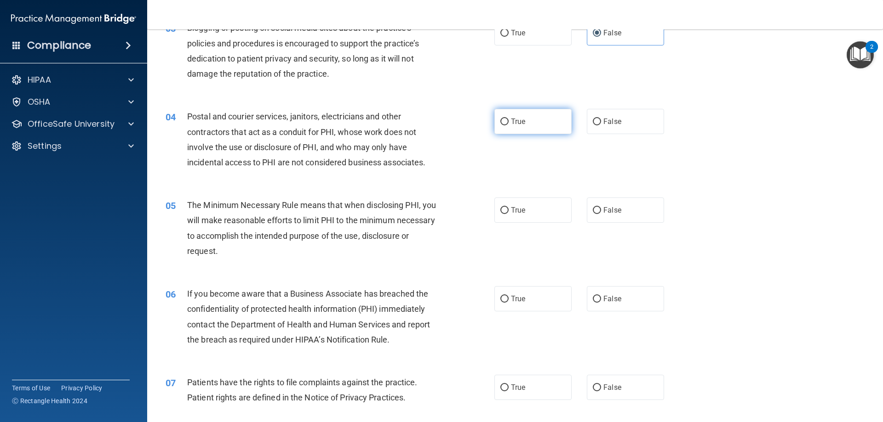
click at [502, 123] on input "True" at bounding box center [504, 122] width 8 height 7
radio input "true"
click at [500, 212] on input "True" at bounding box center [504, 210] width 8 height 7
radio input "true"
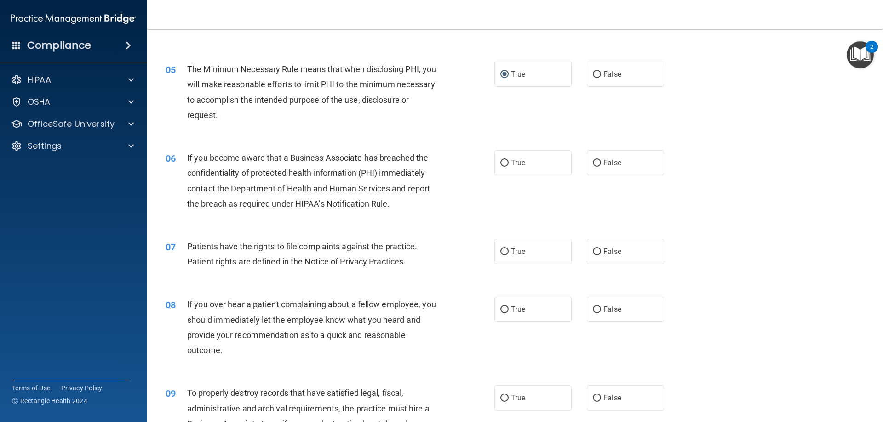
scroll to position [322, 0]
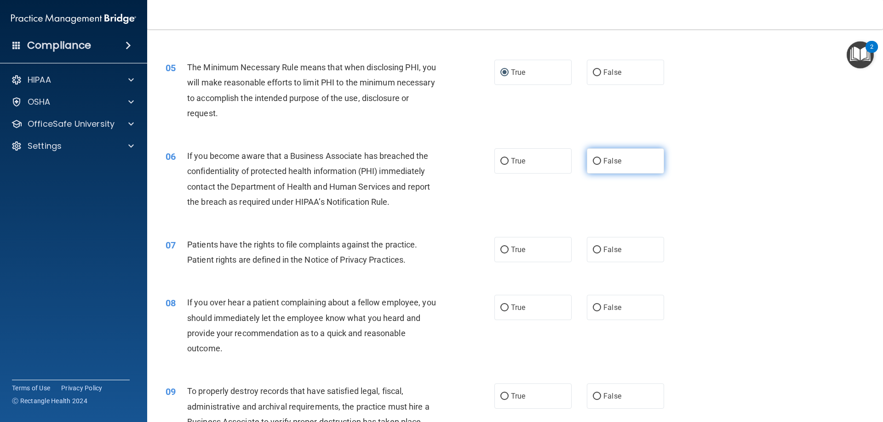
click at [587, 165] on label "False" at bounding box center [624, 160] width 77 height 25
click at [592, 165] on input "False" at bounding box center [596, 161] width 8 height 7
radio input "true"
click at [495, 251] on label "True" at bounding box center [532, 249] width 77 height 25
click at [500, 251] on input "True" at bounding box center [504, 250] width 8 height 7
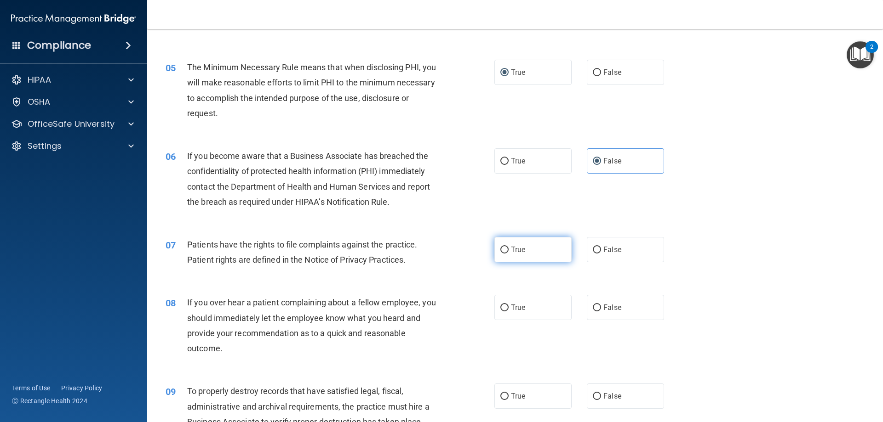
radio input "true"
click at [500, 307] on input "True" at bounding box center [504, 308] width 8 height 7
radio input "true"
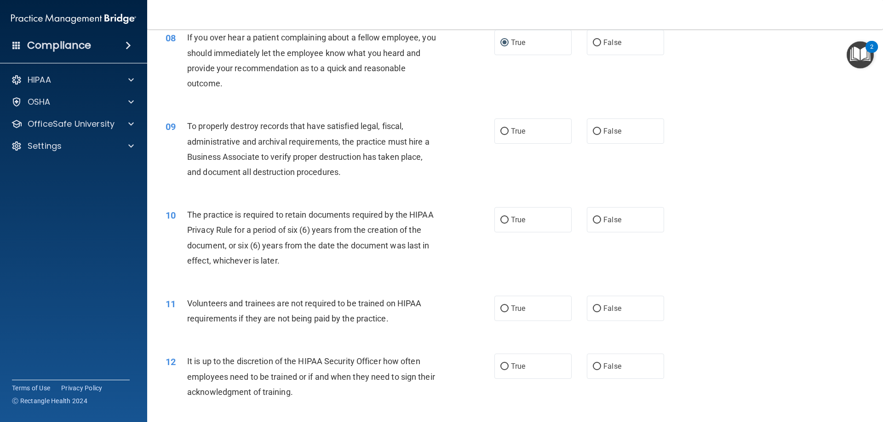
scroll to position [598, 0]
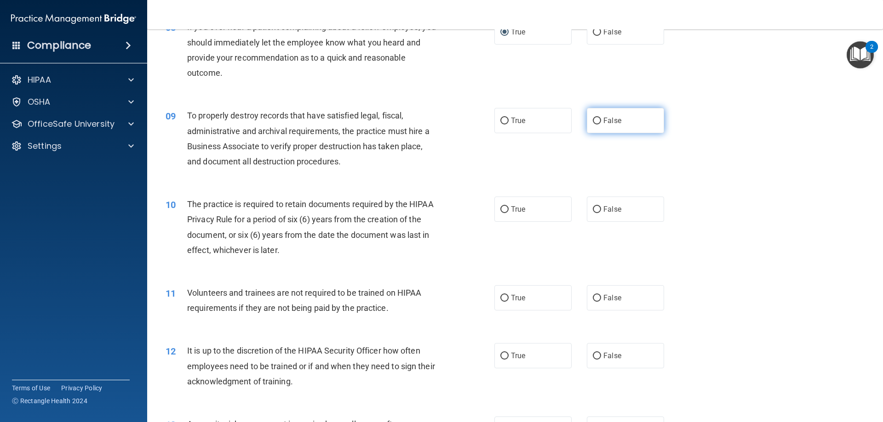
click at [593, 120] on input "False" at bounding box center [596, 121] width 8 height 7
radio input "true"
click at [500, 210] on input "True" at bounding box center [504, 209] width 8 height 7
radio input "true"
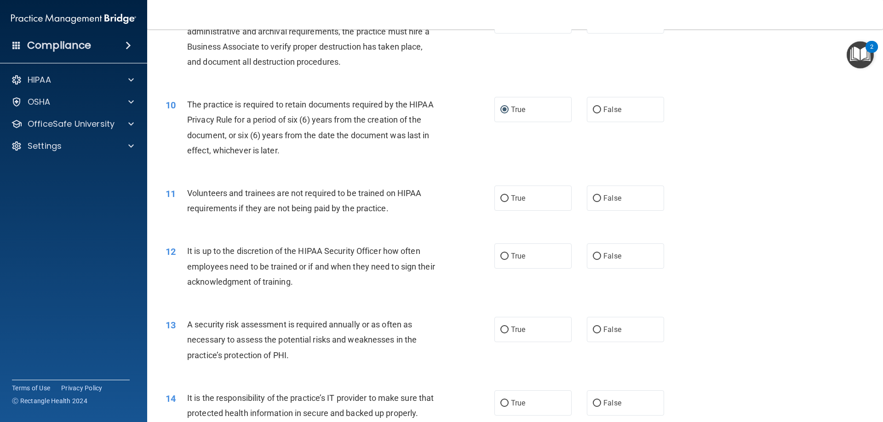
scroll to position [827, 0]
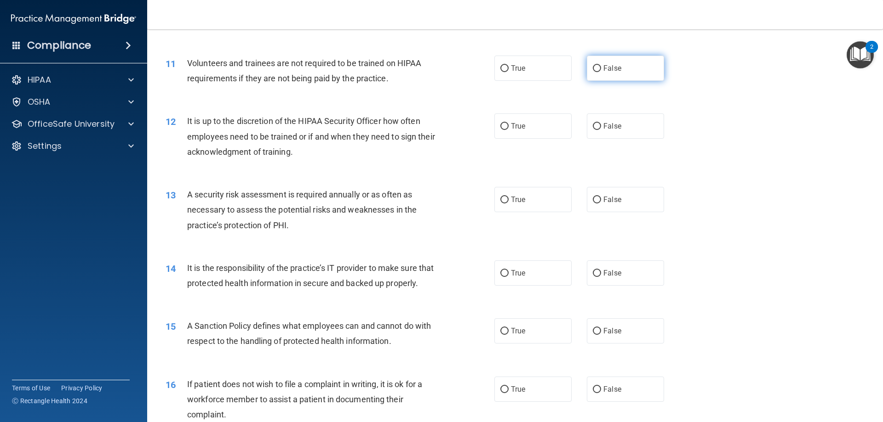
drag, startPoint x: 595, startPoint y: 69, endPoint x: 588, endPoint y: 75, distance: 8.5
click at [594, 70] on input "False" at bounding box center [596, 68] width 8 height 7
radio input "true"
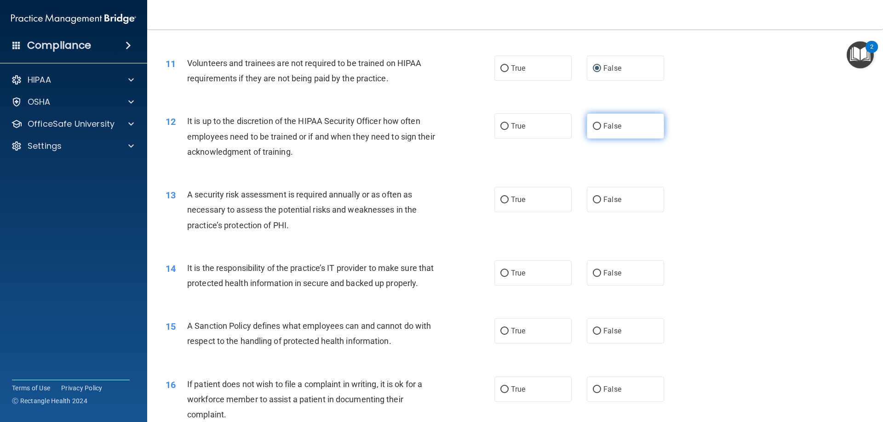
click at [592, 127] on input "False" at bounding box center [596, 126] width 8 height 7
radio input "true"
drag, startPoint x: 501, startPoint y: 202, endPoint x: 509, endPoint y: 254, distance: 52.1
click at [502, 202] on input "True" at bounding box center [504, 200] width 8 height 7
radio input "true"
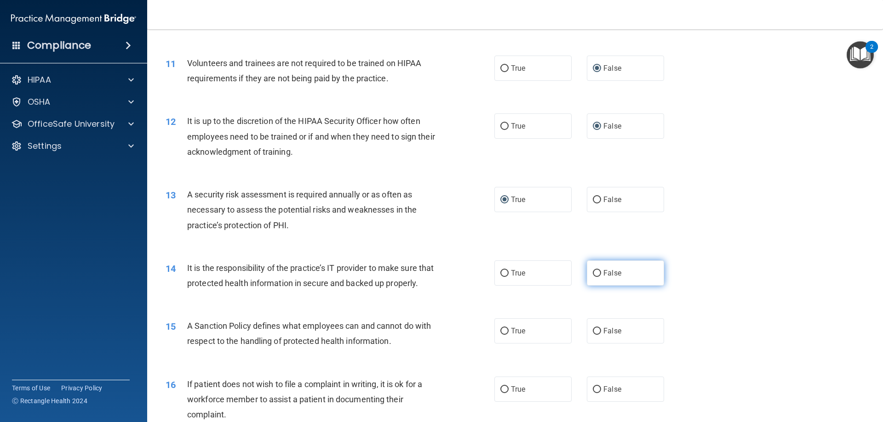
click at [592, 270] on input "False" at bounding box center [596, 273] width 8 height 7
radio input "true"
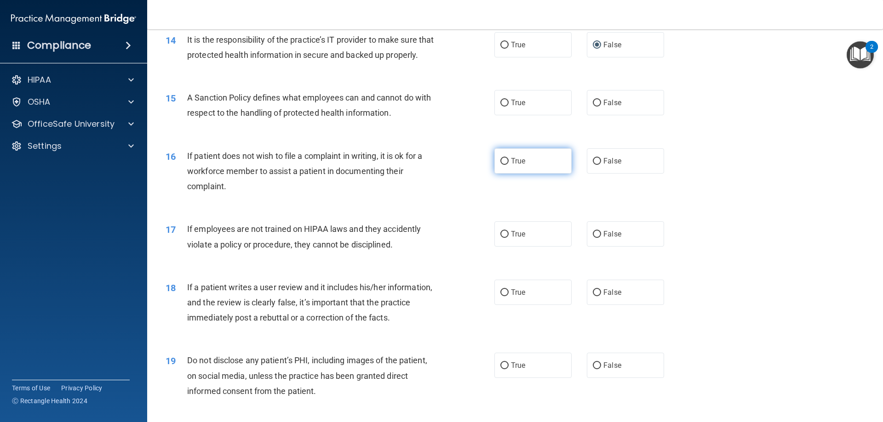
scroll to position [1057, 0]
click at [593, 105] on input "False" at bounding box center [596, 101] width 8 height 7
radio input "true"
click at [501, 164] on input "True" at bounding box center [504, 160] width 8 height 7
radio input "true"
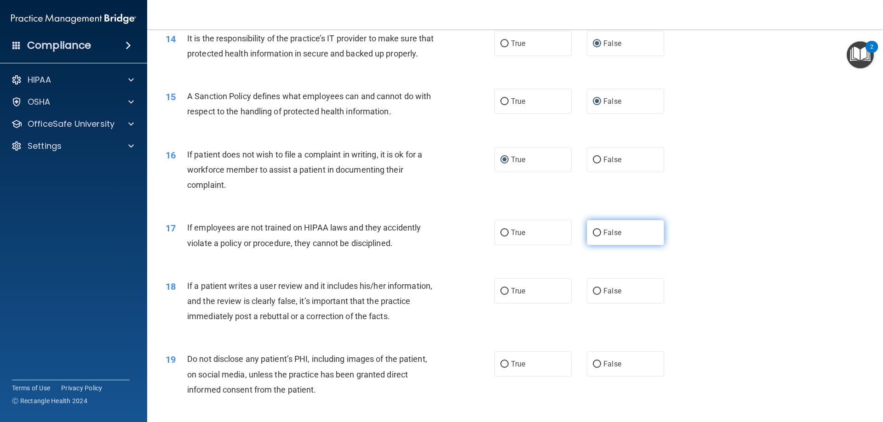
click at [610, 237] on span "False" at bounding box center [612, 232] width 18 height 9
click at [601, 237] on input "False" at bounding box center [596, 233] width 8 height 7
radio input "true"
click at [603, 296] on span "False" at bounding box center [612, 291] width 18 height 9
click at [600, 295] on input "False" at bounding box center [596, 291] width 8 height 7
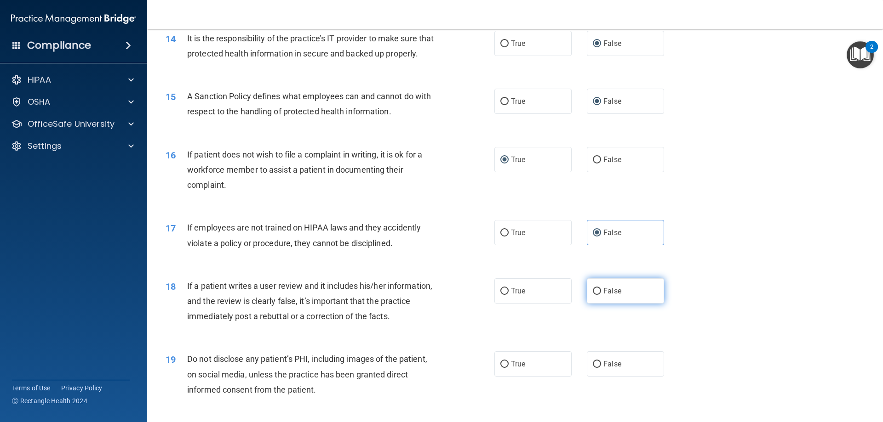
radio input "true"
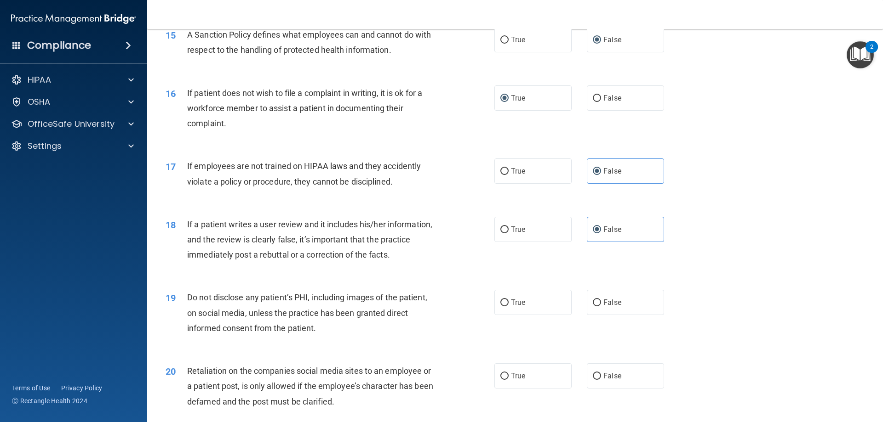
scroll to position [1241, 0]
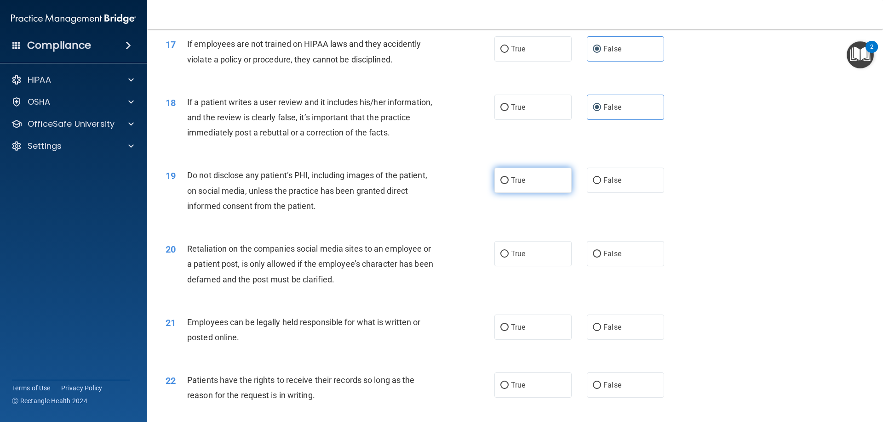
click at [537, 187] on label "True" at bounding box center [532, 180] width 77 height 25
click at [508, 184] on input "True" at bounding box center [504, 180] width 8 height 7
radio input "true"
click at [589, 267] on label "False" at bounding box center [624, 253] width 77 height 25
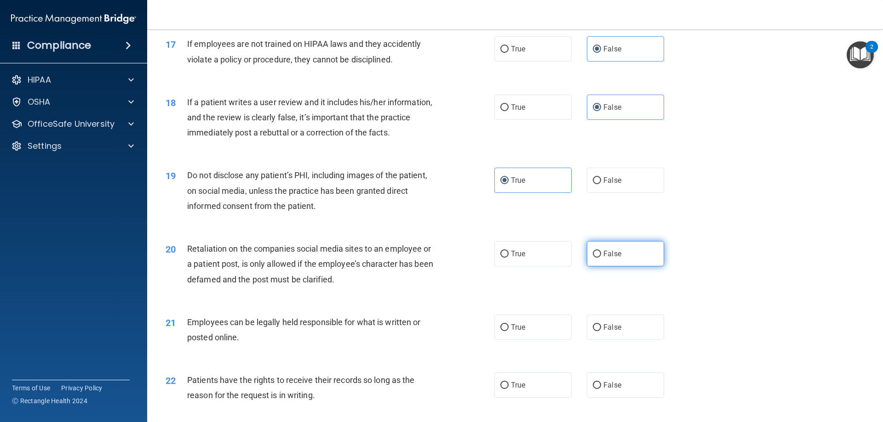
click at [599, 267] on label "False" at bounding box center [624, 253] width 77 height 25
click at [599, 258] on input "False" at bounding box center [596, 254] width 8 height 7
radio input "true"
click at [524, 333] on label "True" at bounding box center [532, 327] width 77 height 25
click at [508, 331] on input "True" at bounding box center [504, 328] width 8 height 7
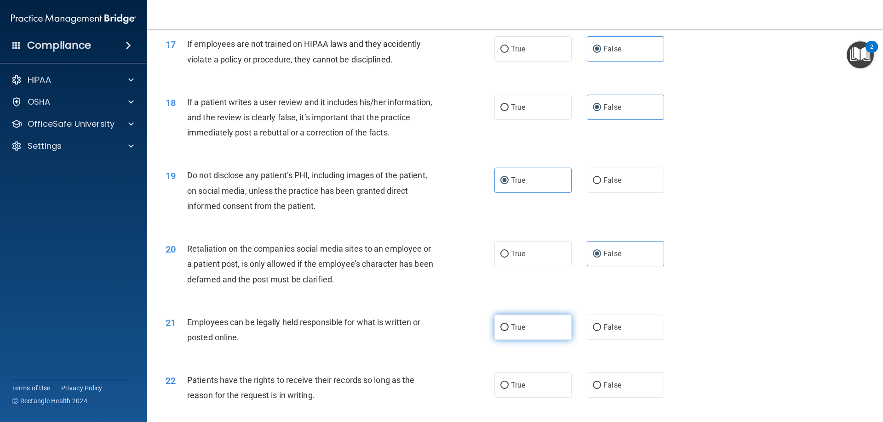
radio input "true"
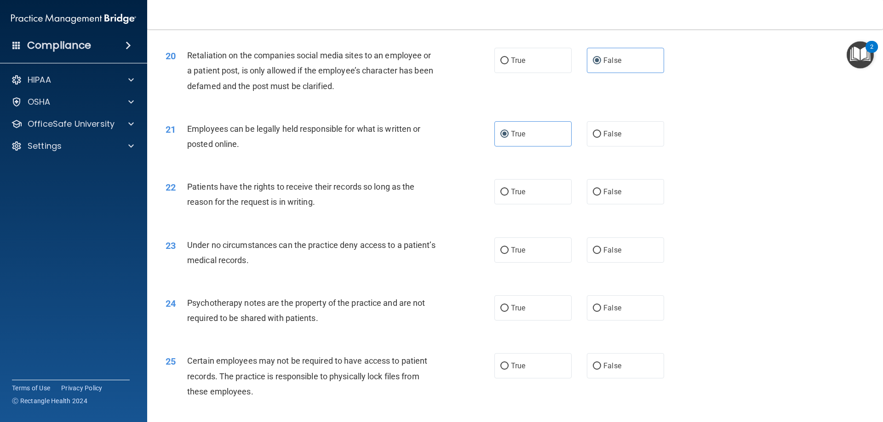
scroll to position [1471, 0]
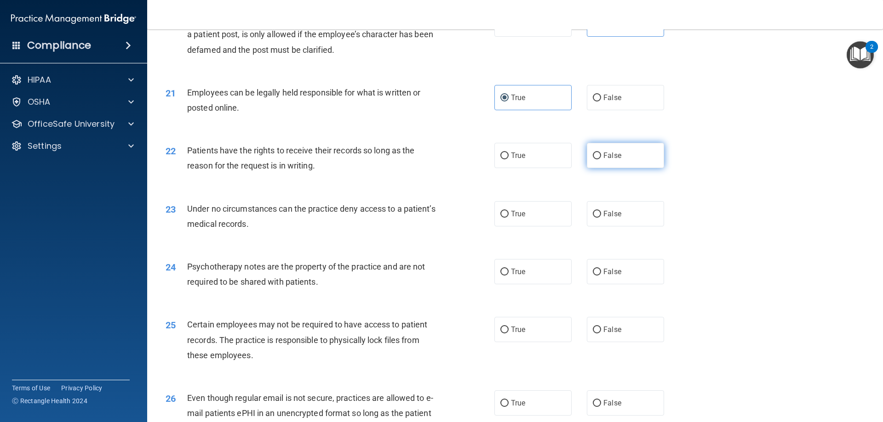
click at [596, 159] on input "False" at bounding box center [596, 156] width 8 height 7
radio input "true"
click at [616, 218] on span "False" at bounding box center [612, 214] width 18 height 9
click at [601, 218] on input "False" at bounding box center [596, 214] width 8 height 7
radio input "true"
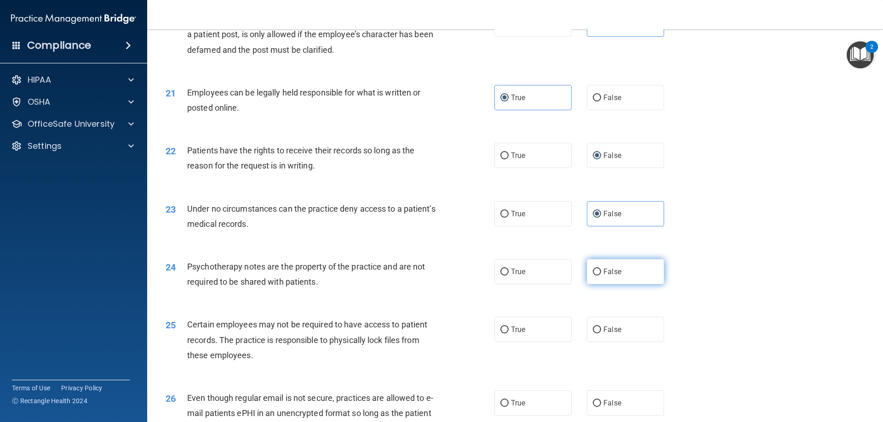
click at [592, 276] on input "False" at bounding box center [596, 272] width 8 height 7
radio input "true"
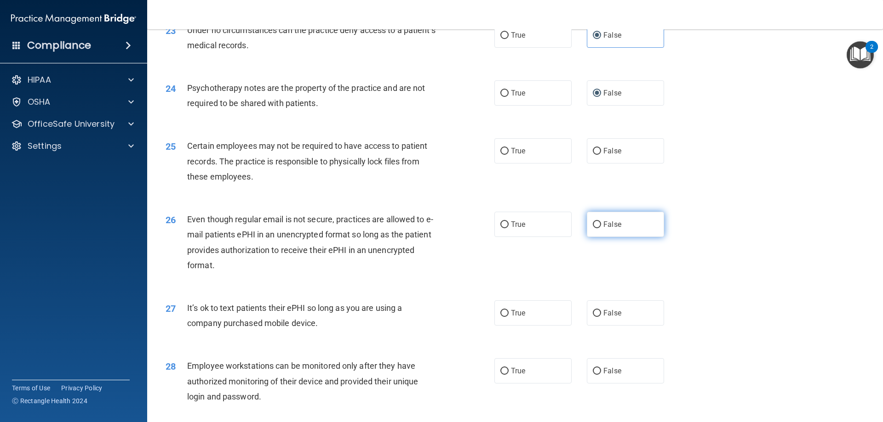
scroll to position [1655, 0]
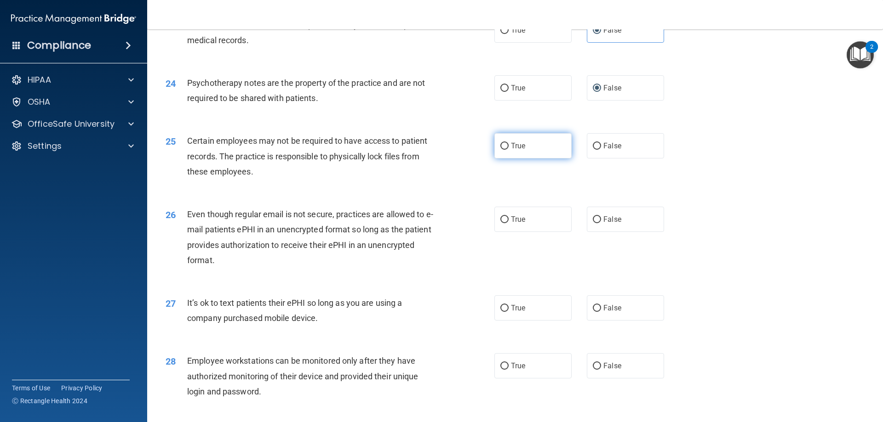
click at [540, 159] on label "True" at bounding box center [532, 145] width 77 height 25
click at [508, 150] on input "True" at bounding box center [504, 146] width 8 height 7
radio input "true"
click at [526, 232] on label "True" at bounding box center [532, 219] width 77 height 25
click at [508, 223] on input "True" at bounding box center [504, 219] width 8 height 7
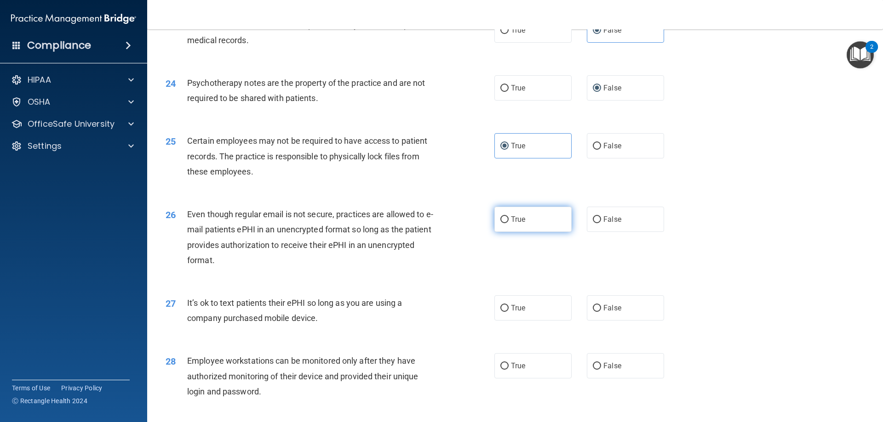
radio input "true"
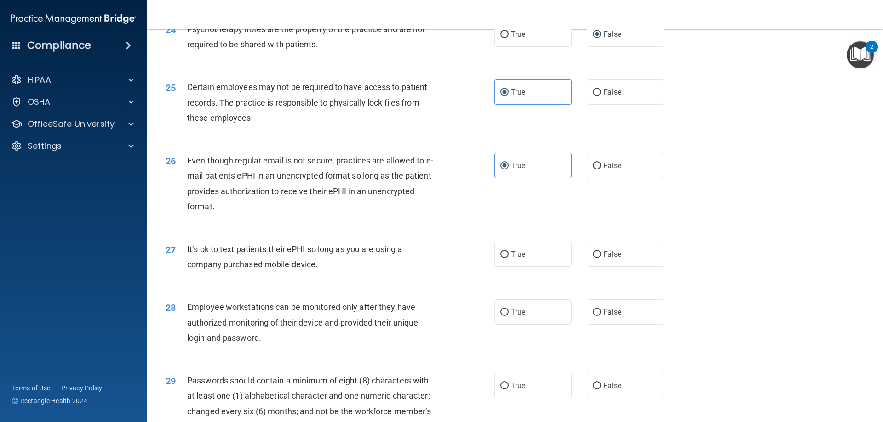
scroll to position [1793, 0]
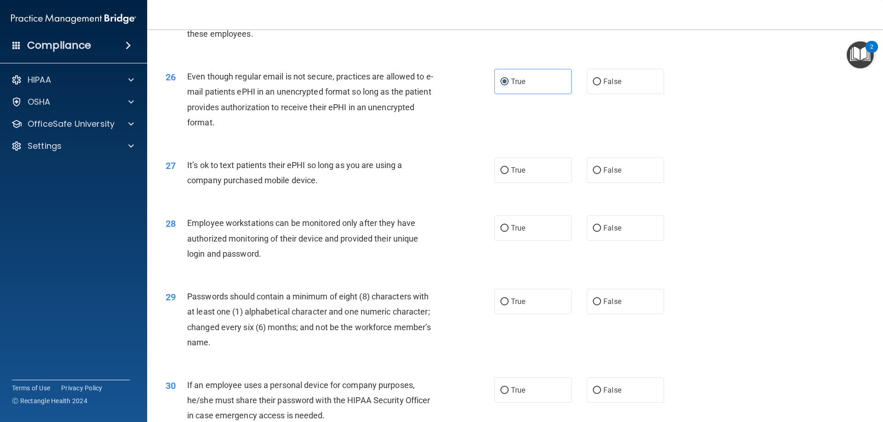
drag, startPoint x: 604, startPoint y: 193, endPoint x: 589, endPoint y: 209, distance: 22.4
click at [606, 183] on label "False" at bounding box center [624, 170] width 77 height 25
click at [523, 241] on label "True" at bounding box center [532, 228] width 77 height 25
click at [508, 232] on input "True" at bounding box center [504, 228] width 8 height 7
radio input "true"
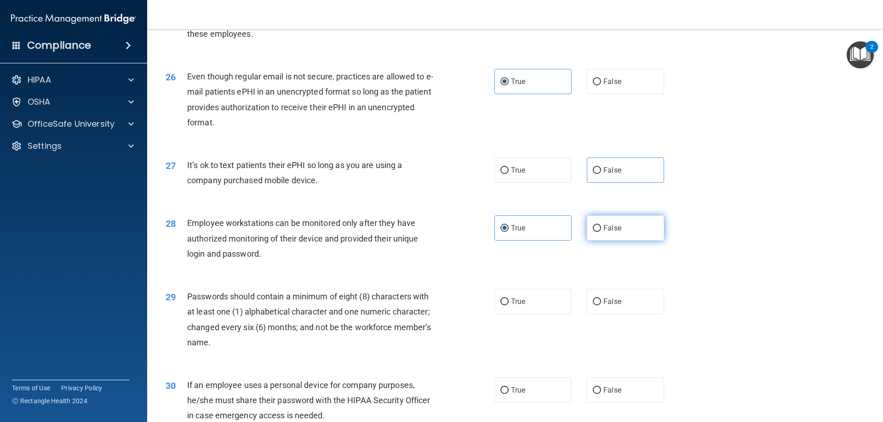
click at [587, 241] on label "False" at bounding box center [624, 228] width 77 height 25
click at [592, 232] on input "False" at bounding box center [596, 228] width 8 height 7
radio input "true"
radio input "false"
click at [531, 314] on label "True" at bounding box center [532, 301] width 77 height 25
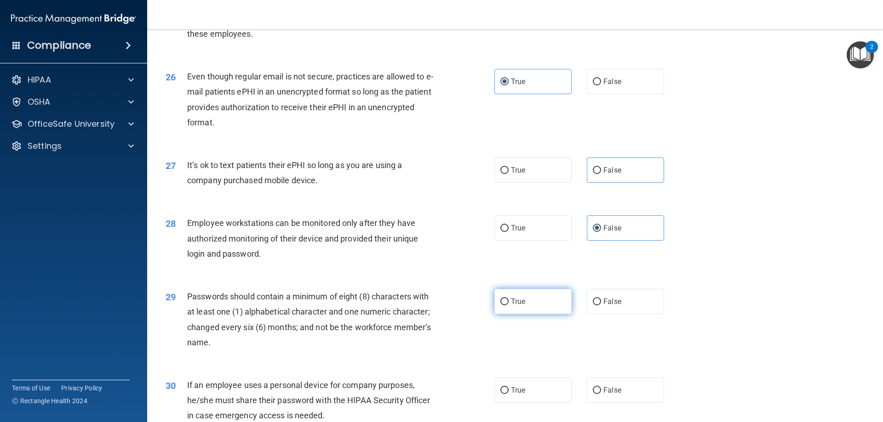
click at [508, 306] on input "True" at bounding box center [504, 302] width 8 height 7
radio input "true"
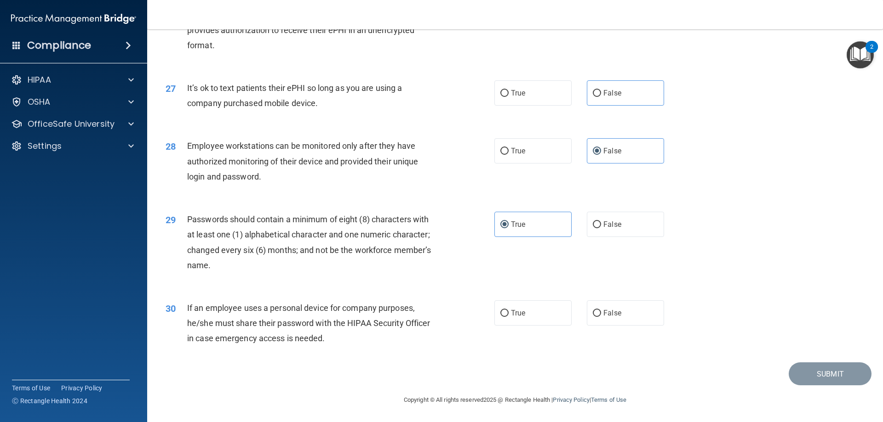
scroll to position [1885, 0]
click at [586, 315] on label "False" at bounding box center [624, 313] width 77 height 25
click at [592, 315] on input "False" at bounding box center [596, 313] width 8 height 7
radio input "true"
click at [592, 99] on label "False" at bounding box center [624, 92] width 77 height 25
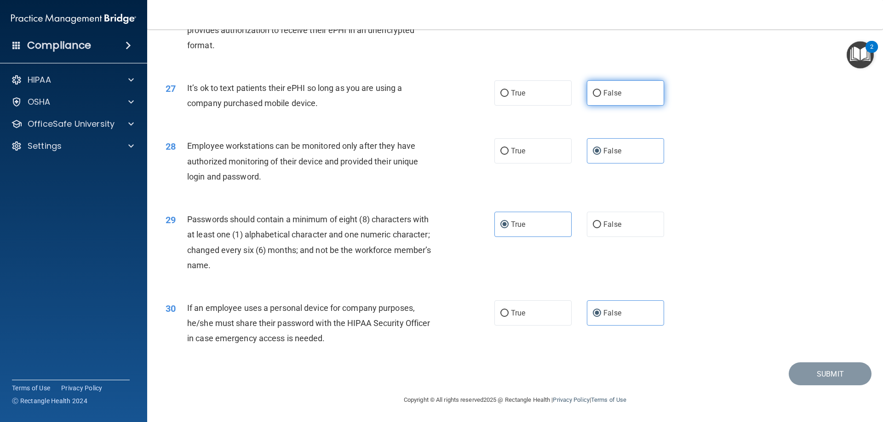
click at [592, 97] on input "False" at bounding box center [596, 93] width 8 height 7
radio input "true"
drag, startPoint x: 814, startPoint y: 376, endPoint x: 807, endPoint y: 372, distance: 8.2
click at [814, 375] on button "Submit" at bounding box center [829, 374] width 83 height 23
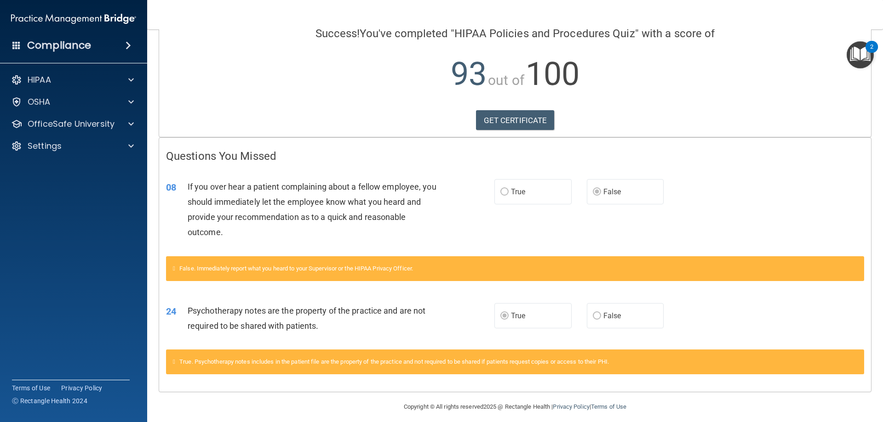
scroll to position [86, 0]
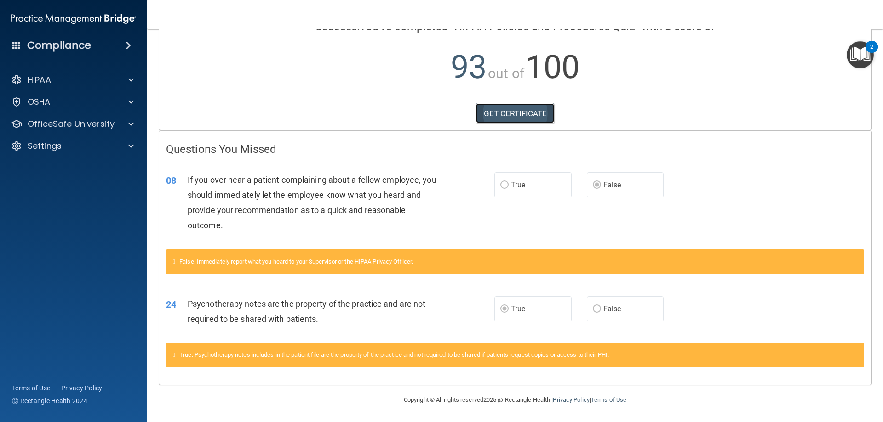
click at [537, 117] on link "GET CERTIFICATE" at bounding box center [515, 113] width 79 height 20
click at [60, 43] on h4 "Compliance" at bounding box center [59, 45] width 64 height 13
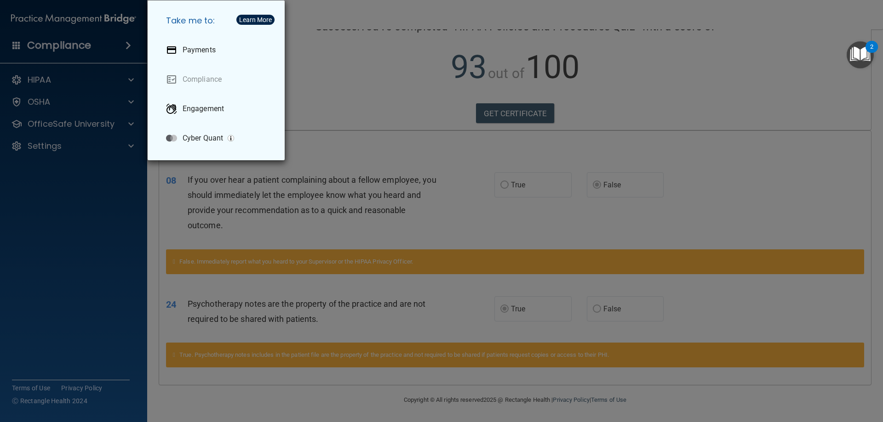
click at [58, 80] on div "Take me to: Payments Compliance Engagement Cyber Quant" at bounding box center [441, 211] width 883 height 422
